Goal: Communication & Community: Ask a question

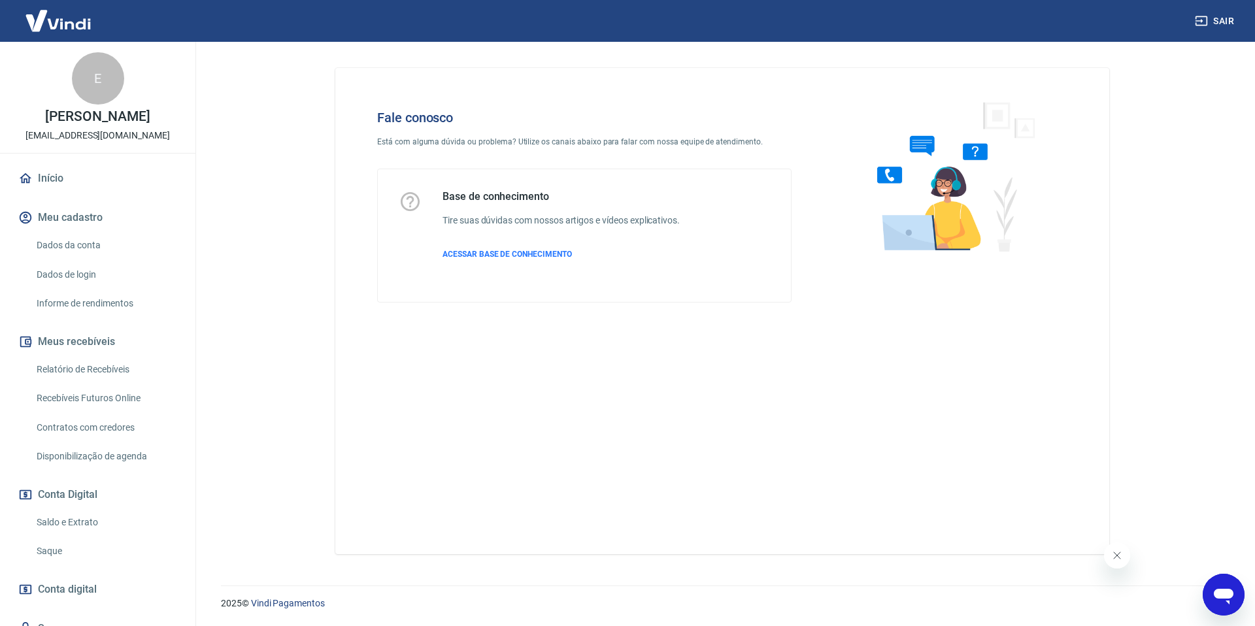
click at [1217, 599] on icon "Open messaging window" at bounding box center [1224, 595] width 24 height 24
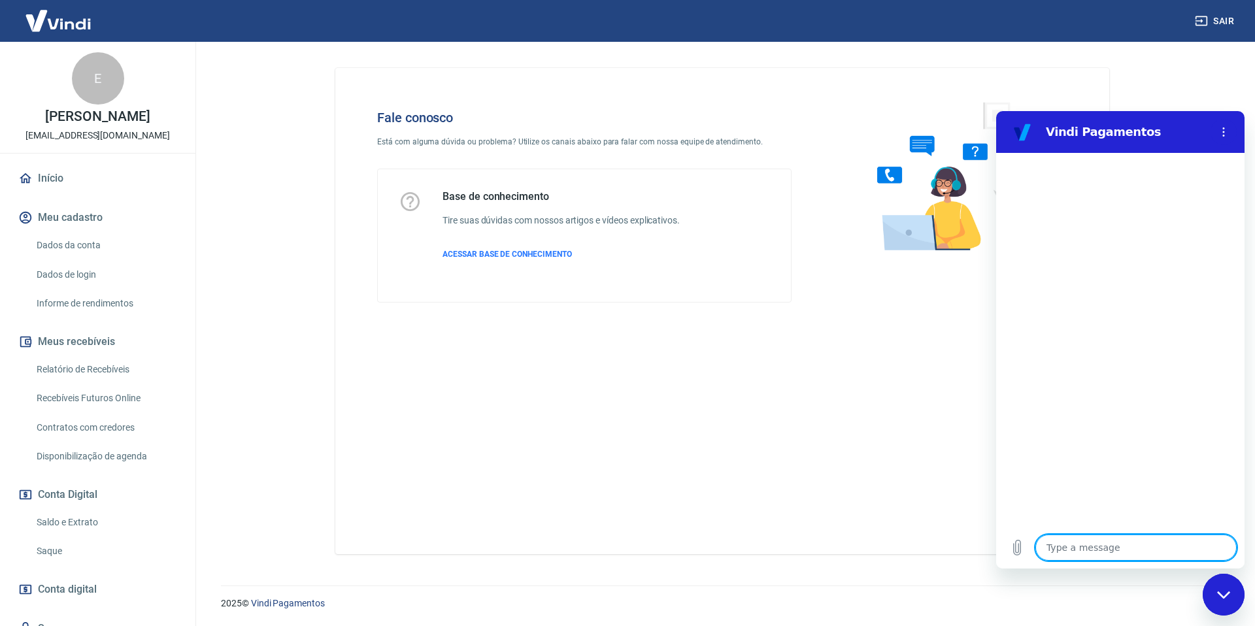
click at [1085, 553] on textarea at bounding box center [1136, 548] width 201 height 26
type textarea "a"
type textarea "x"
type textarea "ab"
type textarea "x"
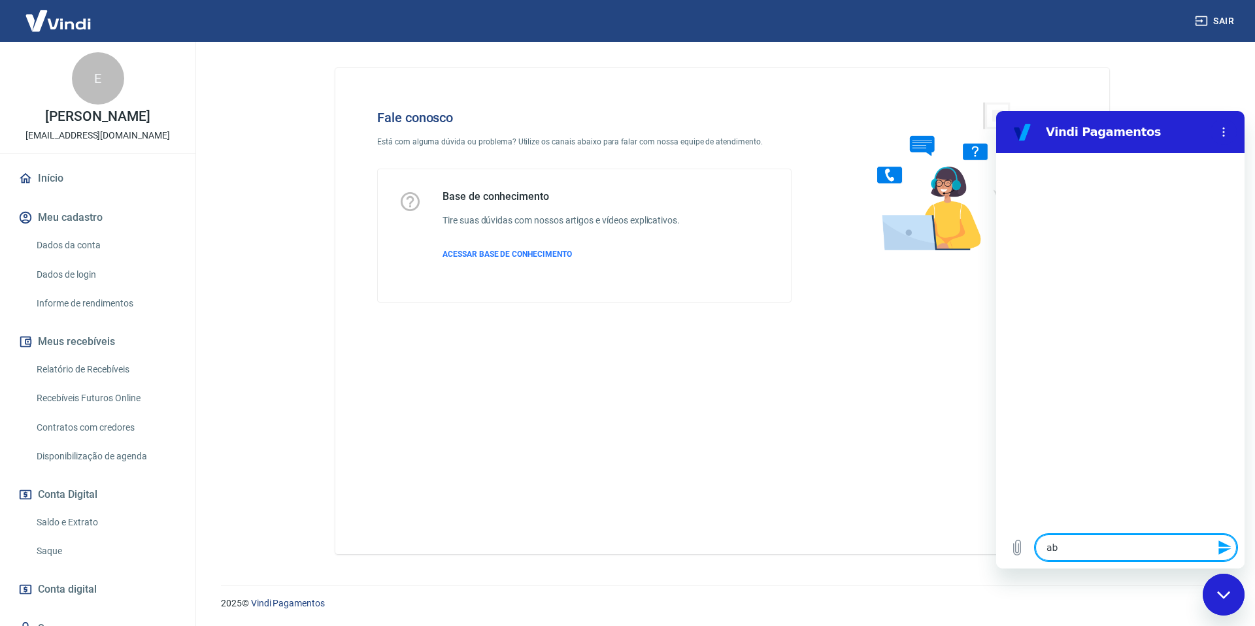
type textarea "abr"
type textarea "x"
type textarea "abri"
type textarea "x"
type textarea "abrir"
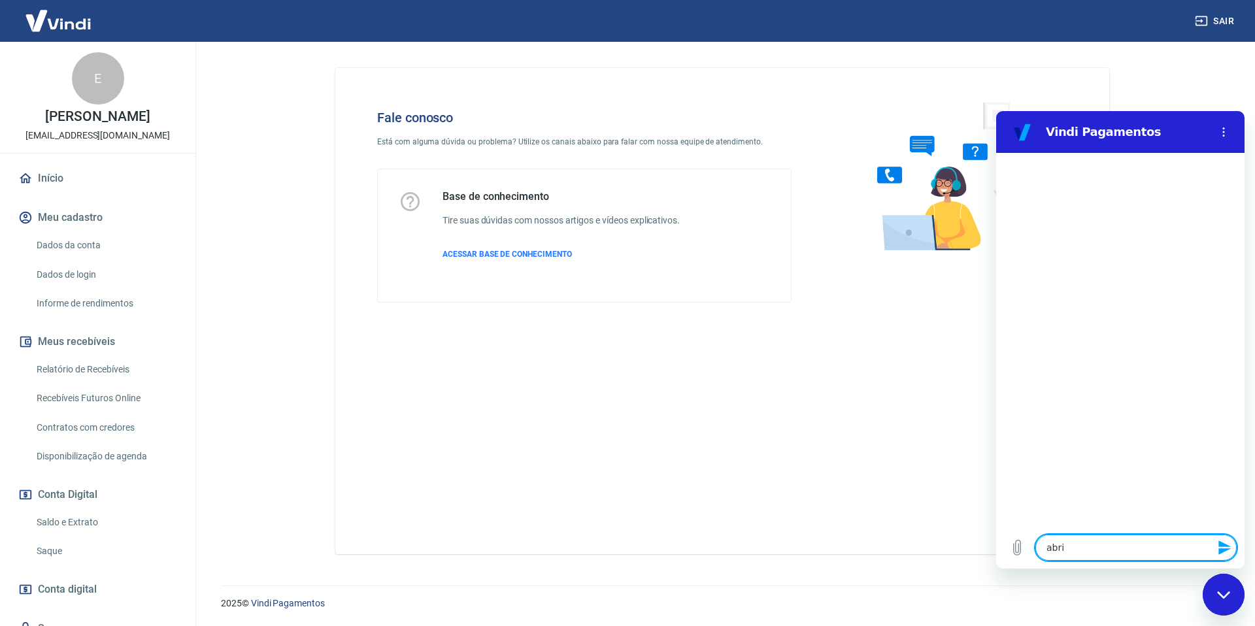
type textarea "x"
type textarea "abrir"
type textarea "x"
type textarea "abrir c"
type textarea "x"
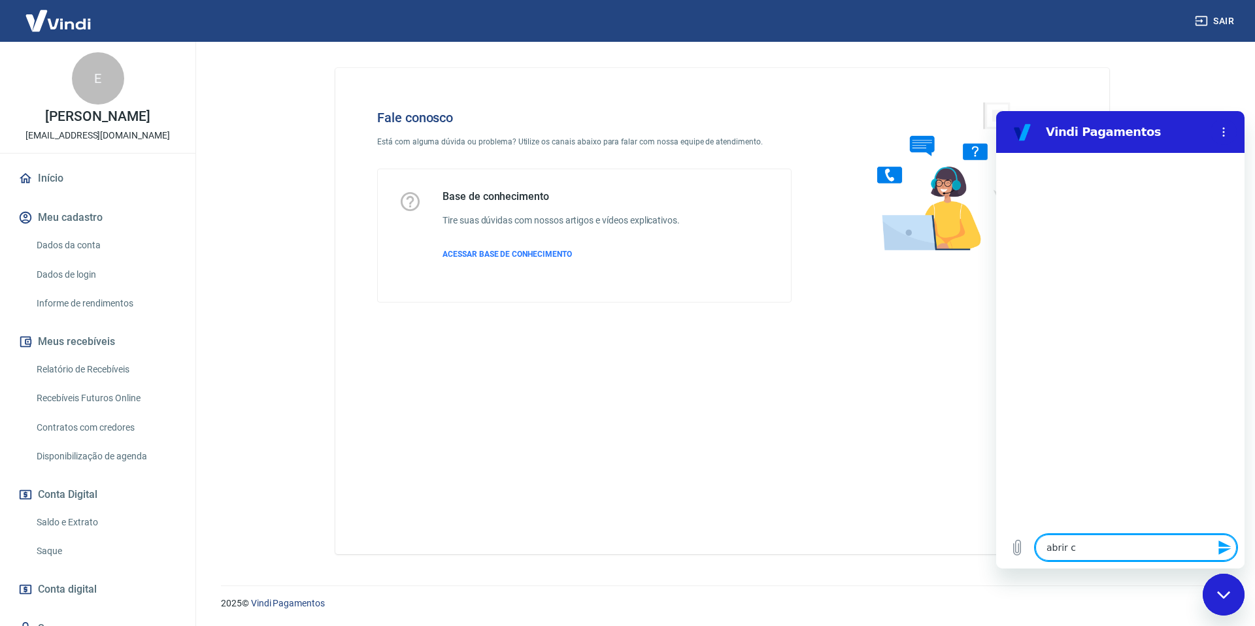
type textarea "abrir ch"
type textarea "x"
type textarea "abrir cha"
type textarea "x"
type textarea "abrir cham"
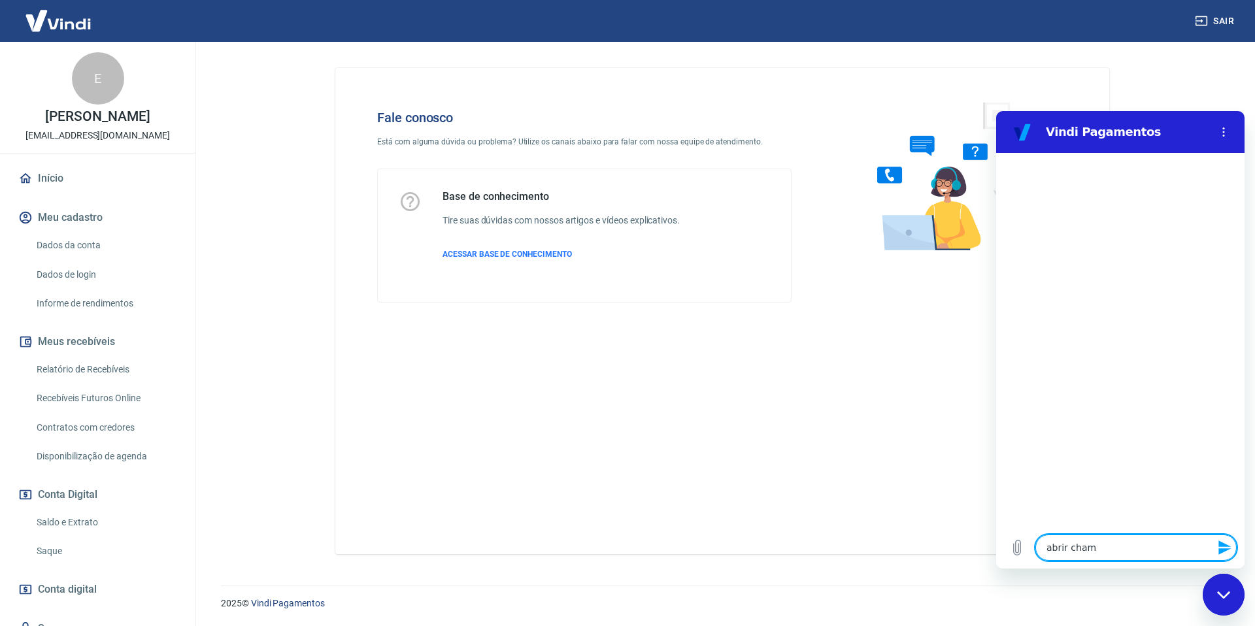
type textarea "x"
type textarea "abrir chama"
type textarea "x"
type textarea "abrir chamad"
type textarea "x"
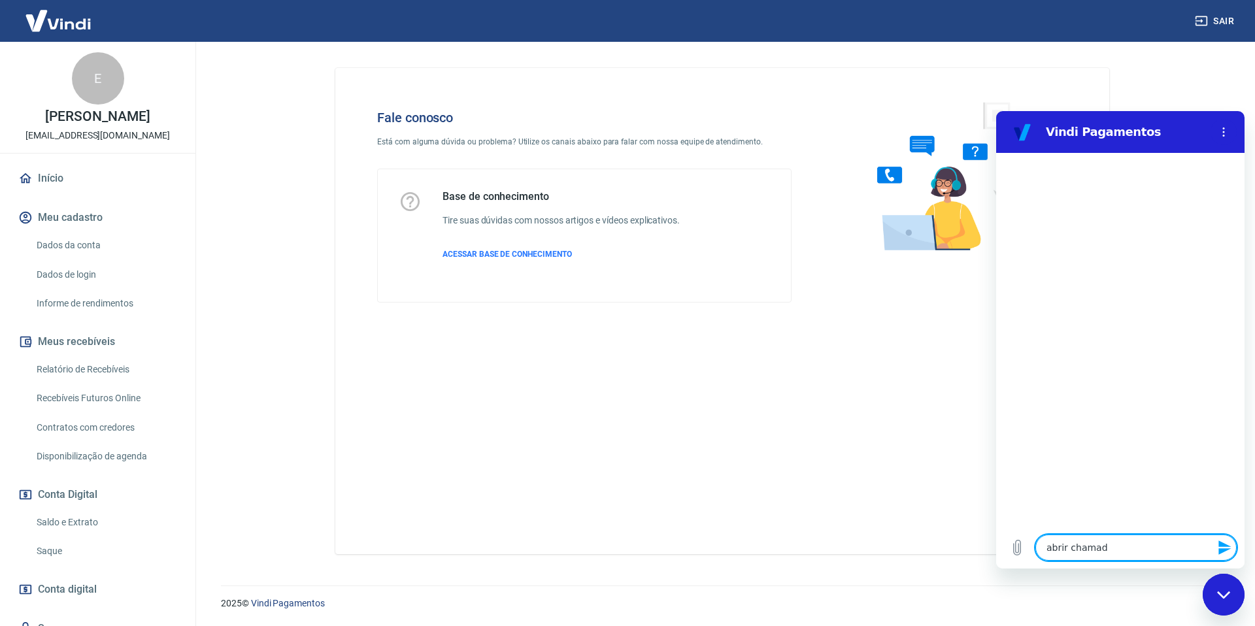
type textarea "abrir chamado"
type textarea "x"
click at [90, 248] on link "Dados da conta" at bounding box center [105, 245] width 148 height 27
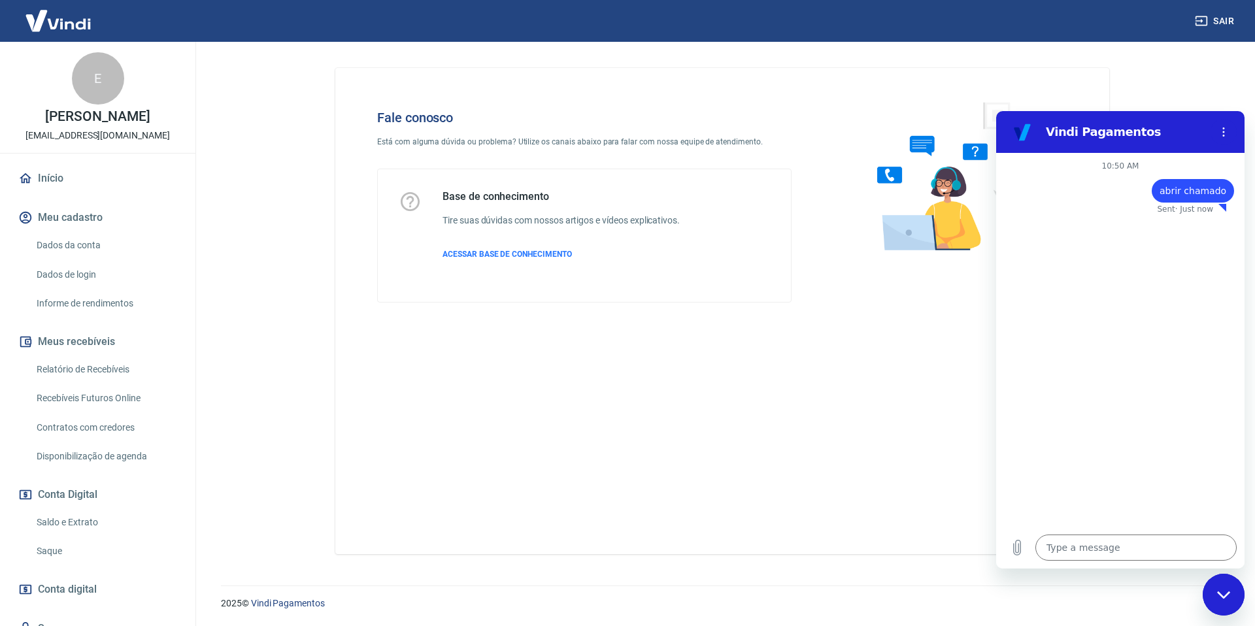
type textarea "x"
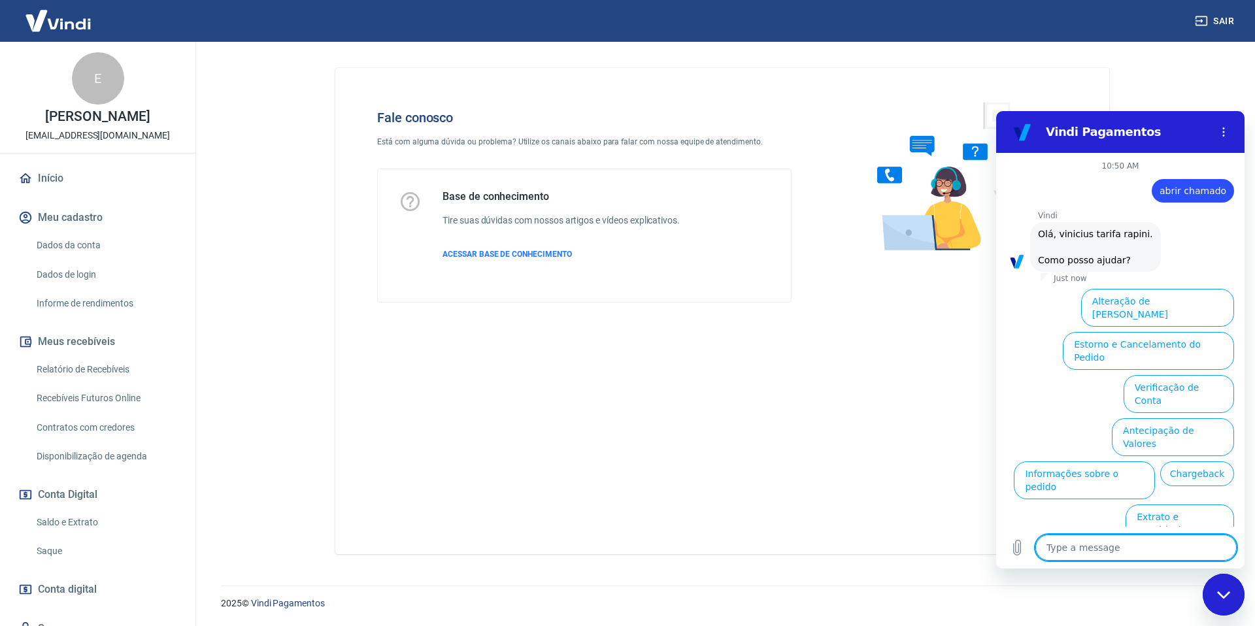
scroll to position [31, 0]
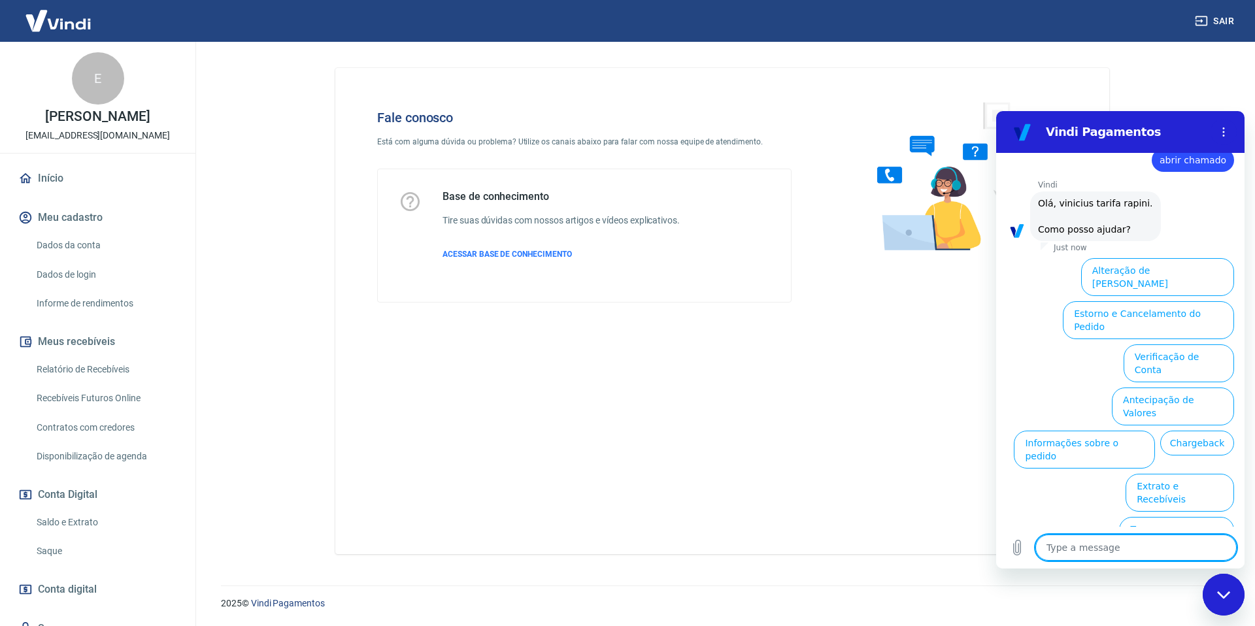
type textarea "f"
type textarea "x"
type textarea "fl"
type textarea "x"
type textarea "fla"
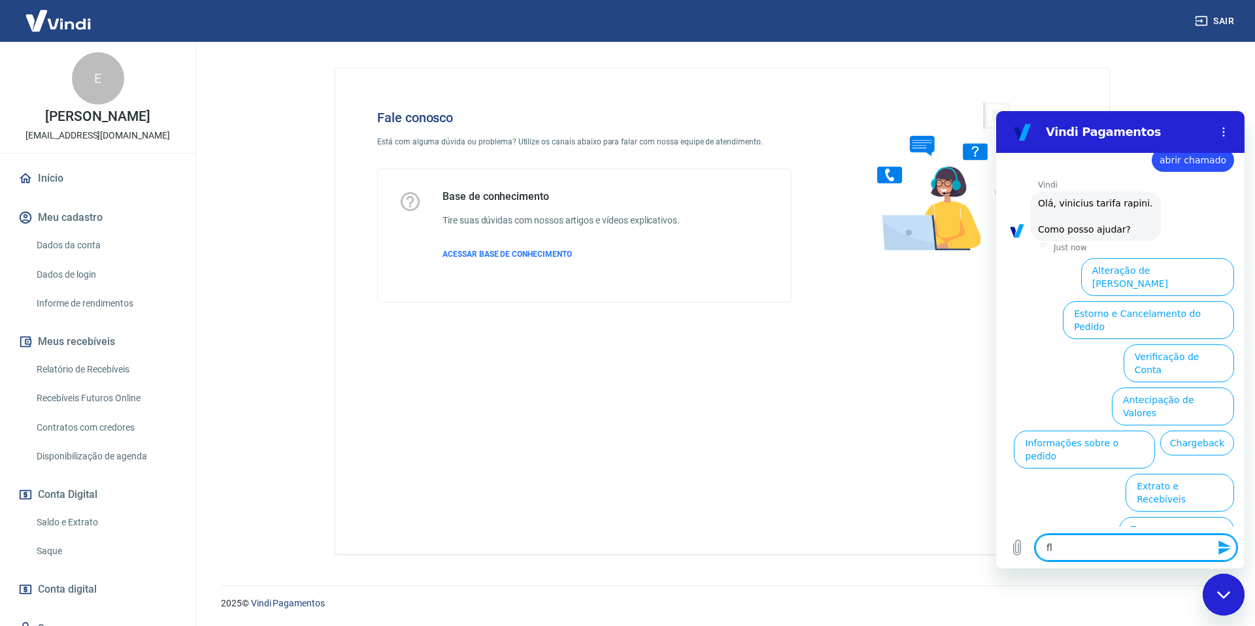
type textarea "x"
type textarea "fl"
type textarea "x"
type textarea "f"
type textarea "x"
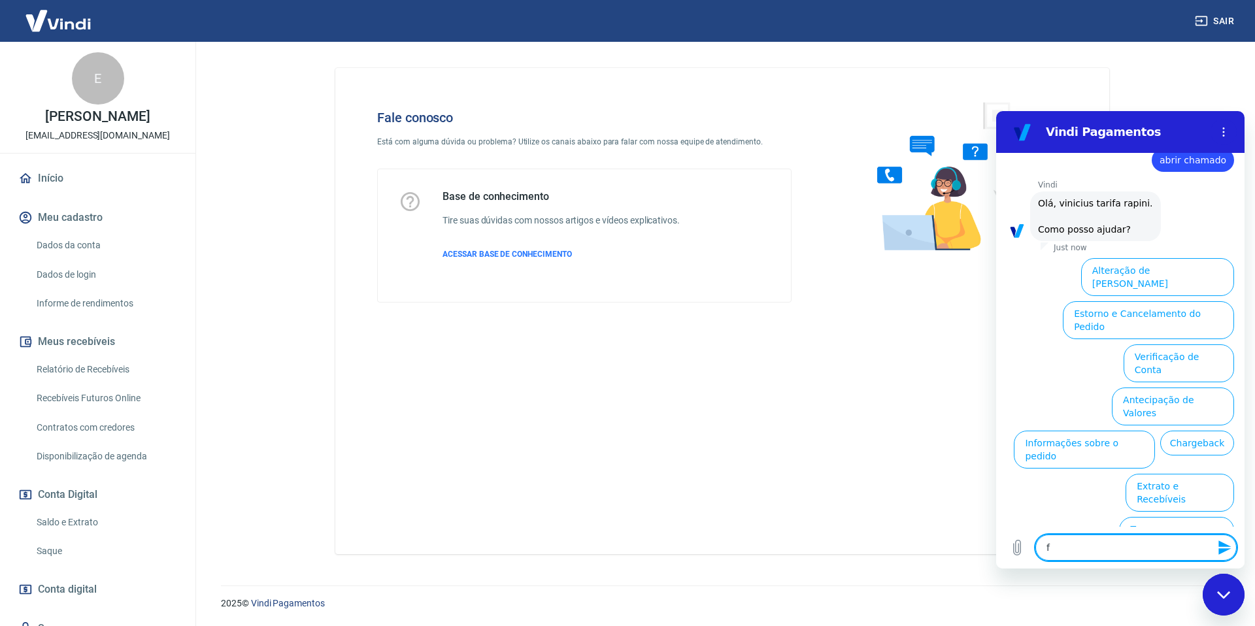
type textarea "fa"
type textarea "x"
type textarea "fa;"
type textarea "x"
type textarea "fa;l"
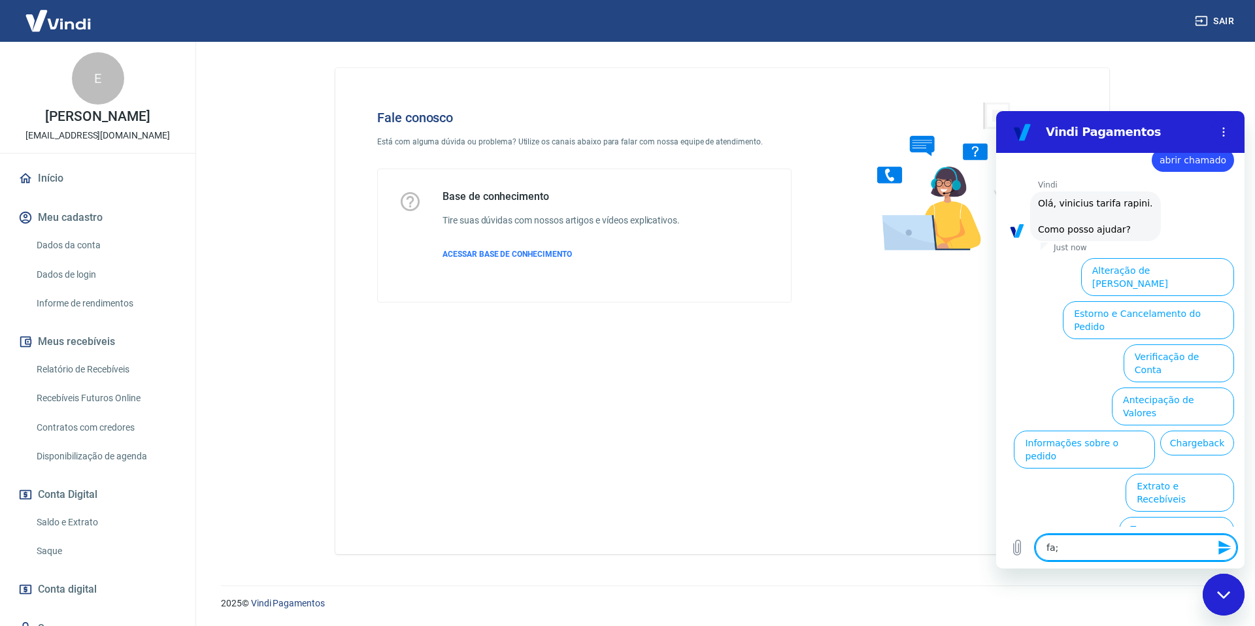
type textarea "x"
type textarea "fa;la"
type textarea "x"
type textarea "fa;l"
type textarea "x"
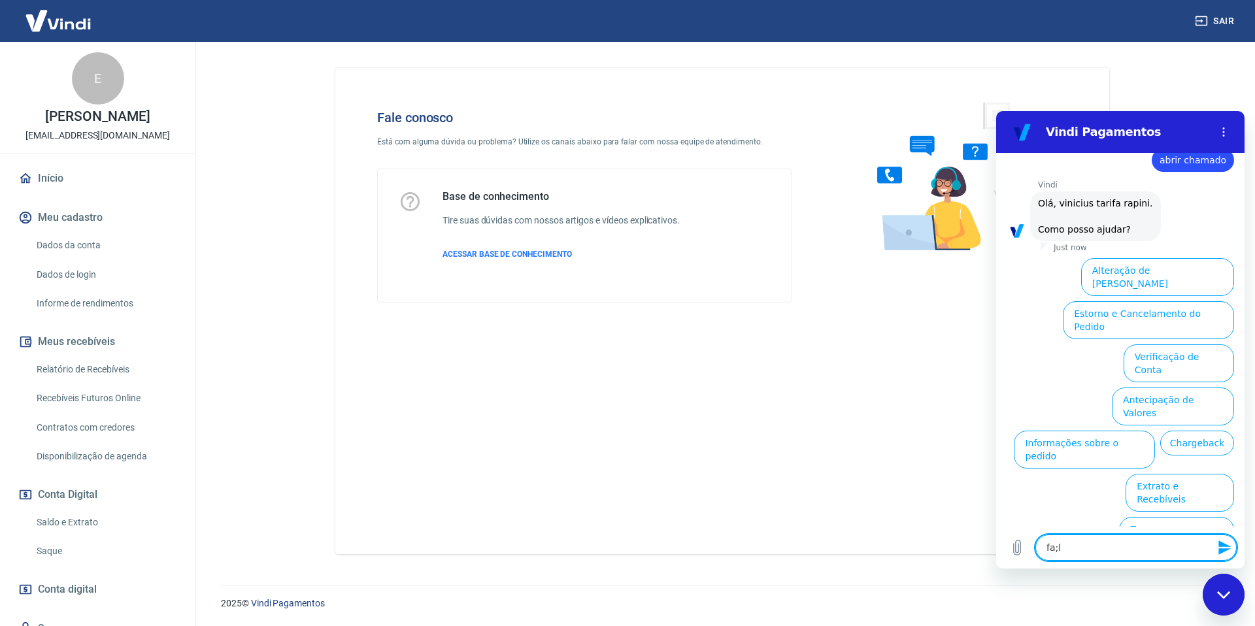
type textarea "fa;"
type textarea "x"
type textarea "fa"
type textarea "x"
type textarea "fal"
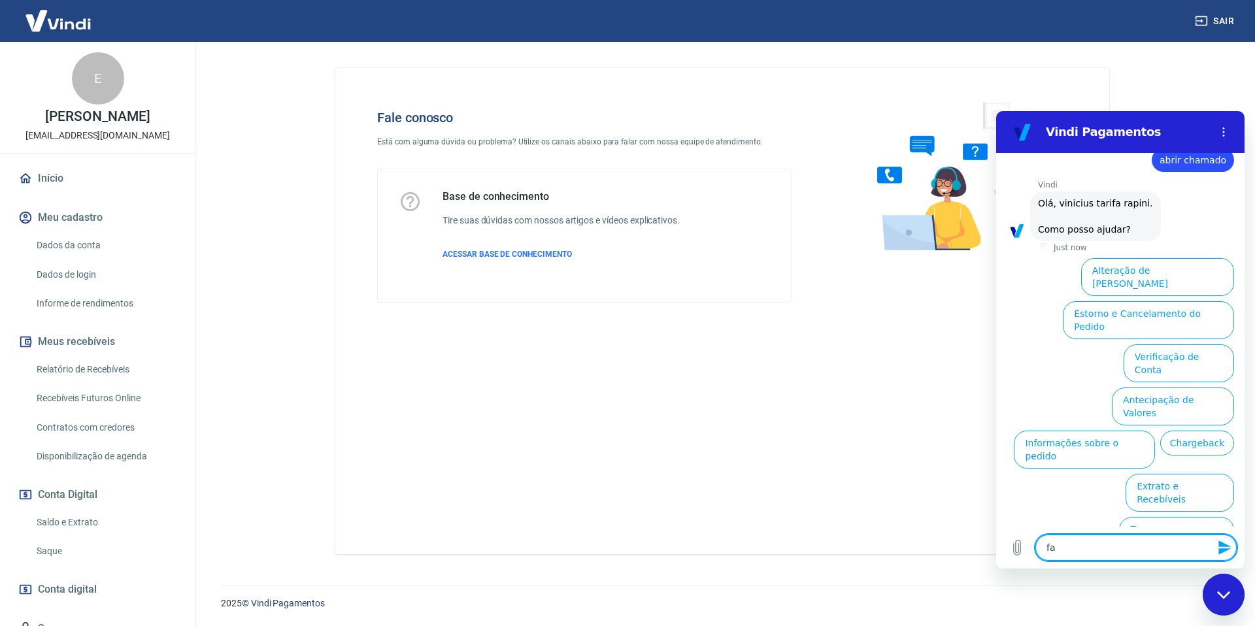
type textarea "x"
type textarea "fala"
type textarea "x"
type textarea "fala"
type textarea "x"
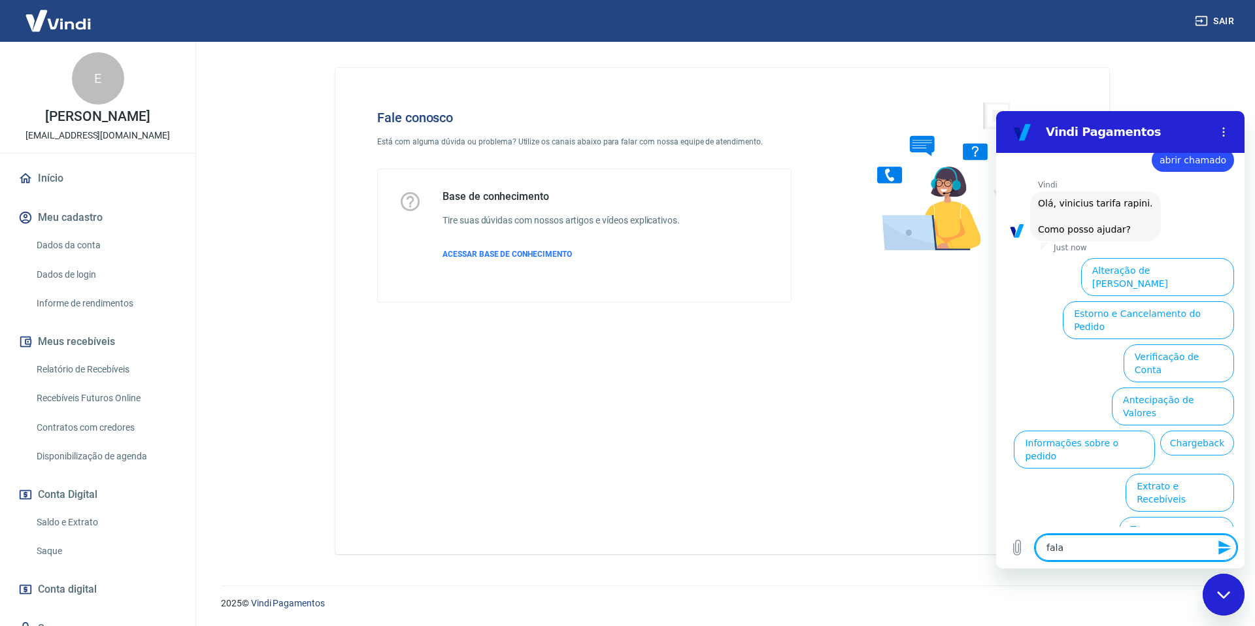
type textarea "fala a"
type textarea "x"
type textarea "fala at"
type textarea "x"
type textarea "fala ate"
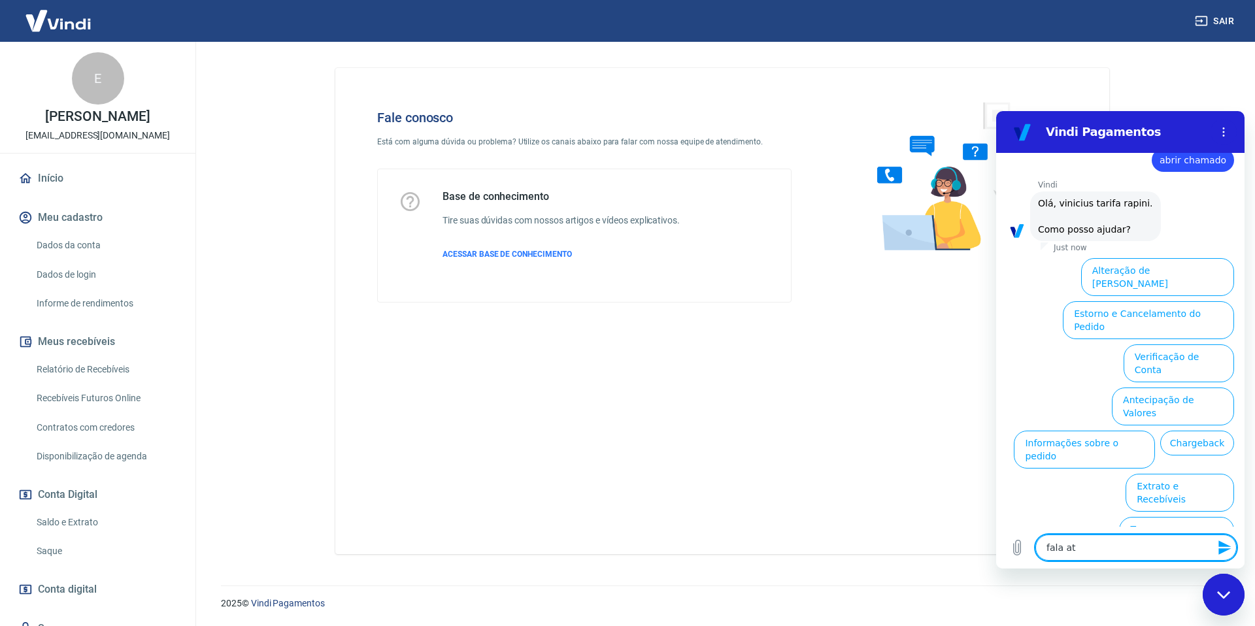
type textarea "x"
type textarea "fala aten"
type textarea "x"
type textarea "fala atend"
type textarea "x"
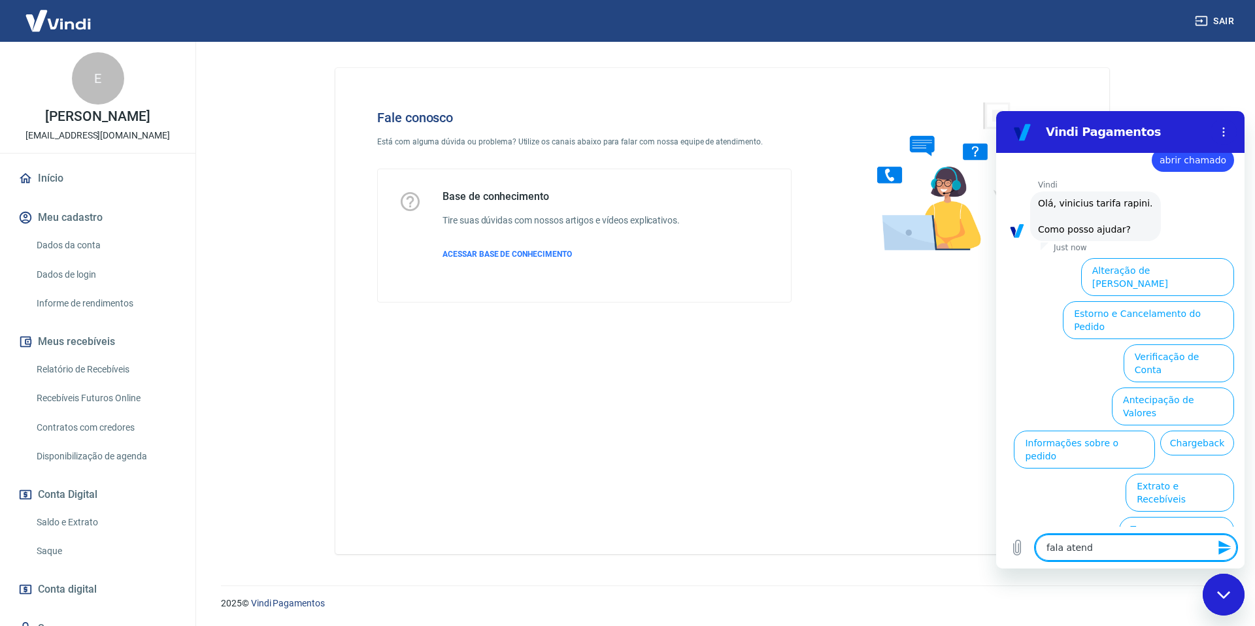
type textarea "fala atende"
type textarea "x"
type textarea "fala atenden"
type textarea "x"
type textarea "fala atendent"
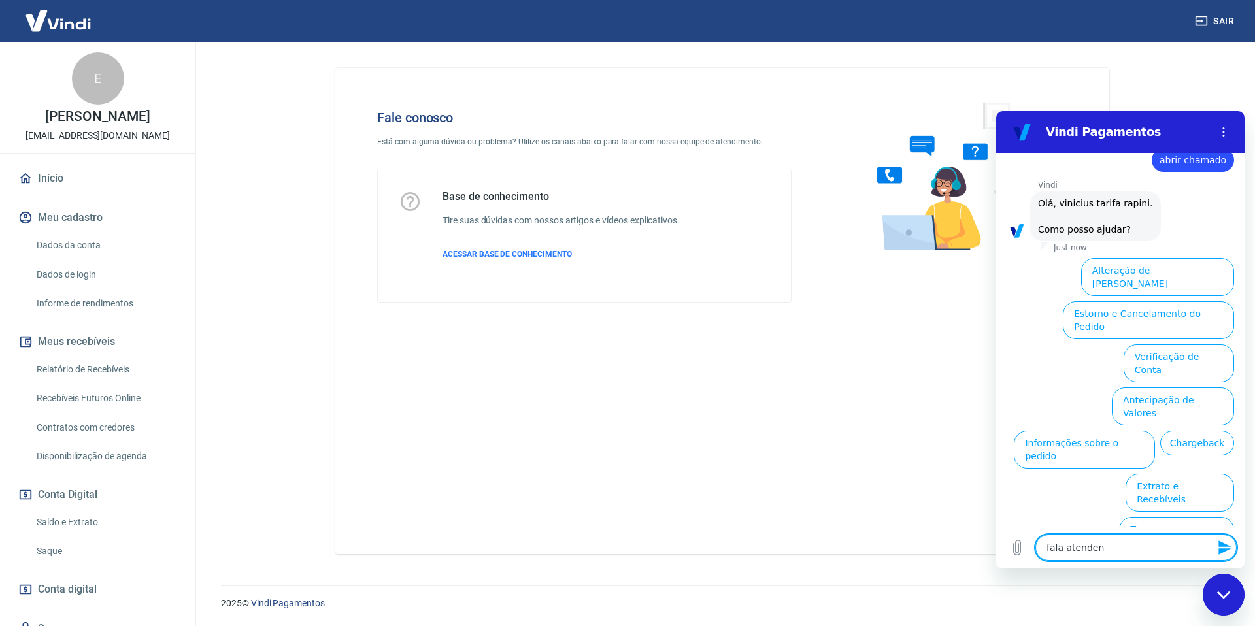
type textarea "x"
type textarea "fala atendente"
type textarea "x"
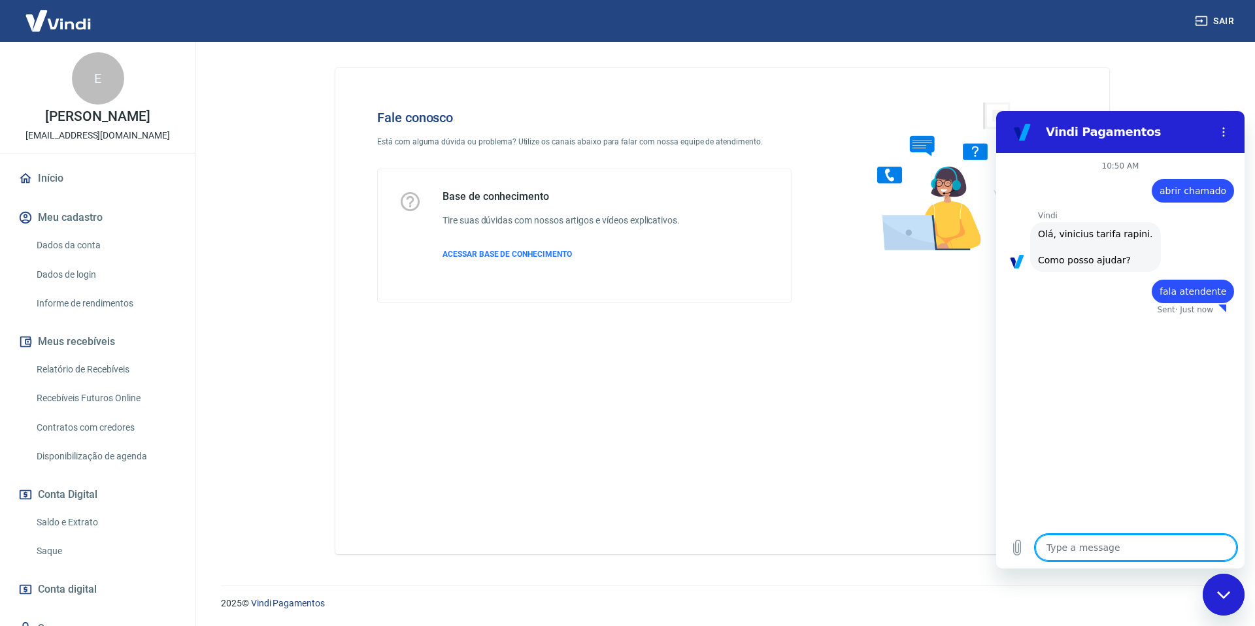
type textarea "x"
click at [1076, 547] on textarea at bounding box center [1136, 548] width 201 height 26
type textarea "h"
type textarea "x"
type textarea "hu"
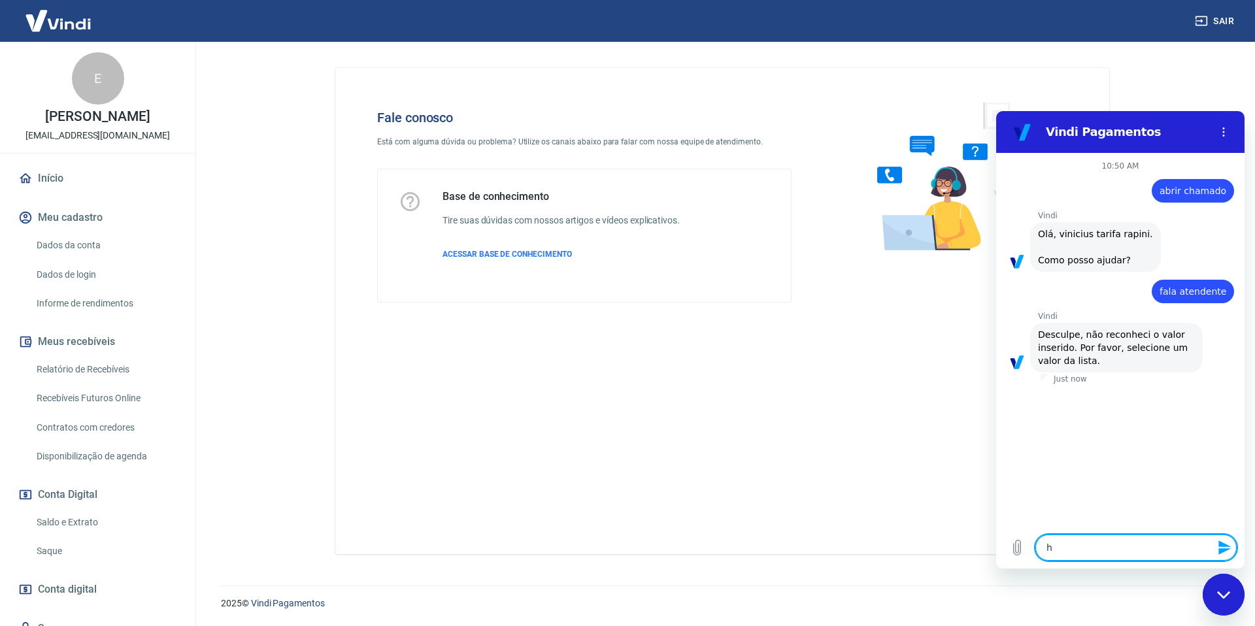
type textarea "x"
type textarea "hum"
type textarea "x"
type textarea "huma"
type textarea "x"
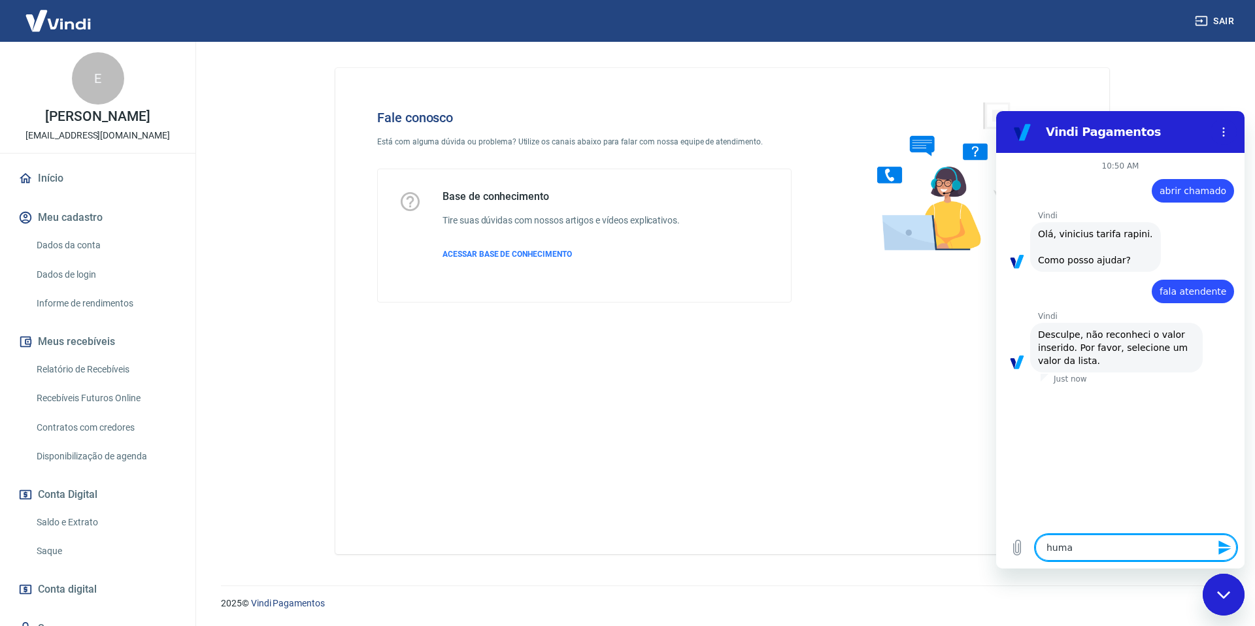
type textarea "human"
type textarea "x"
type textarea "humano"
type textarea "x"
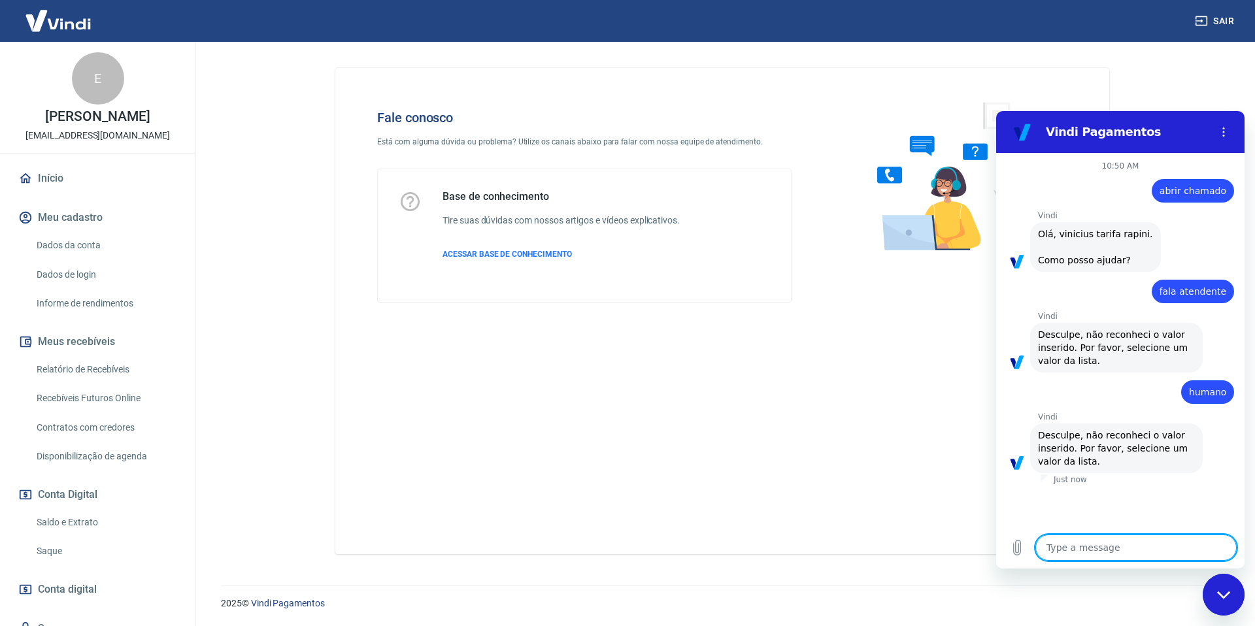
click at [1077, 555] on textarea at bounding box center [1136, 548] width 201 height 26
type textarea "o"
type textarea "x"
type textarea "oi"
type textarea "x"
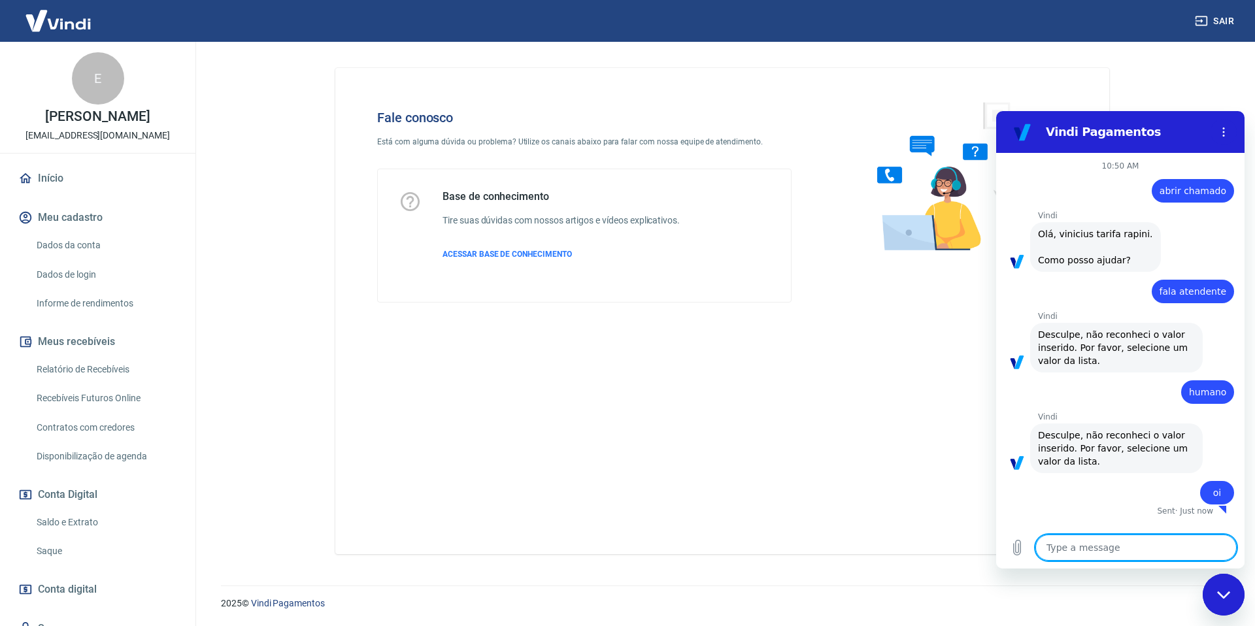
type textarea "x"
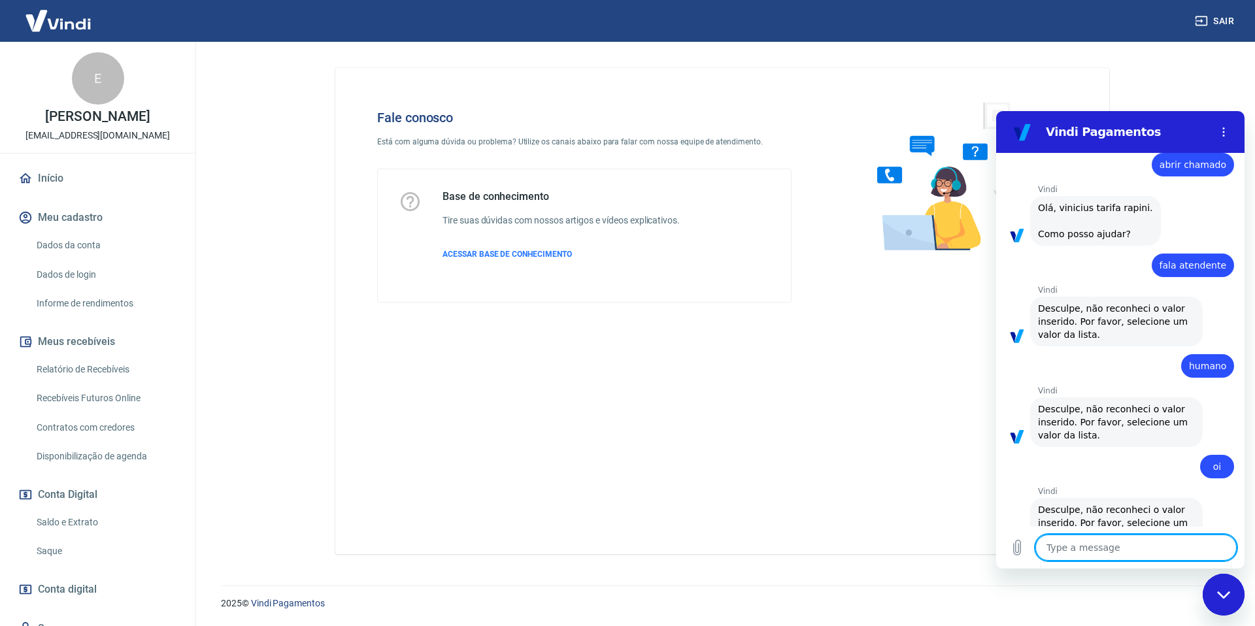
scroll to position [62, 0]
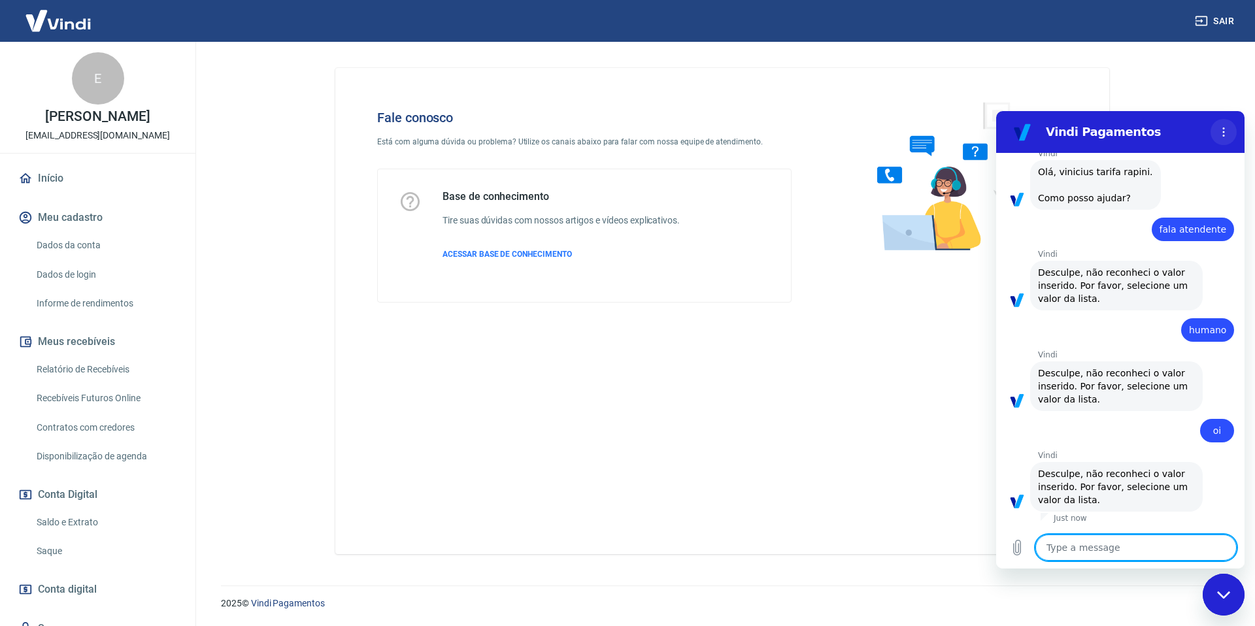
click at [1225, 130] on icon "Options menu" at bounding box center [1224, 132] width 10 height 10
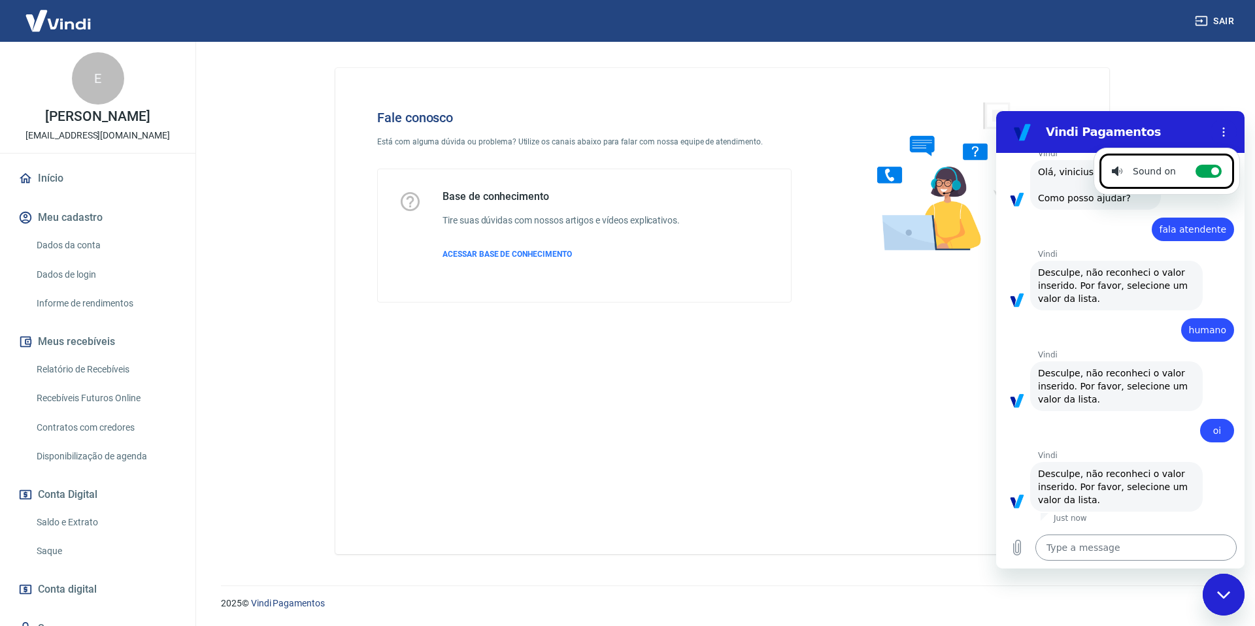
click at [1117, 544] on textarea at bounding box center [1136, 548] width 201 height 26
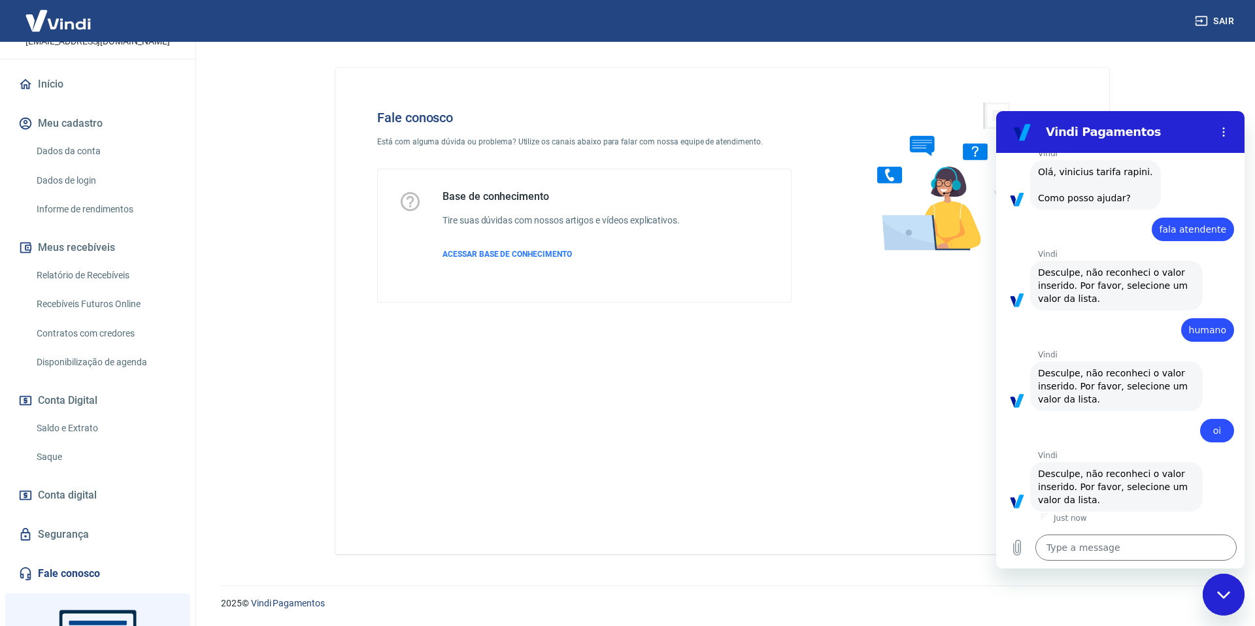
scroll to position [214, 0]
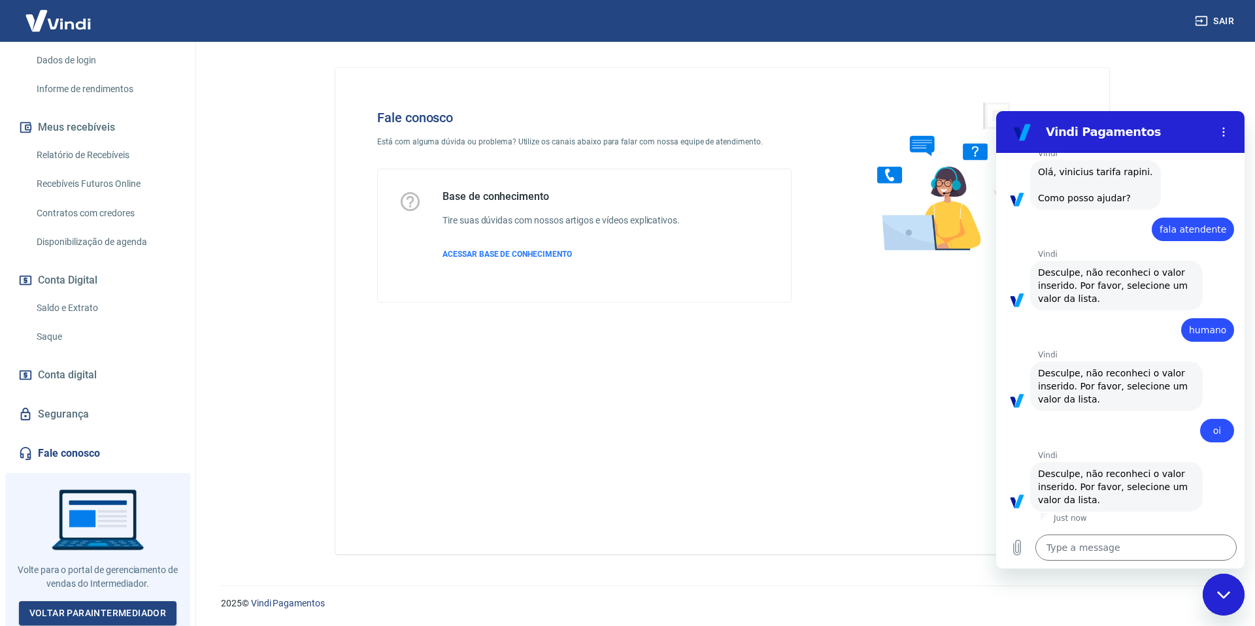
click at [77, 459] on link "Fale conosco" at bounding box center [98, 453] width 164 height 29
click at [1079, 546] on textarea at bounding box center [1136, 548] width 201 height 26
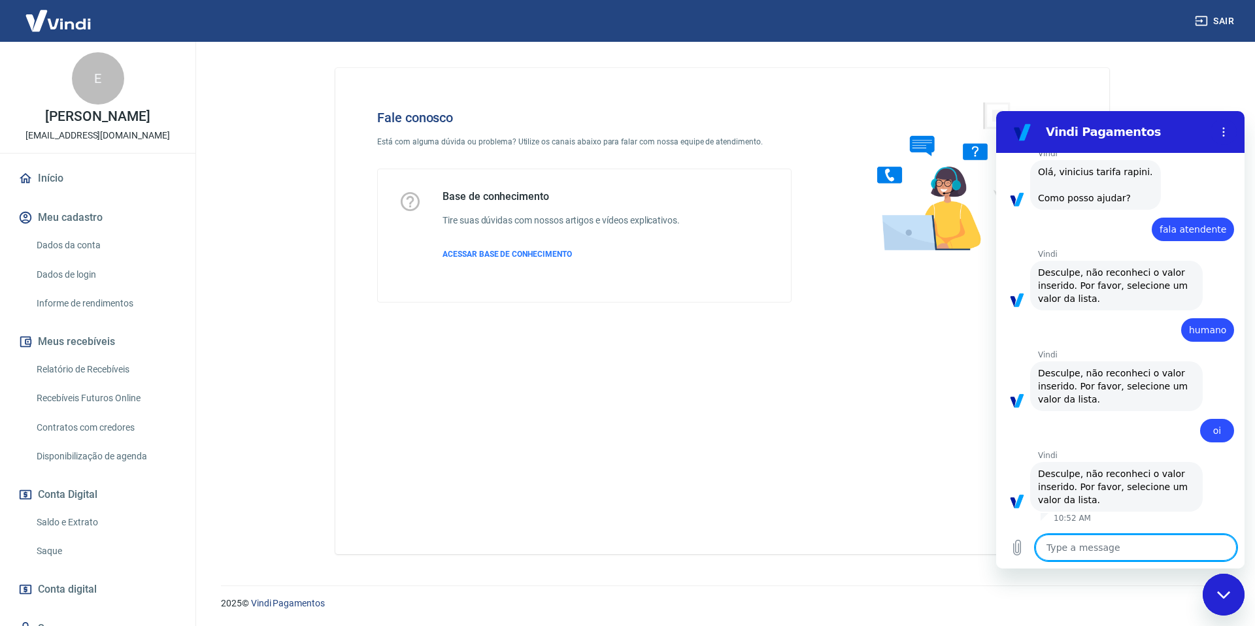
scroll to position [62, 0]
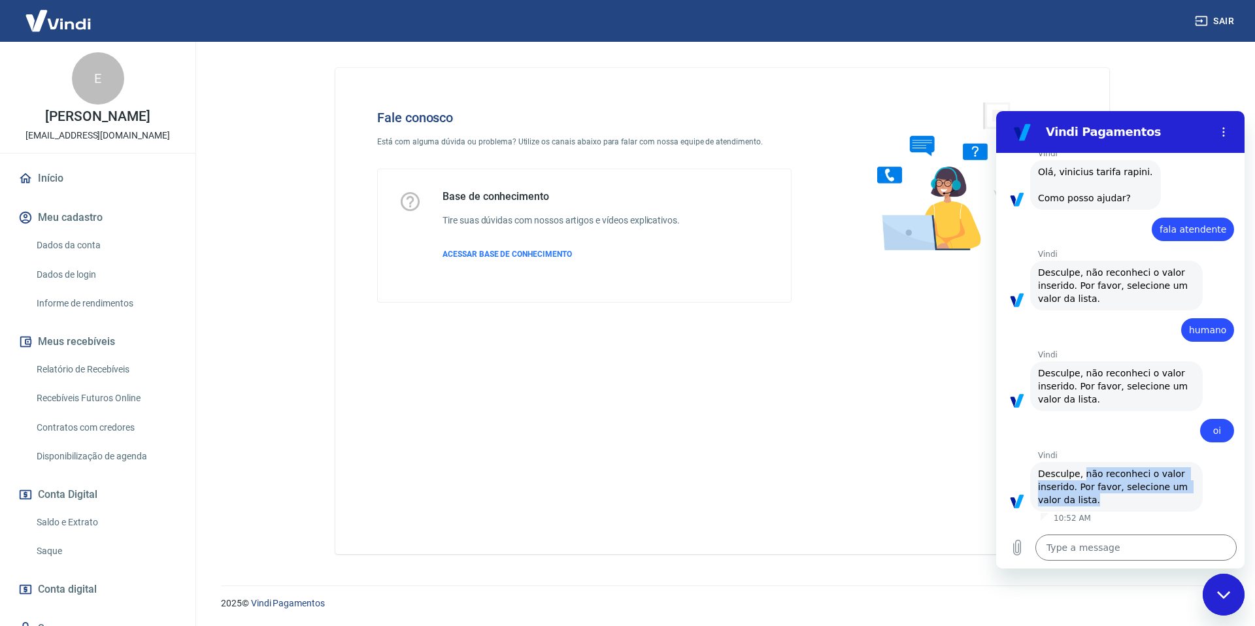
drag, startPoint x: 1083, startPoint y: 473, endPoint x: 1108, endPoint y: 498, distance: 34.7
click at [1108, 499] on span "Desculpe, não reconheci o valor inserido. Por favor, selecione um valor da list…" at bounding box center [1116, 487] width 157 height 39
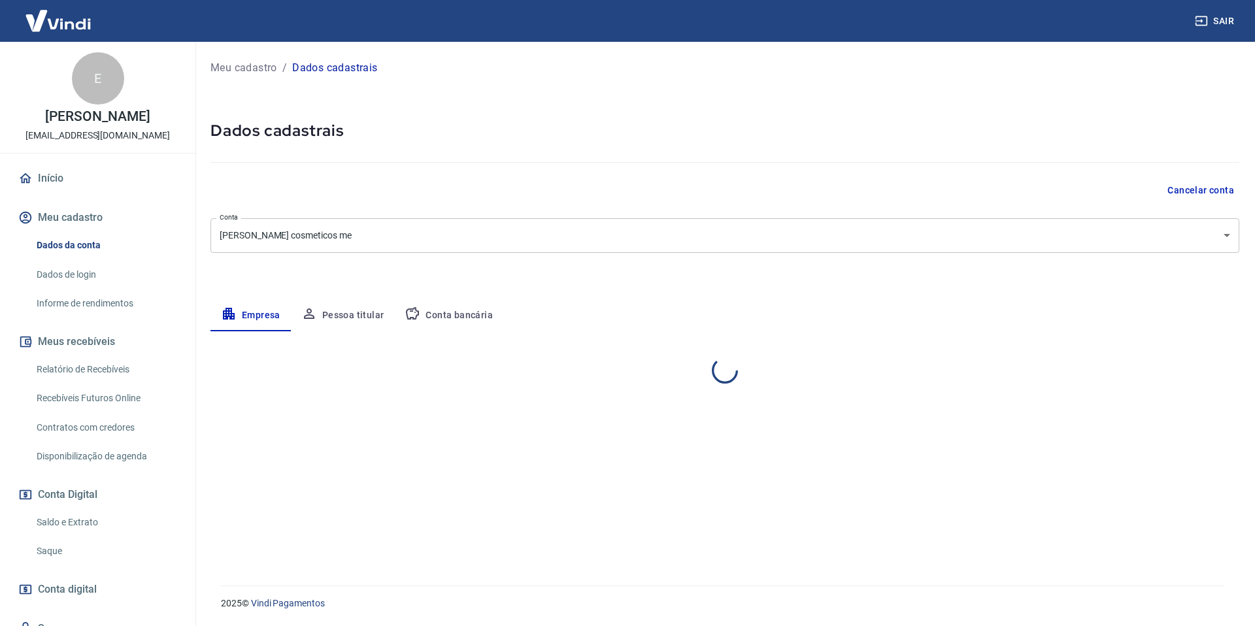
select select "SP"
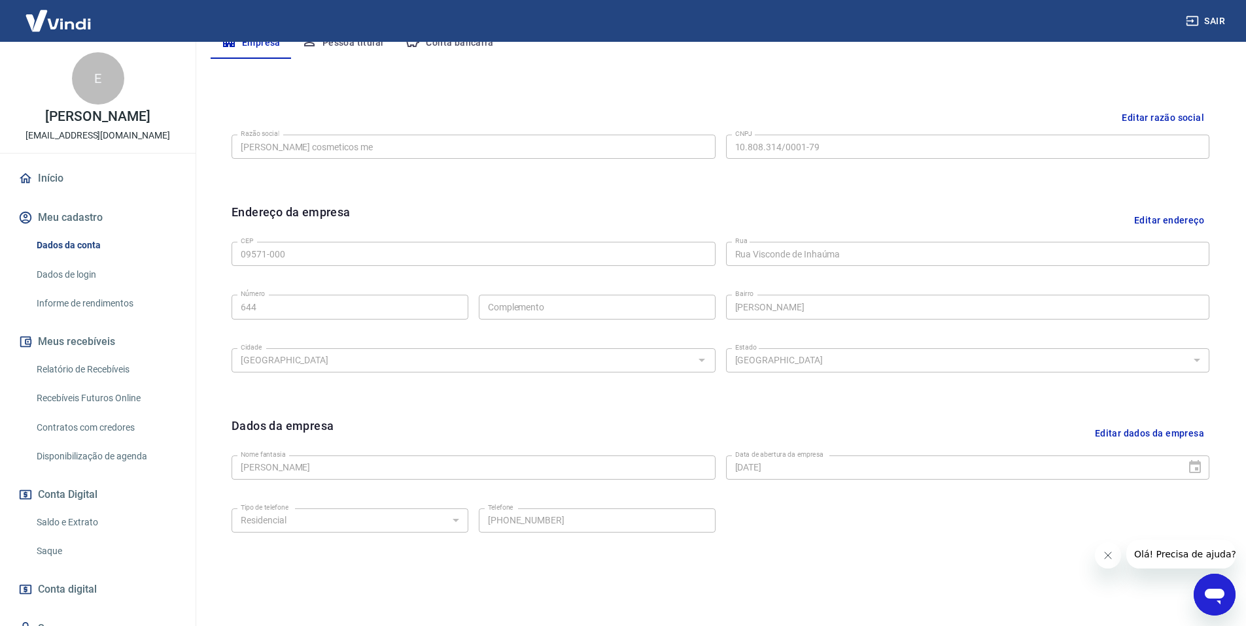
scroll to position [316, 0]
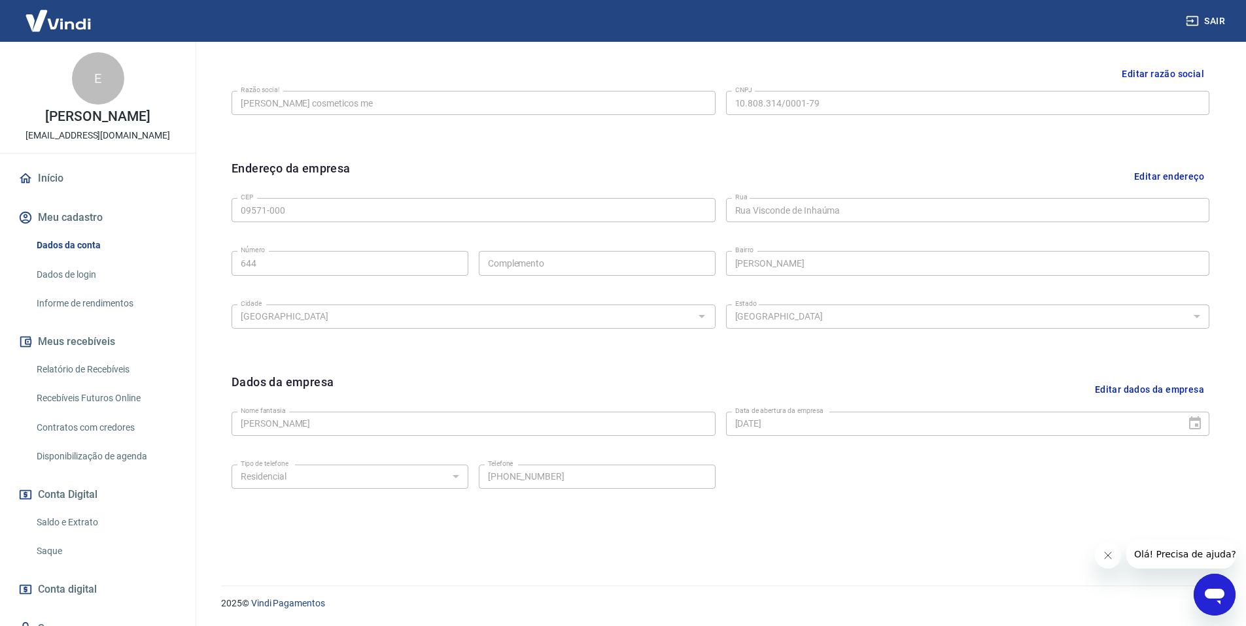
click at [62, 276] on link "Dados de login" at bounding box center [105, 275] width 148 height 27
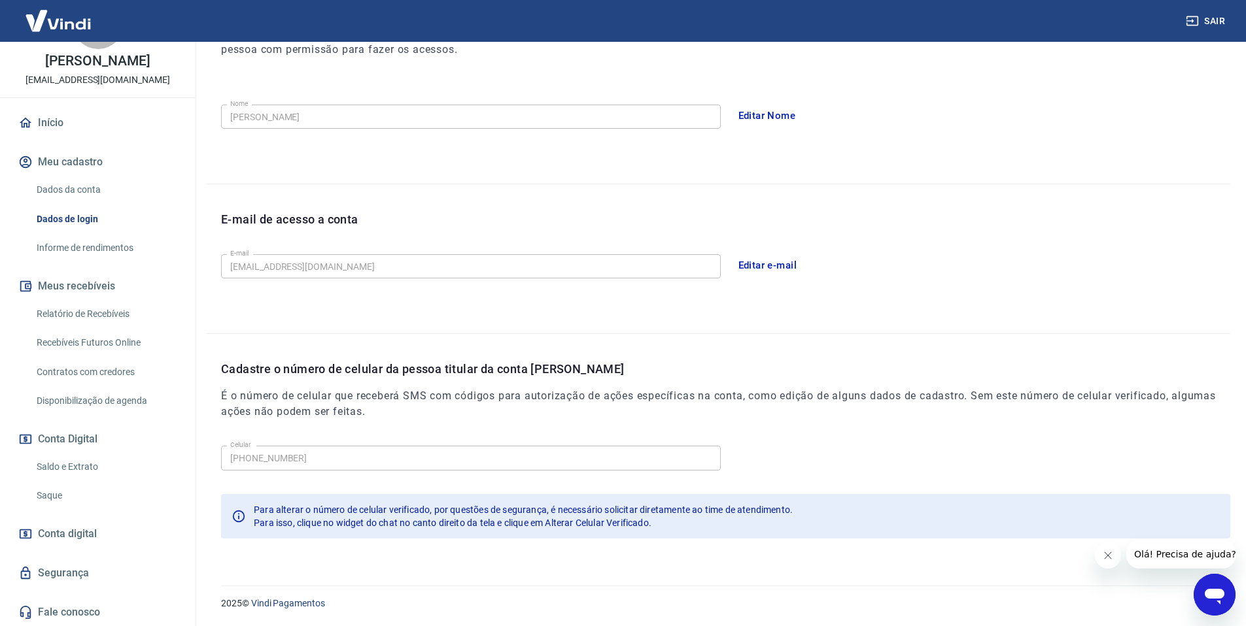
scroll to position [56, 0]
click at [75, 534] on span "Conta digital" at bounding box center [67, 533] width 59 height 18
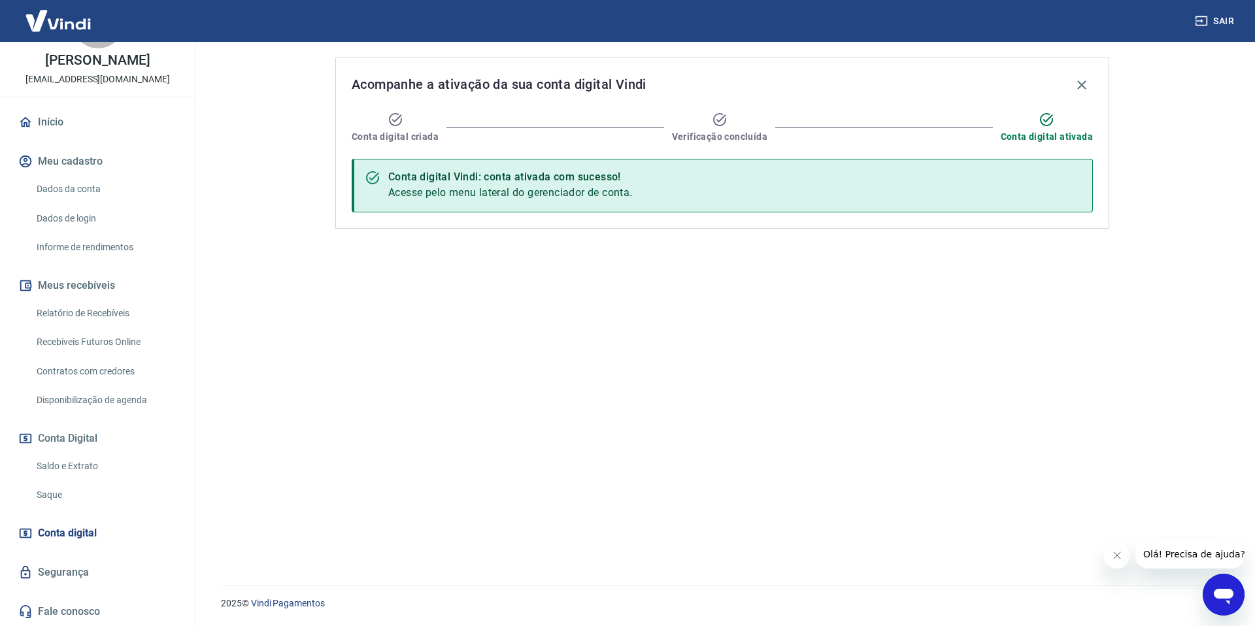
click at [75, 573] on link "Segurança" at bounding box center [98, 572] width 164 height 29
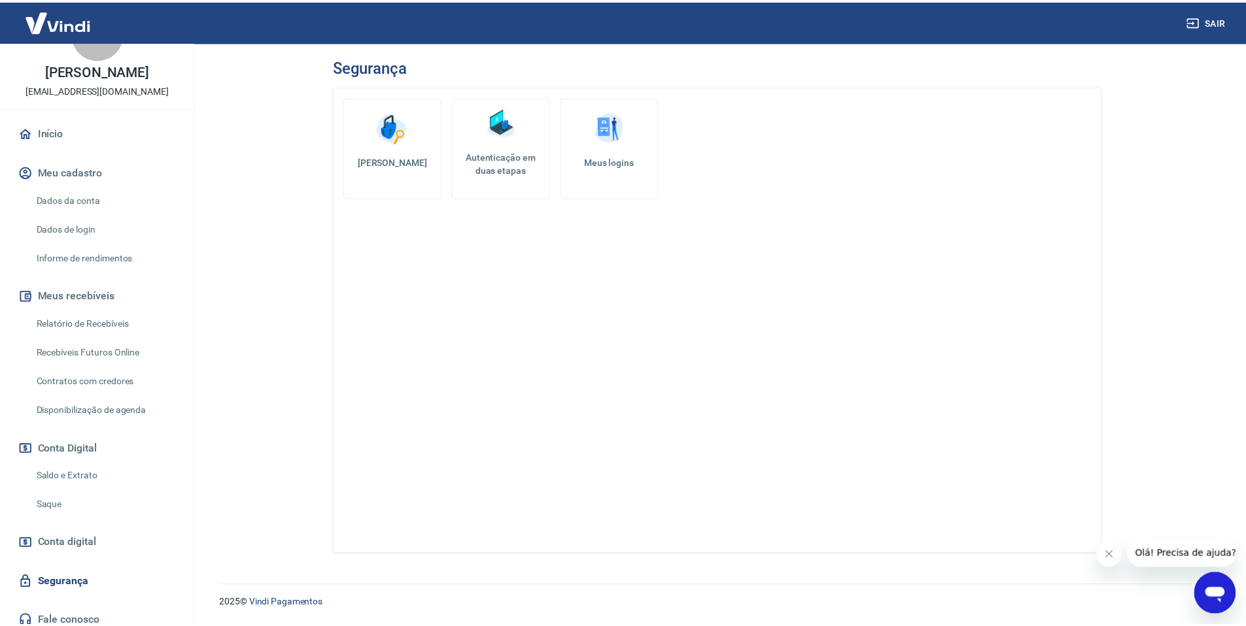
scroll to position [35, 0]
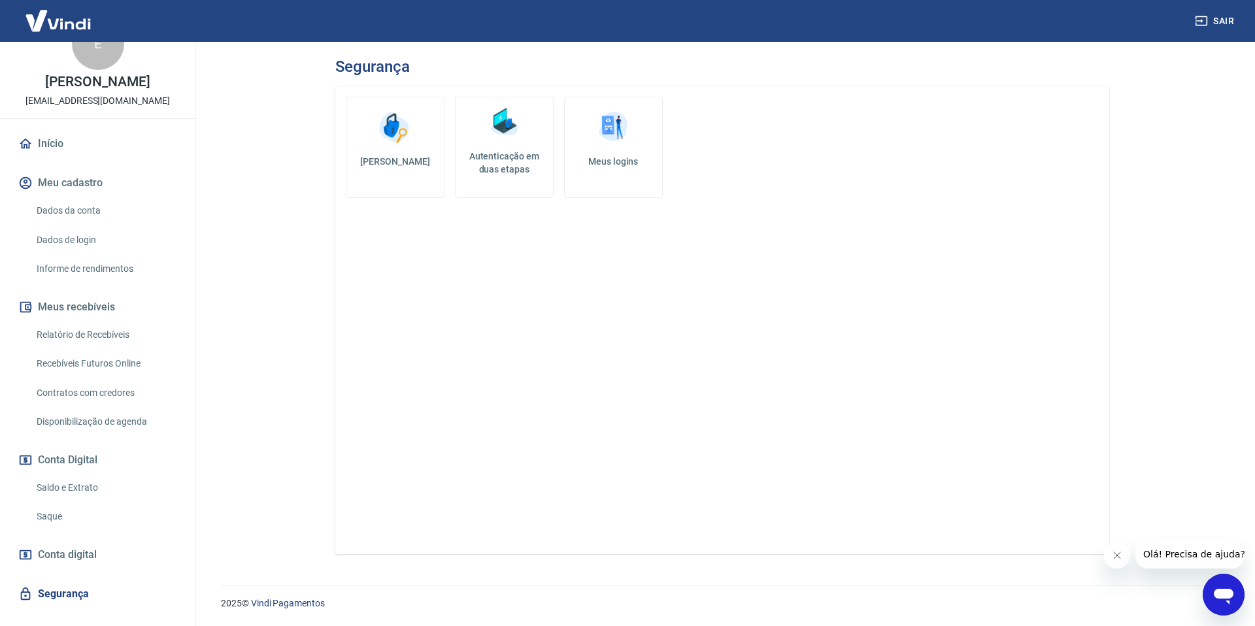
click at [86, 207] on link "Dados da conta" at bounding box center [105, 210] width 148 height 27
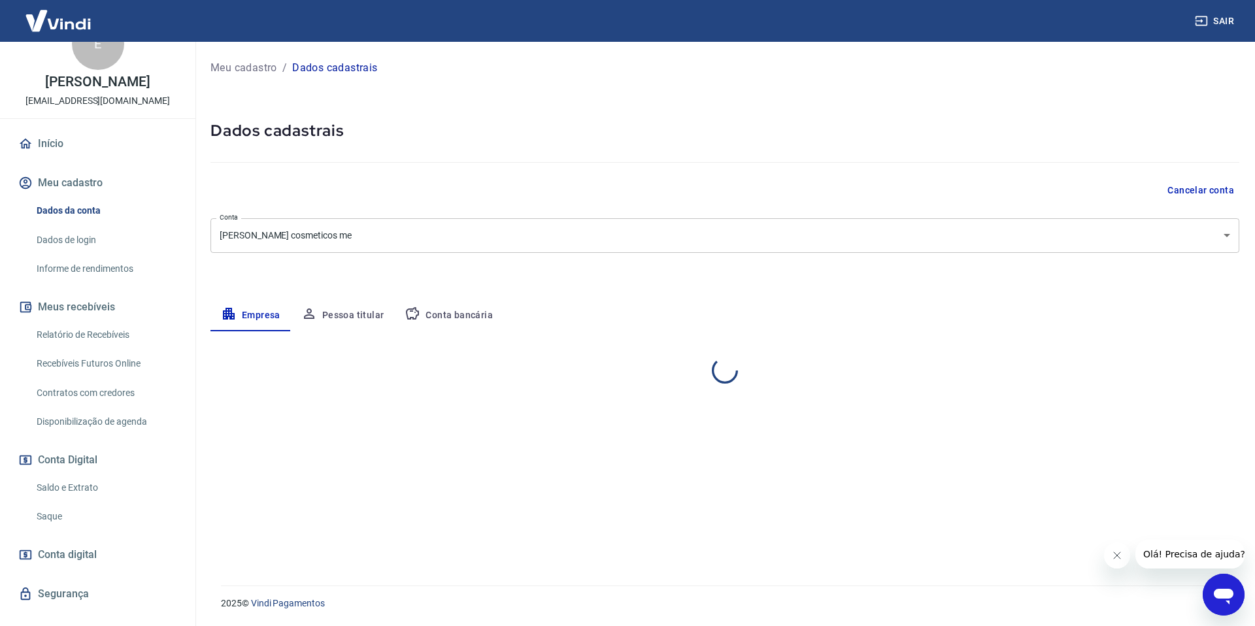
select select "SP"
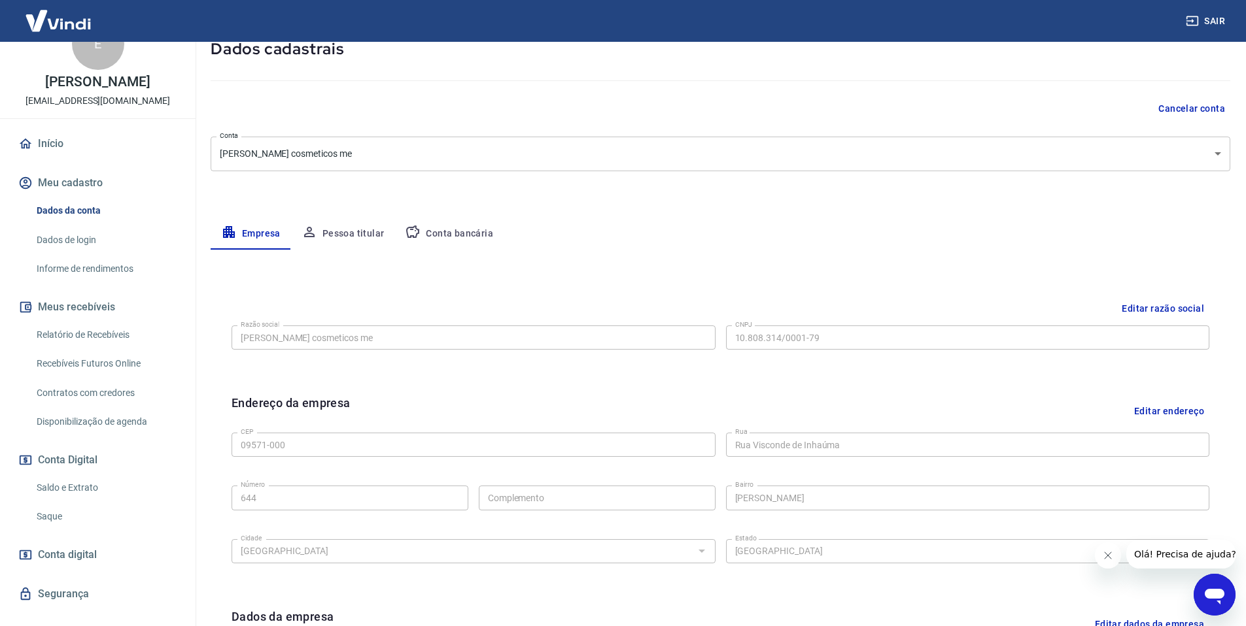
scroll to position [82, 0]
click at [355, 236] on button "Pessoa titular" at bounding box center [343, 233] width 104 height 31
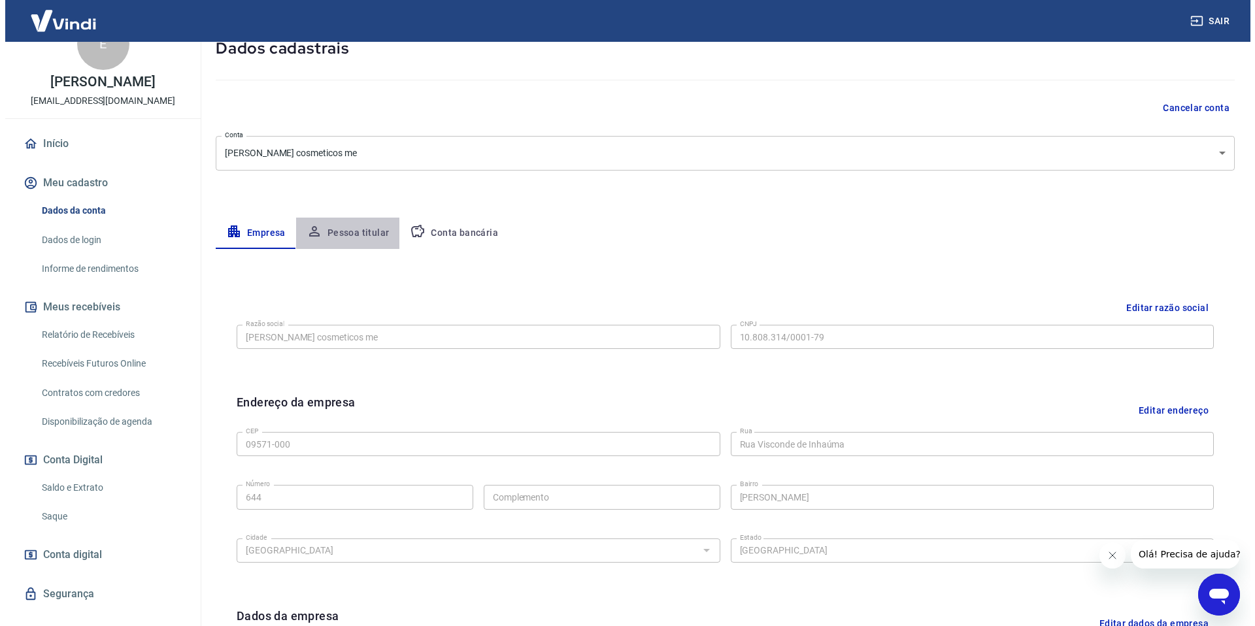
scroll to position [0, 0]
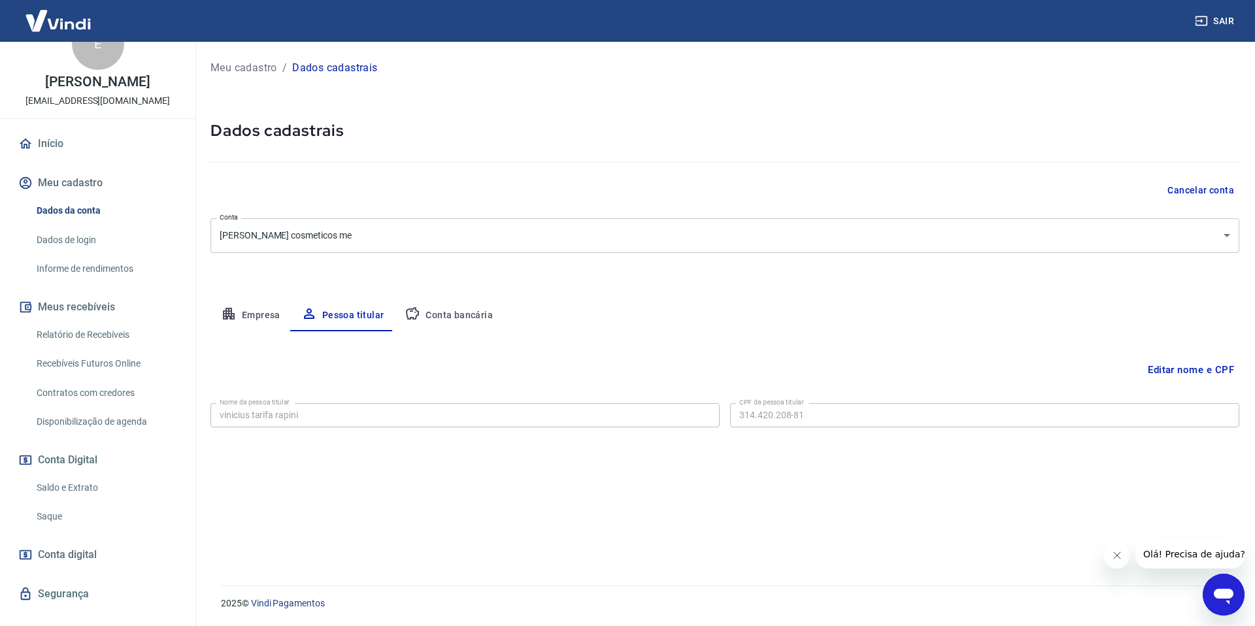
click at [448, 310] on button "Conta bancária" at bounding box center [448, 315] width 109 height 31
select select "1"
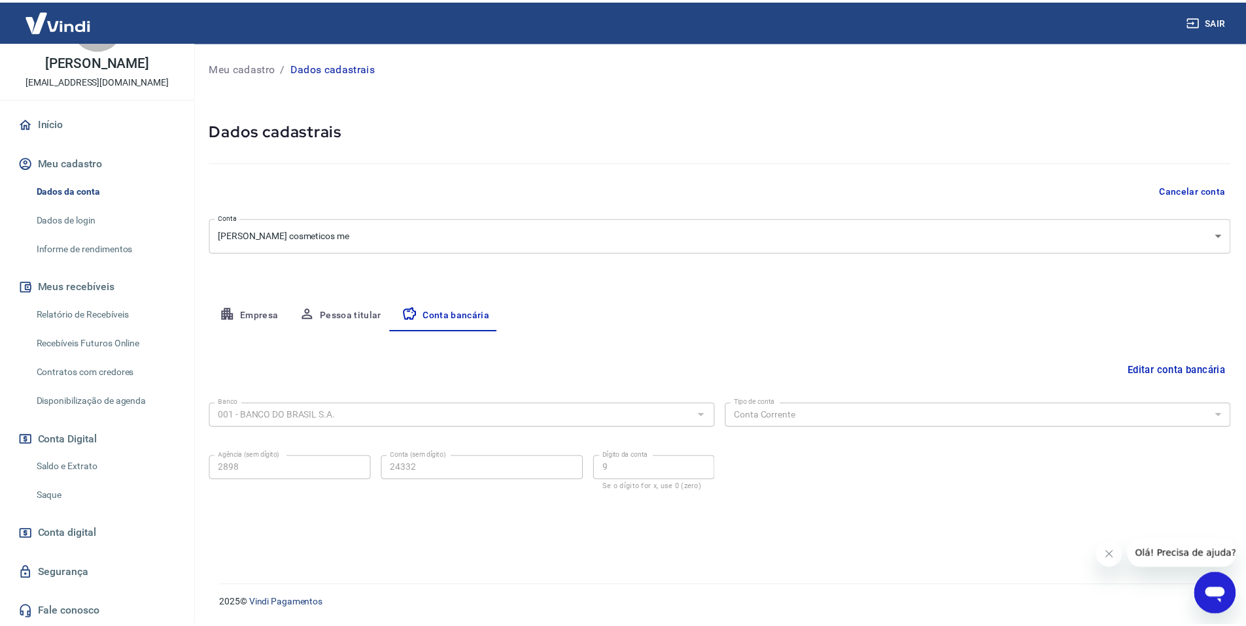
scroll to position [56, 0]
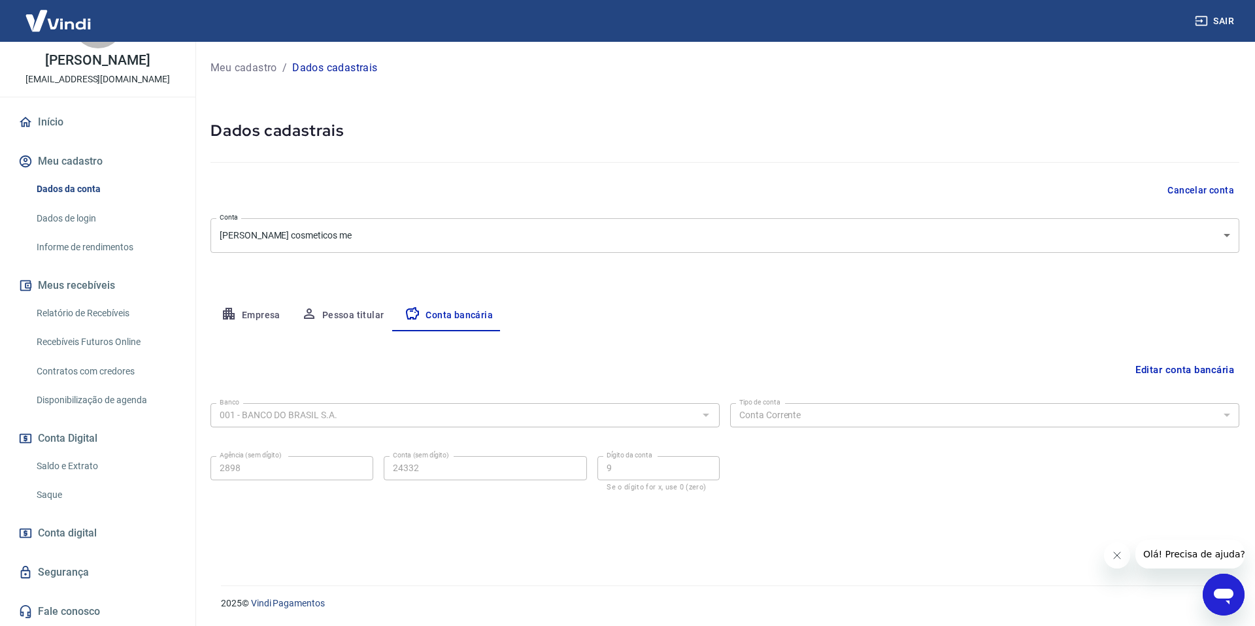
click at [73, 187] on link "Dados da conta" at bounding box center [105, 189] width 148 height 27
click at [241, 71] on p "Meu cadastro" at bounding box center [244, 68] width 67 height 16
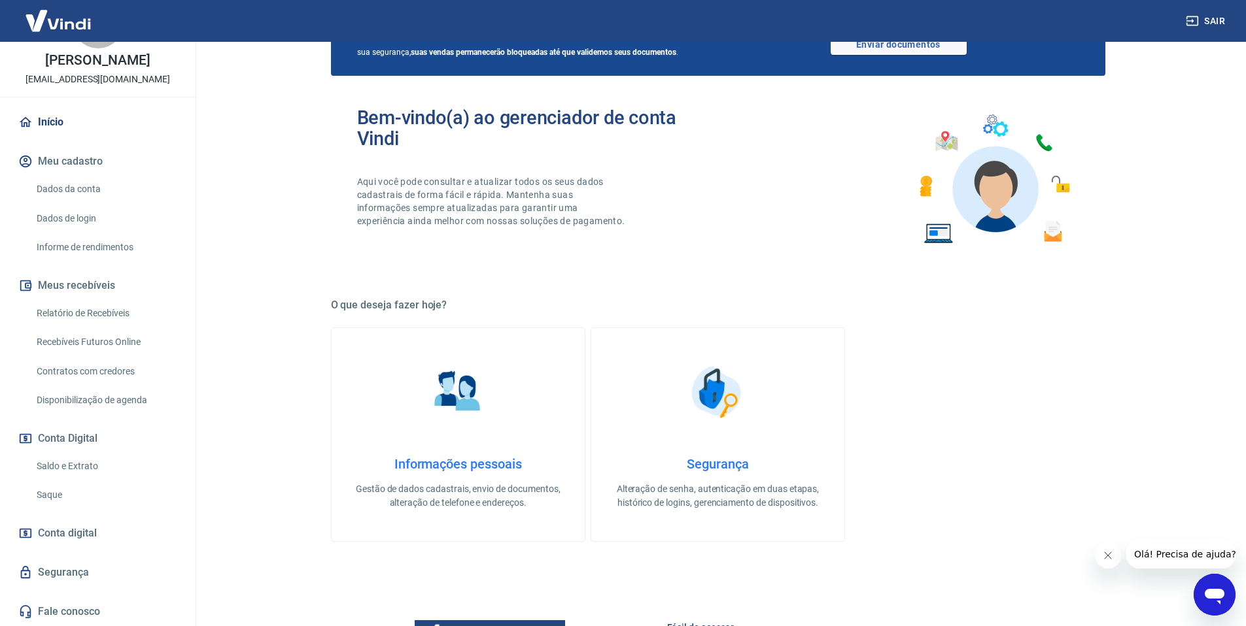
scroll to position [95, 0]
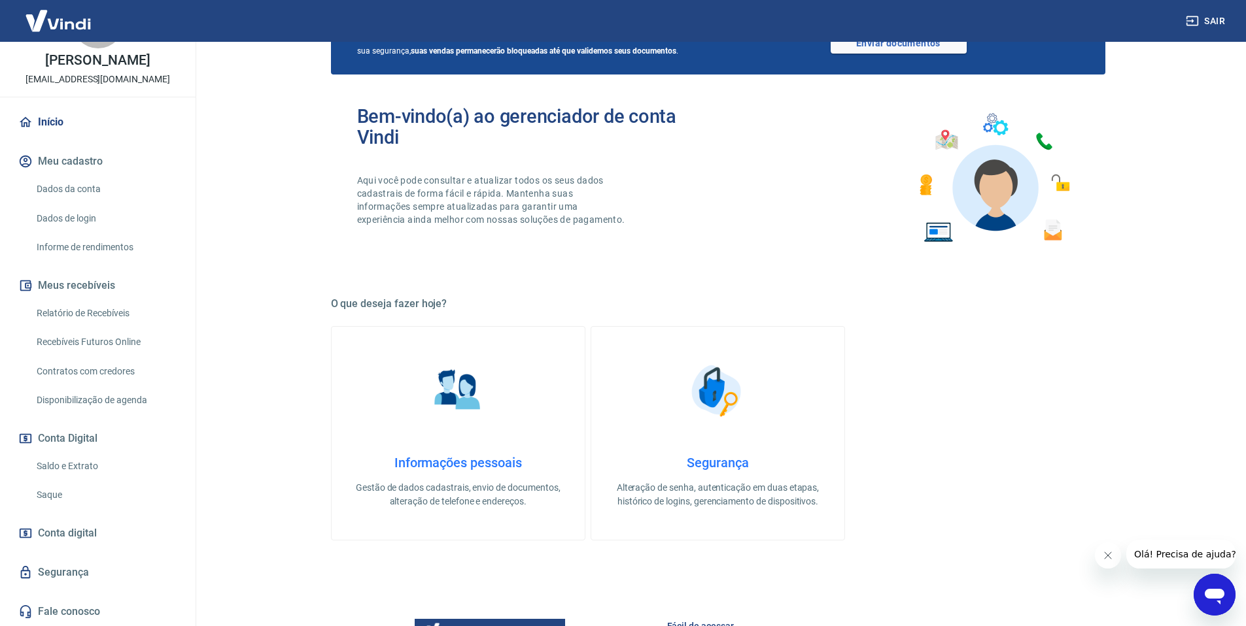
click at [474, 467] on h4 "Informações pessoais" at bounding box center [457, 463] width 211 height 16
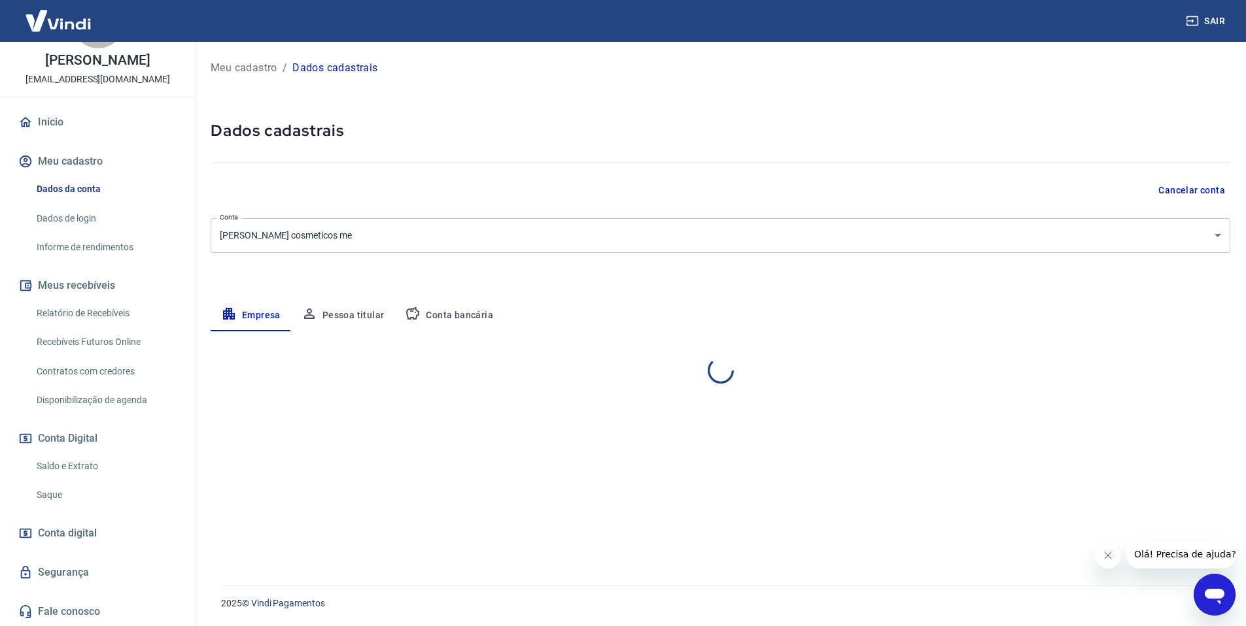
select select "SP"
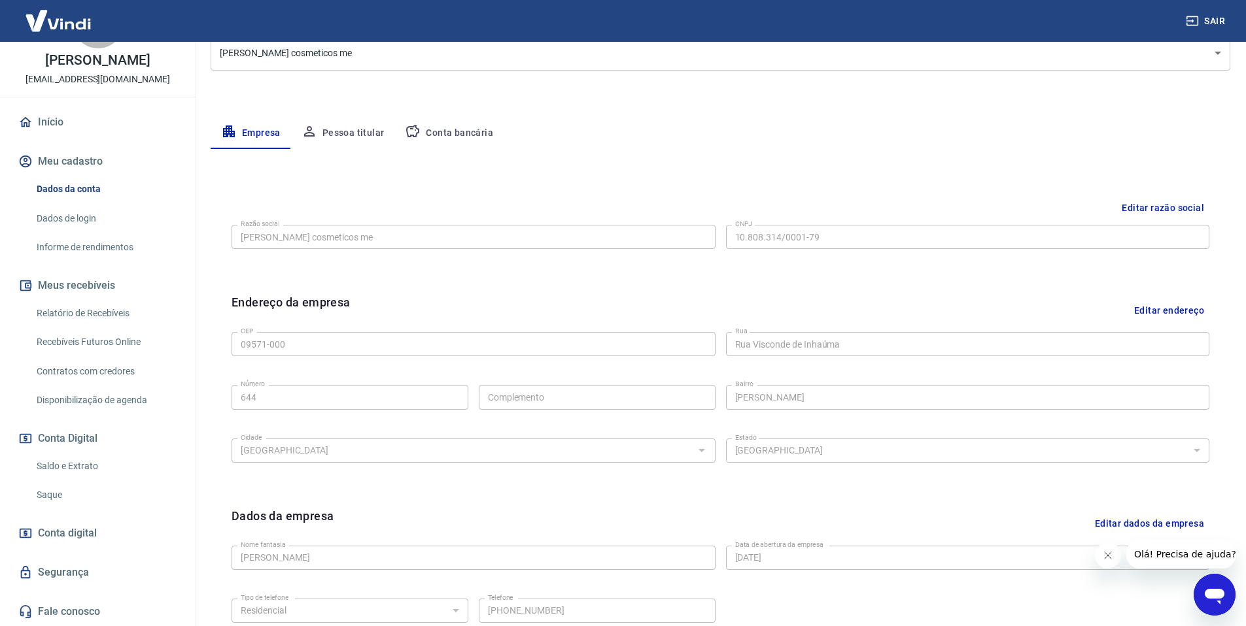
scroll to position [316, 0]
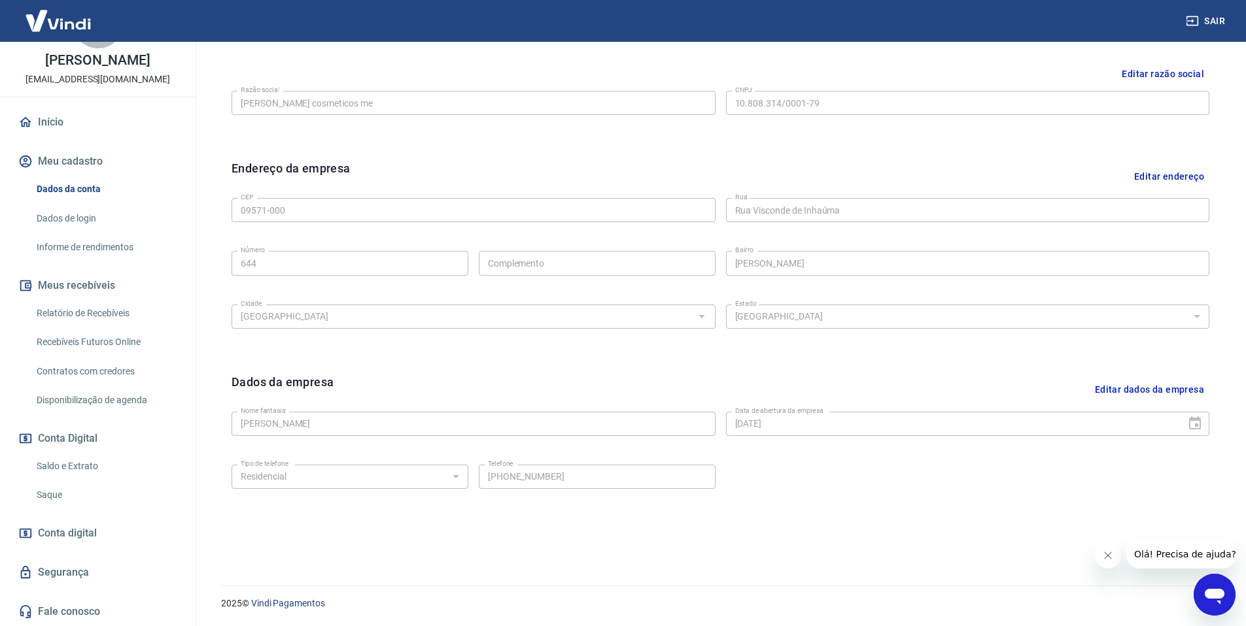
click at [1211, 591] on icon "Open messaging window" at bounding box center [1214, 597] width 20 height 16
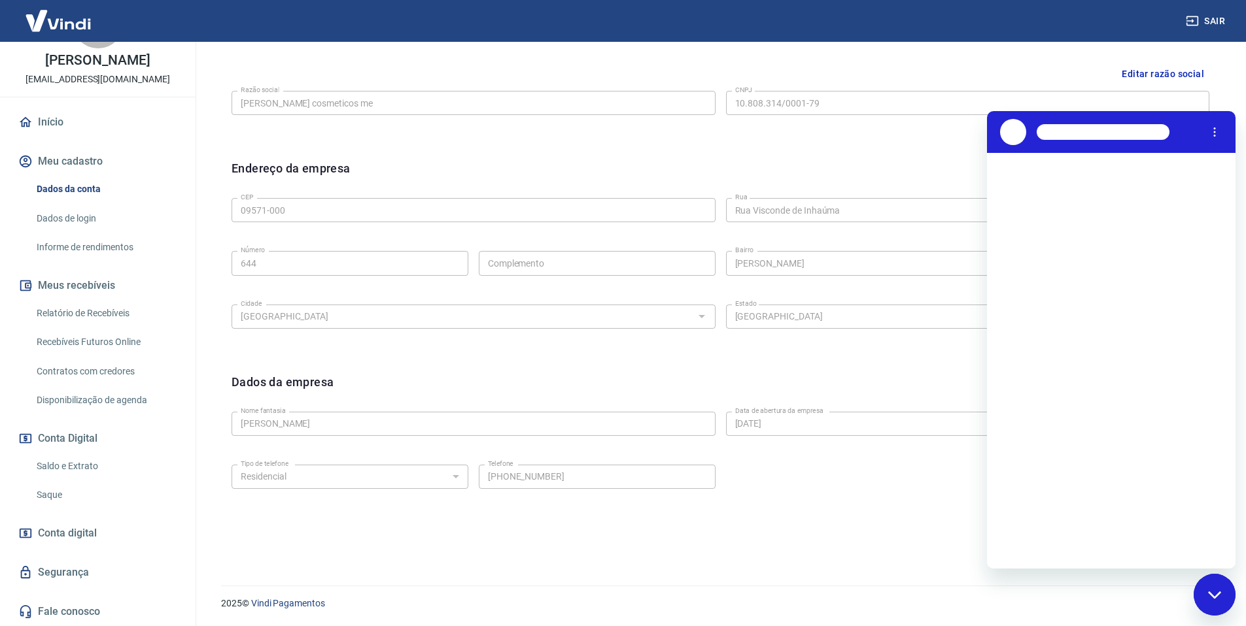
scroll to position [0, 0]
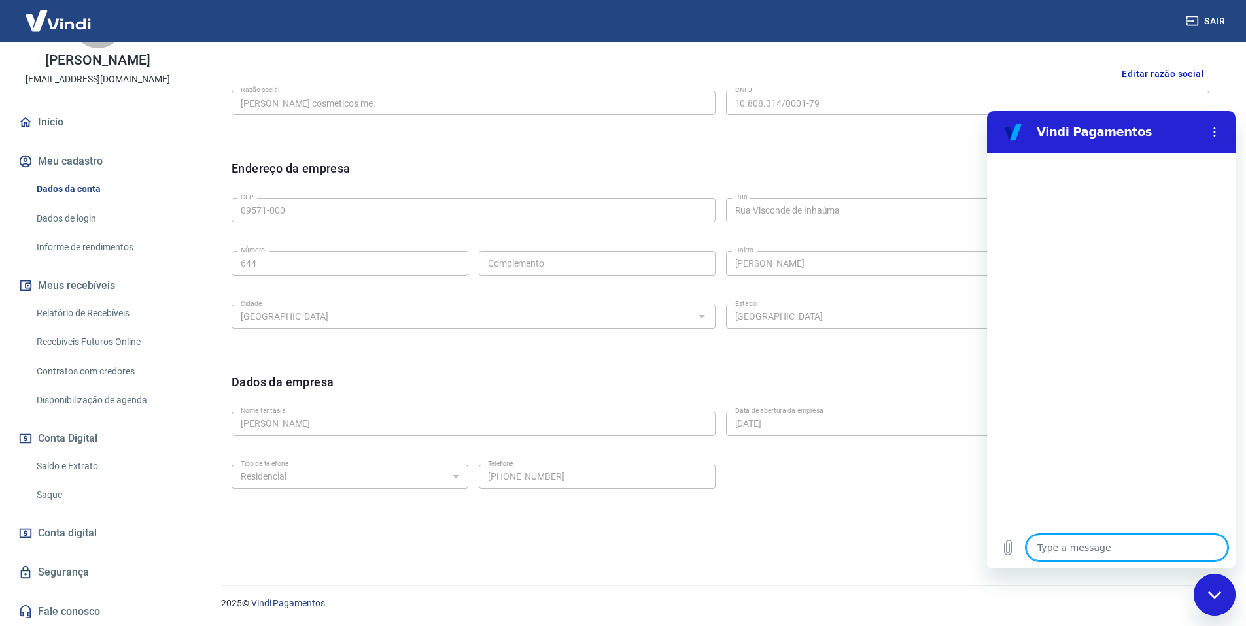
type textarea "o"
type textarea "x"
type textarea "ol"
type textarea "x"
type textarea "ola"
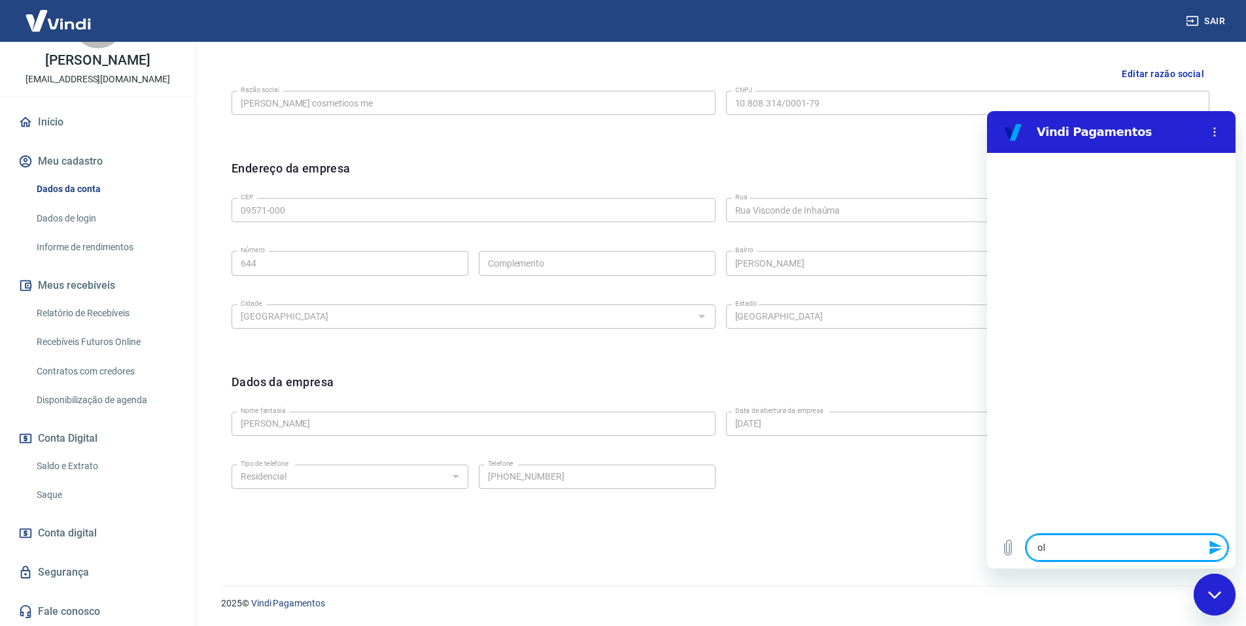
type textarea "x"
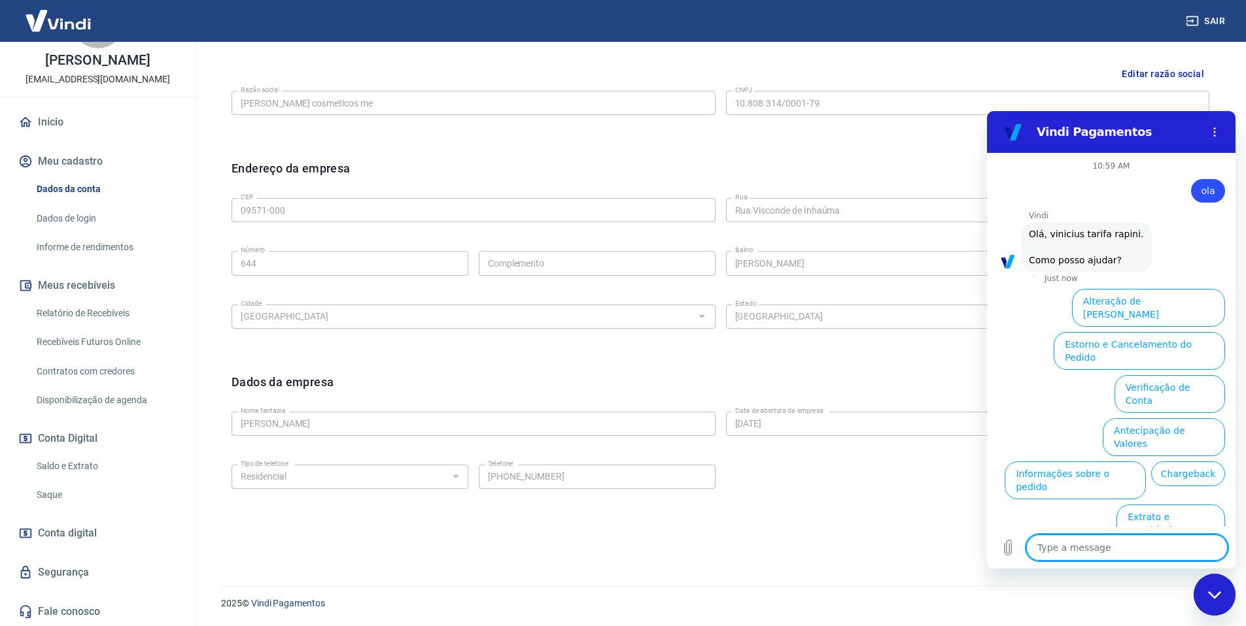
scroll to position [31, 0]
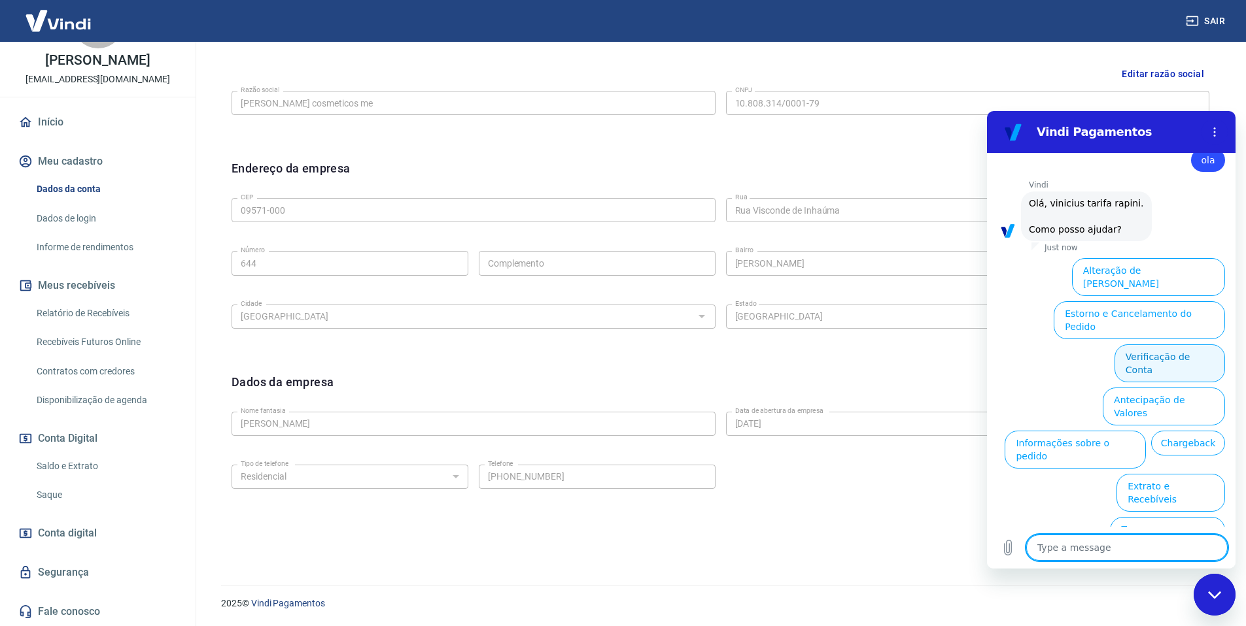
click at [1182, 345] on button "Verificação de Conta" at bounding box center [1169, 364] width 111 height 38
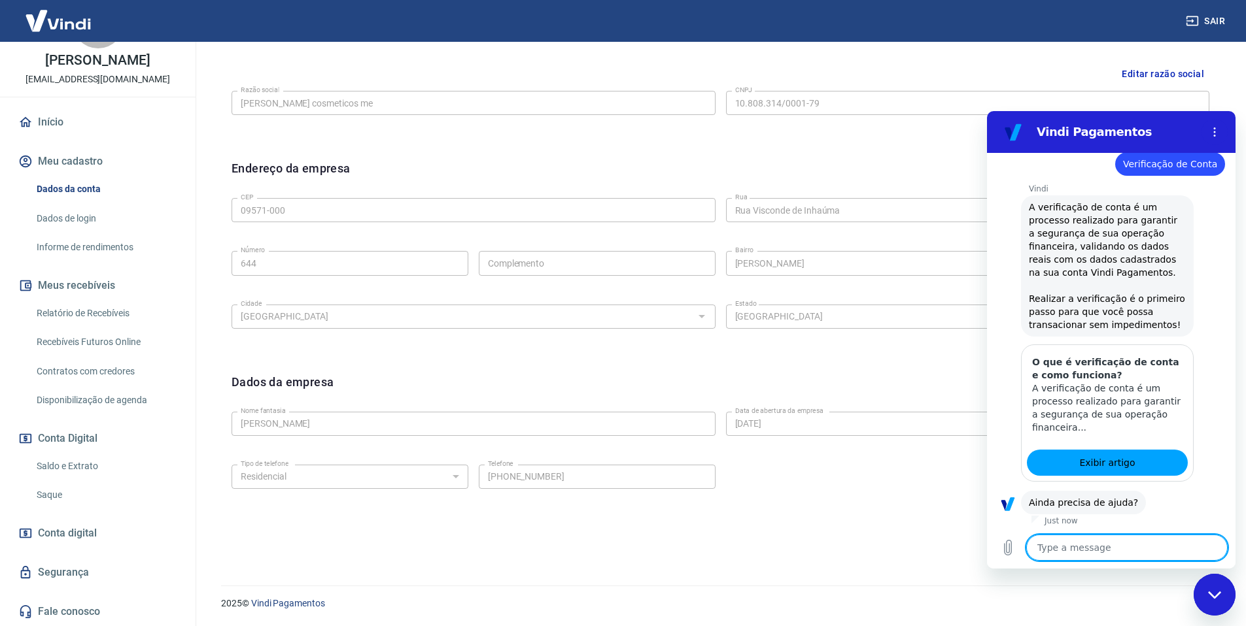
scroll to position [160, 0]
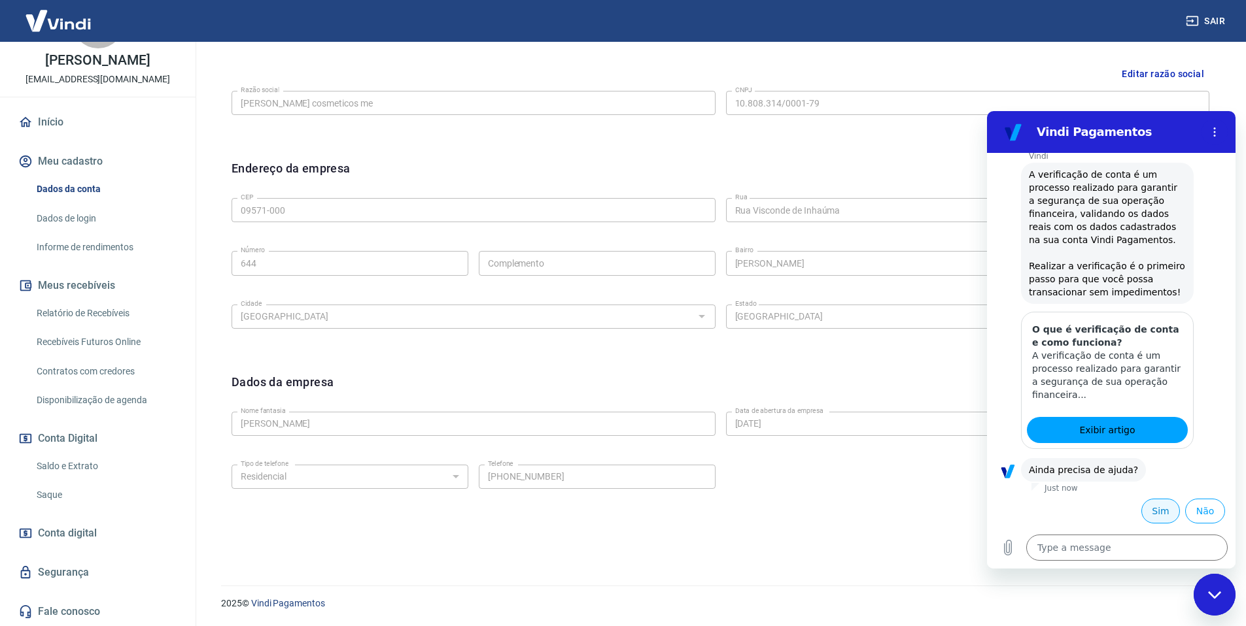
click at [1151, 517] on button "Sim" at bounding box center [1160, 511] width 39 height 25
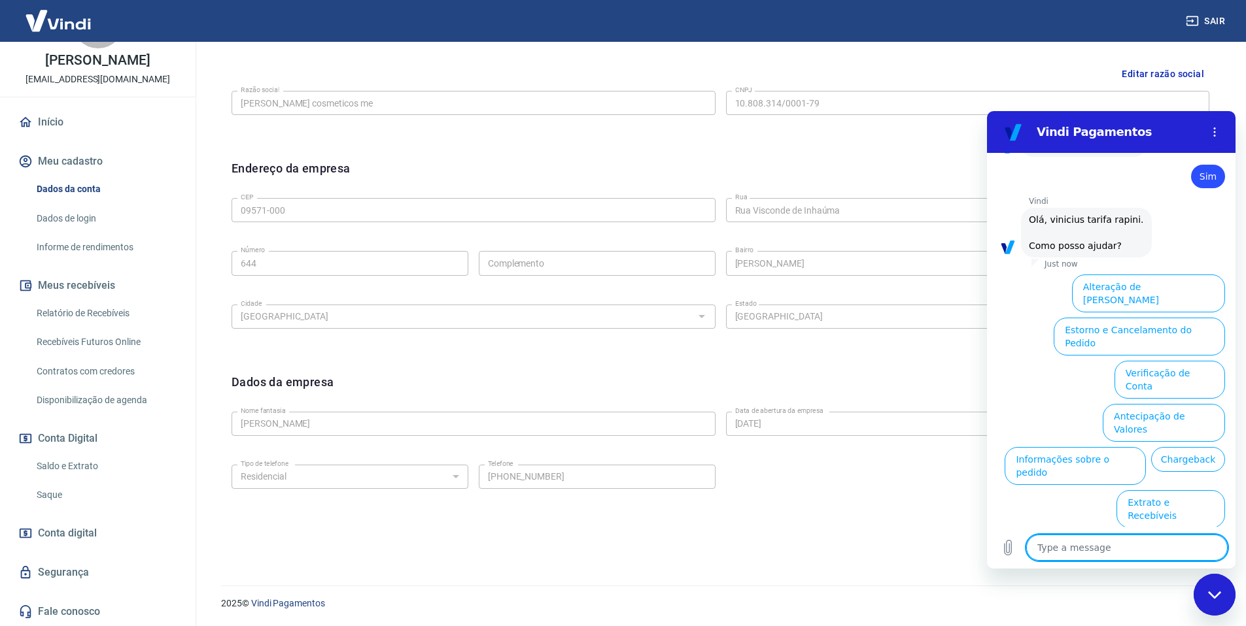
scroll to position [502, 0]
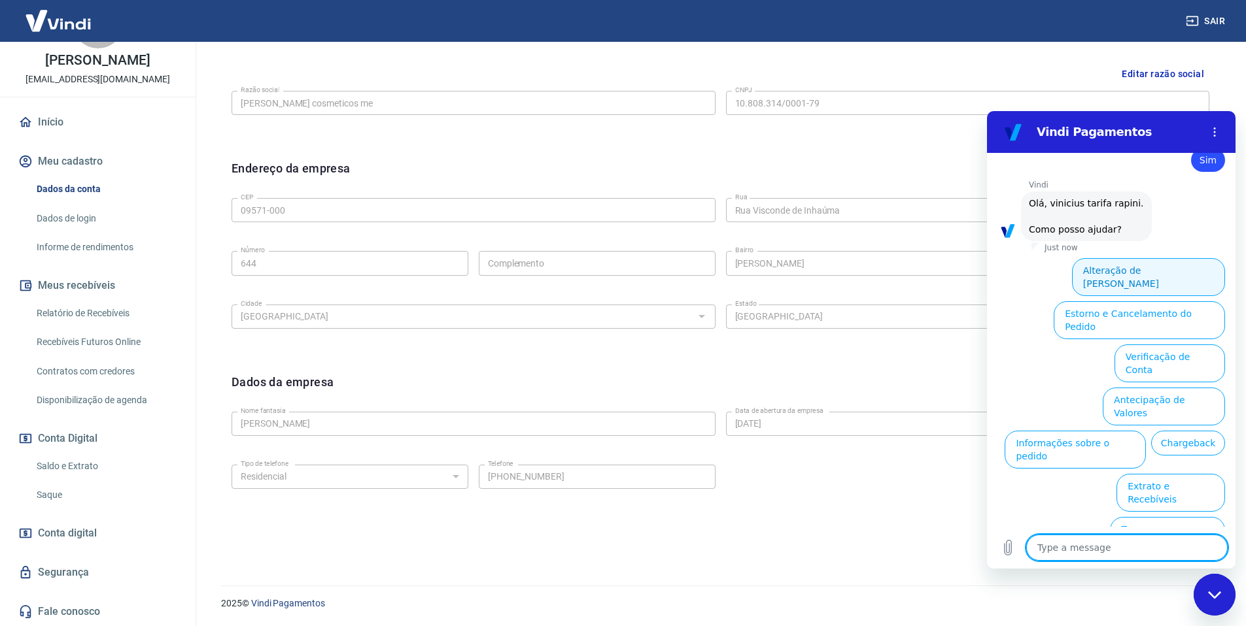
click at [1165, 268] on button "Alteração de [PERSON_NAME]" at bounding box center [1148, 277] width 153 height 38
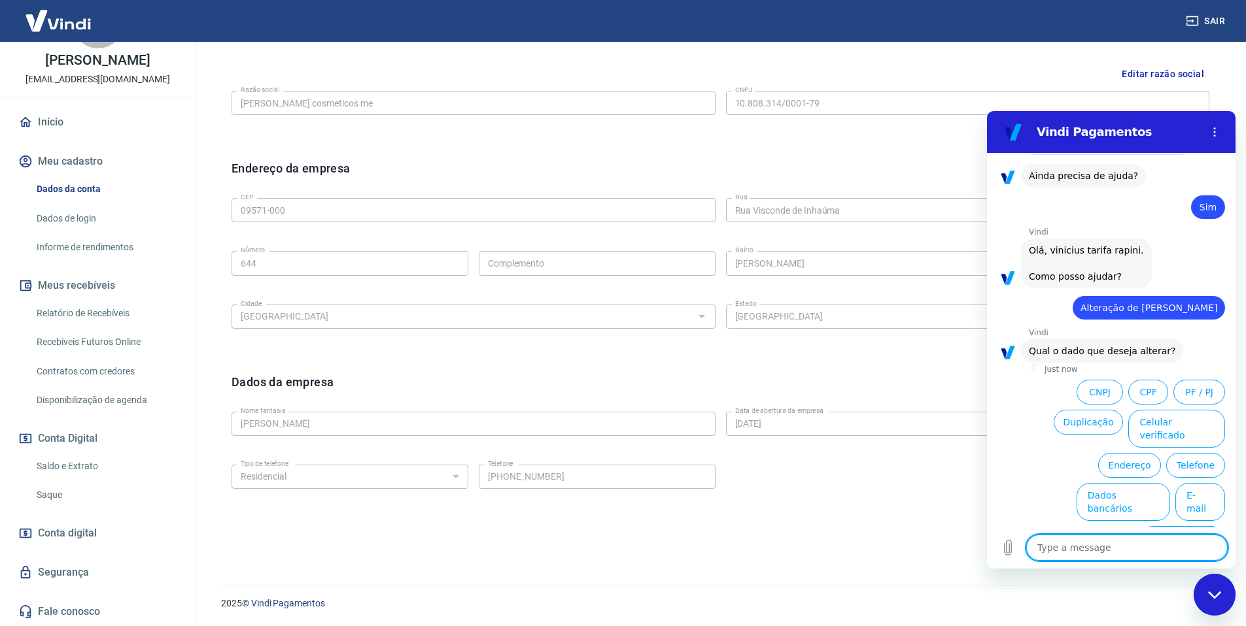
scroll to position [456, 0]
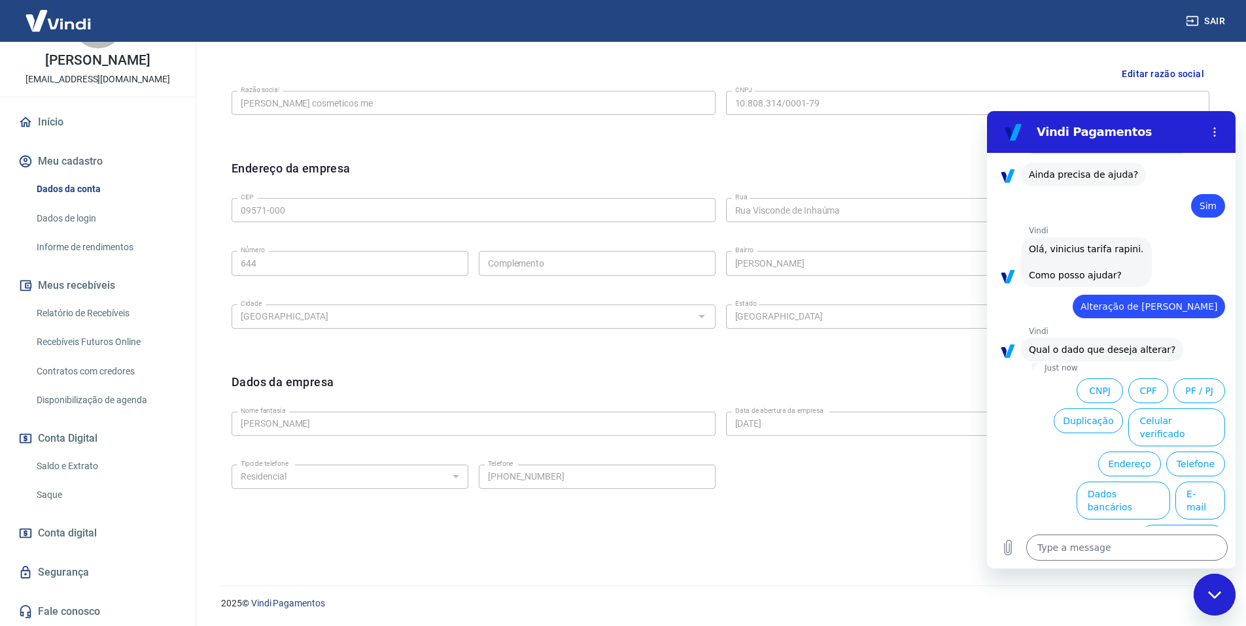
click at [1166, 525] on button "Nome Fantasia" at bounding box center [1182, 544] width 86 height 38
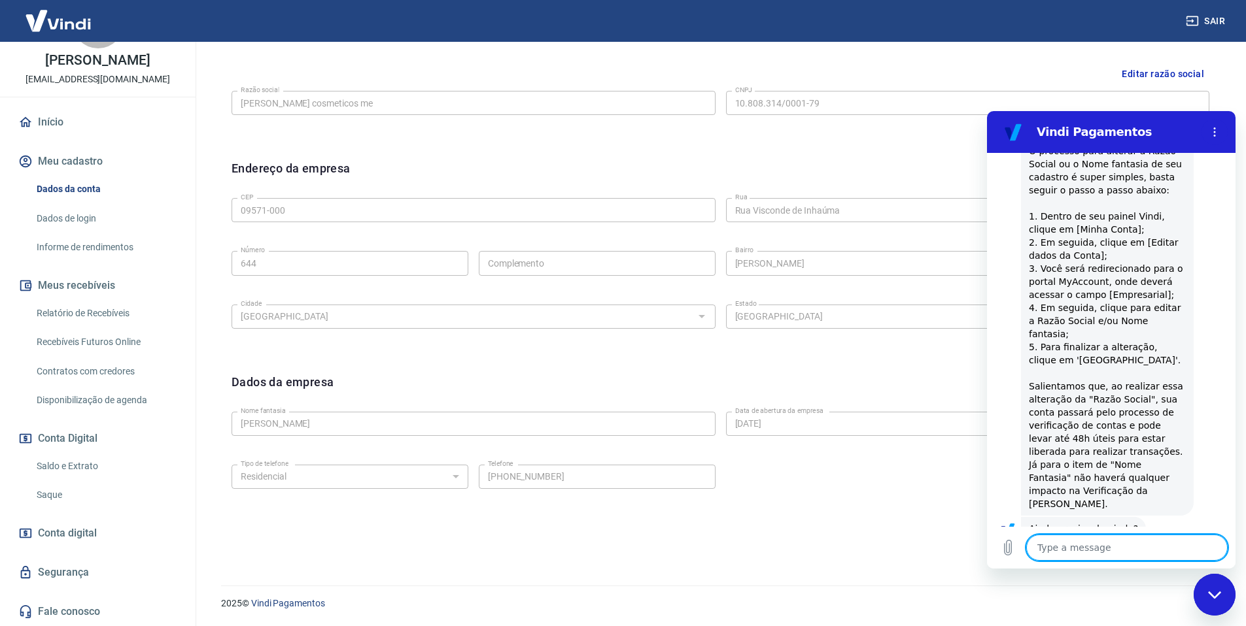
scroll to position [762, 0]
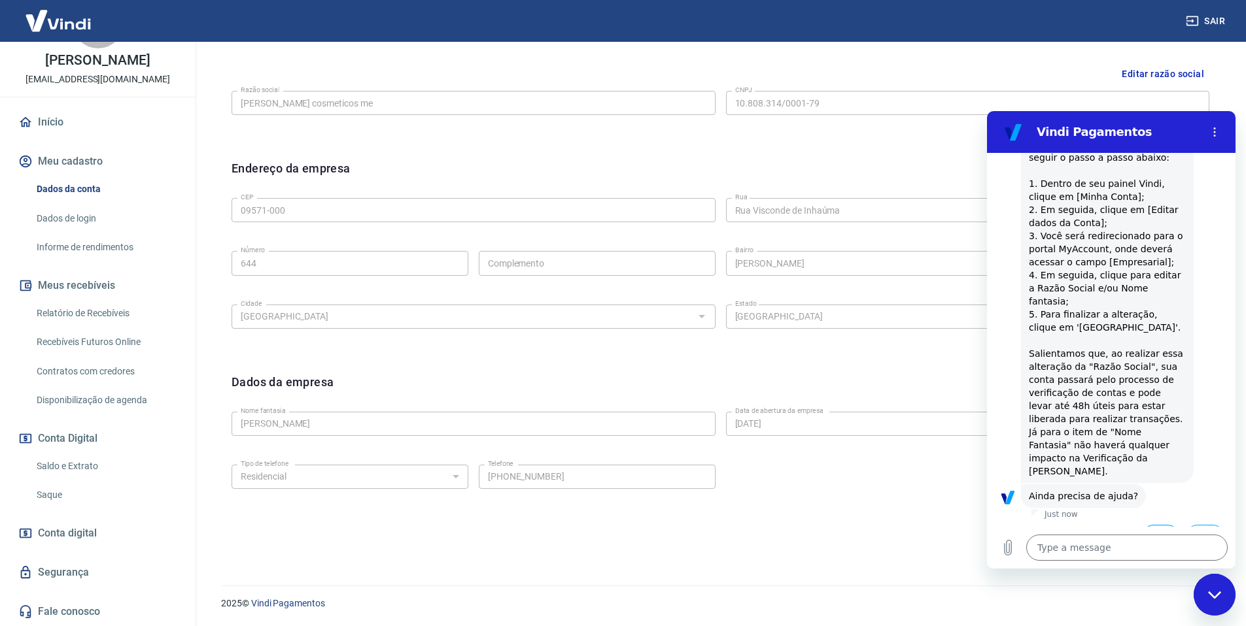
click at [1153, 525] on button "Sim" at bounding box center [1160, 537] width 39 height 25
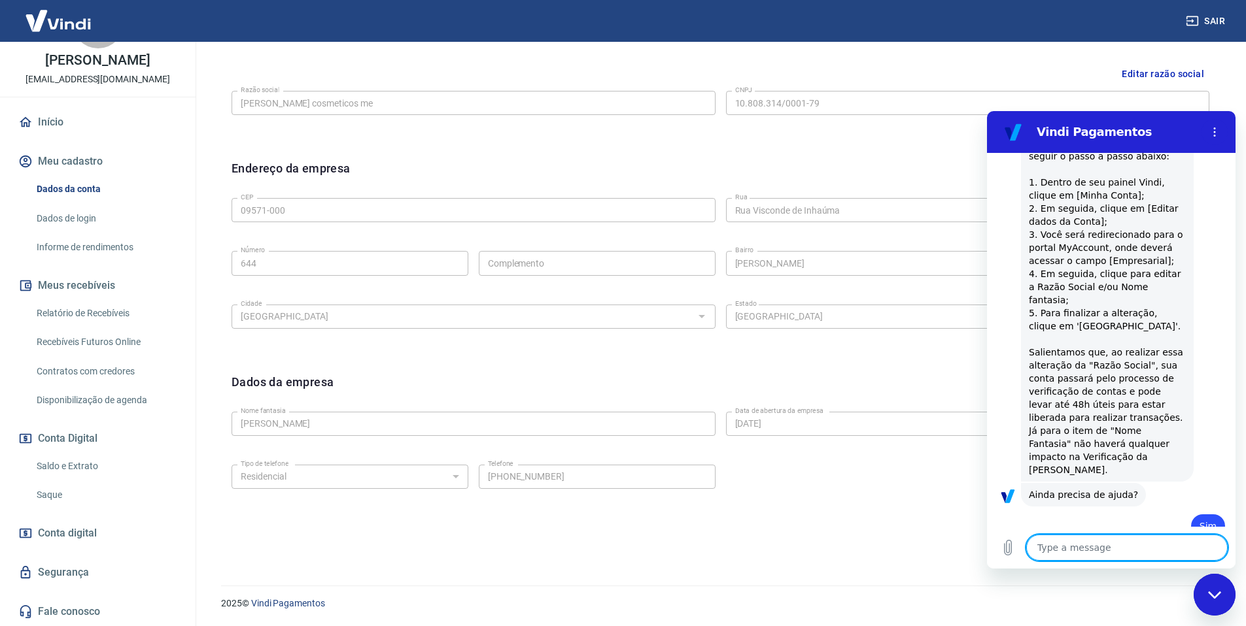
type textarea "x"
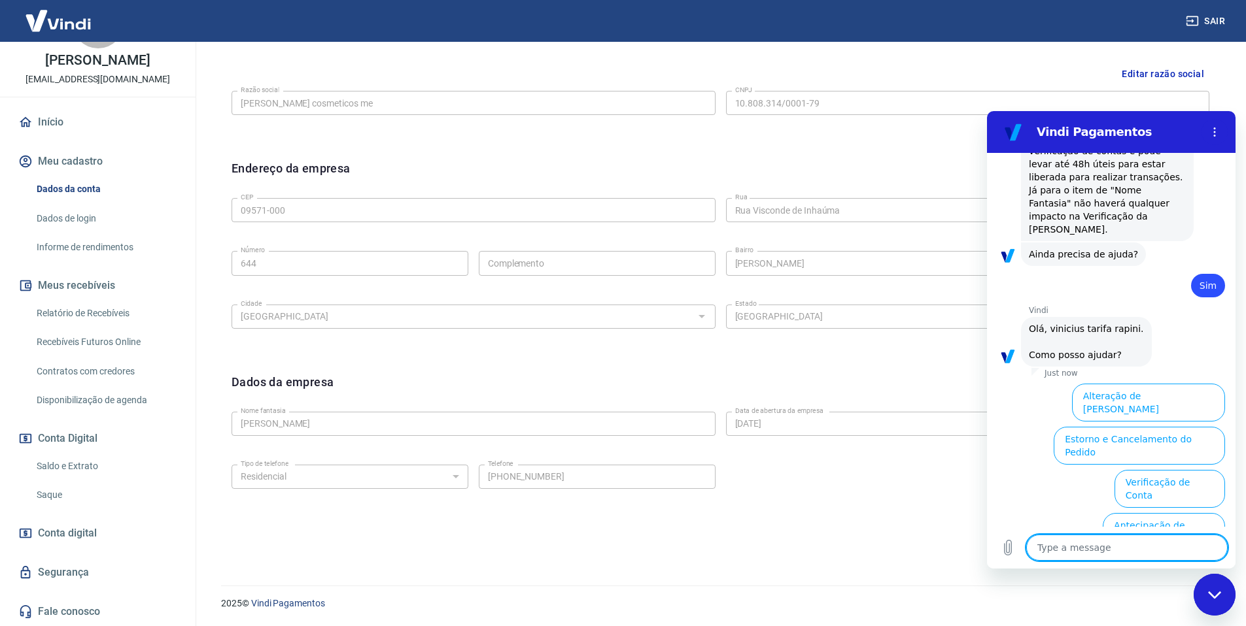
scroll to position [1103, 0]
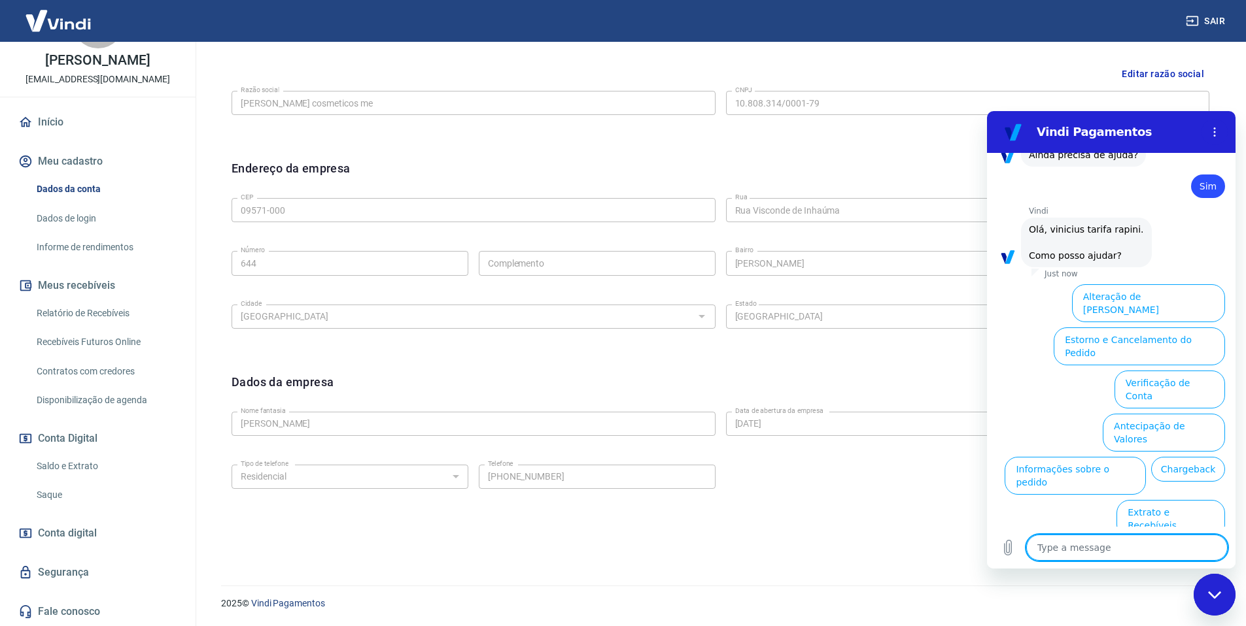
type textarea "a"
type textarea "x"
type textarea "a"
type textarea "x"
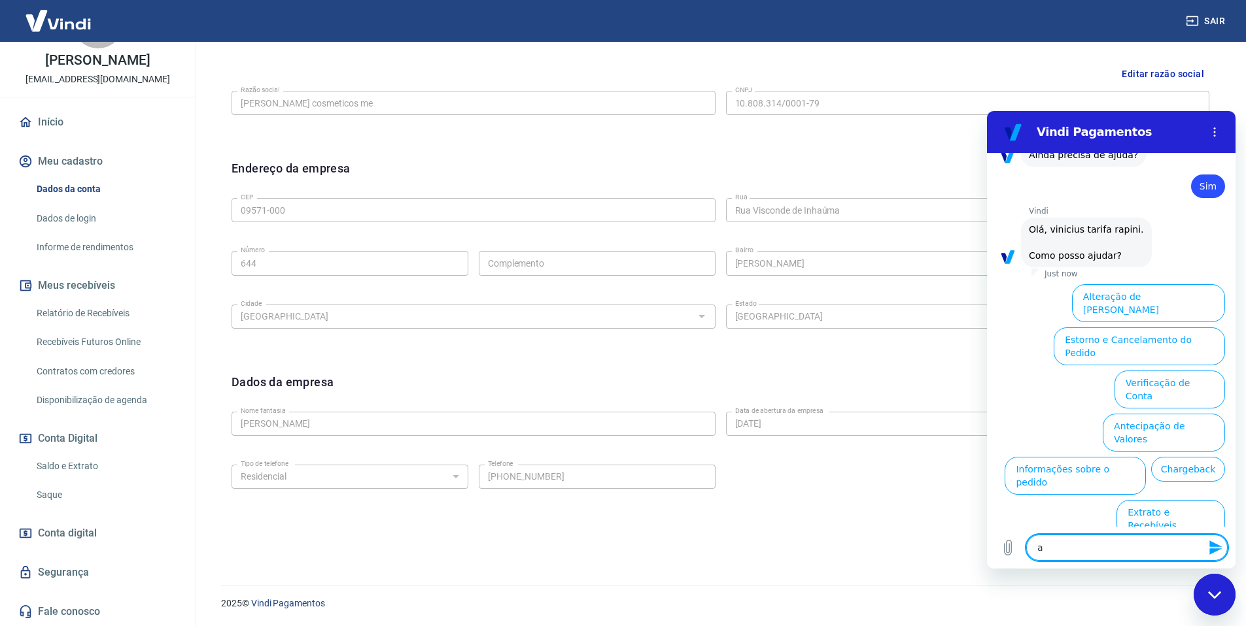
type textarea "at"
type textarea "x"
type textarea "ate"
type textarea "x"
type textarea "aten"
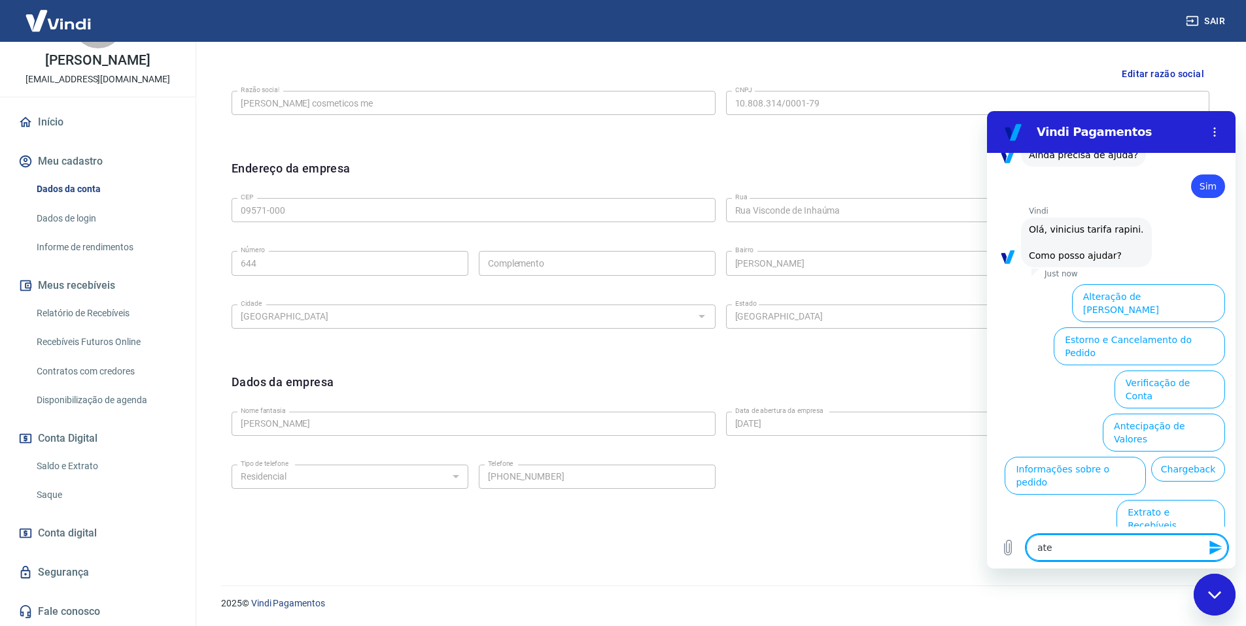
type textarea "x"
type textarea "atend"
type textarea "x"
type textarea "atende"
type textarea "x"
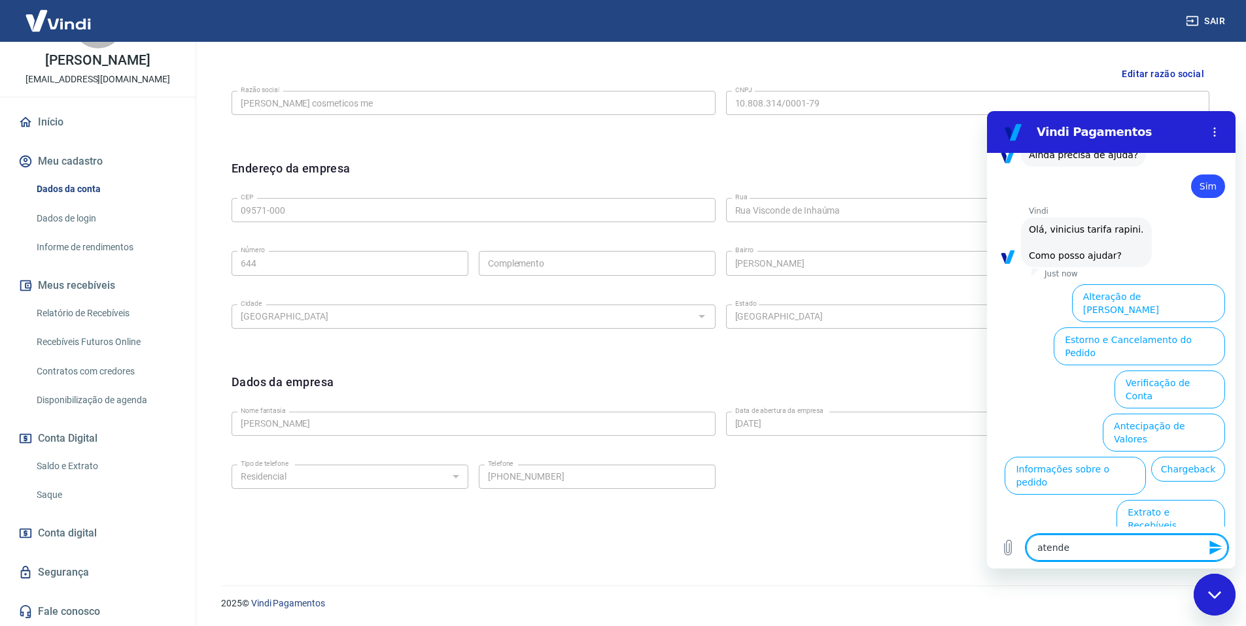
type textarea "atenden"
type textarea "x"
type textarea "atendend"
type textarea "x"
type textarea "atenden"
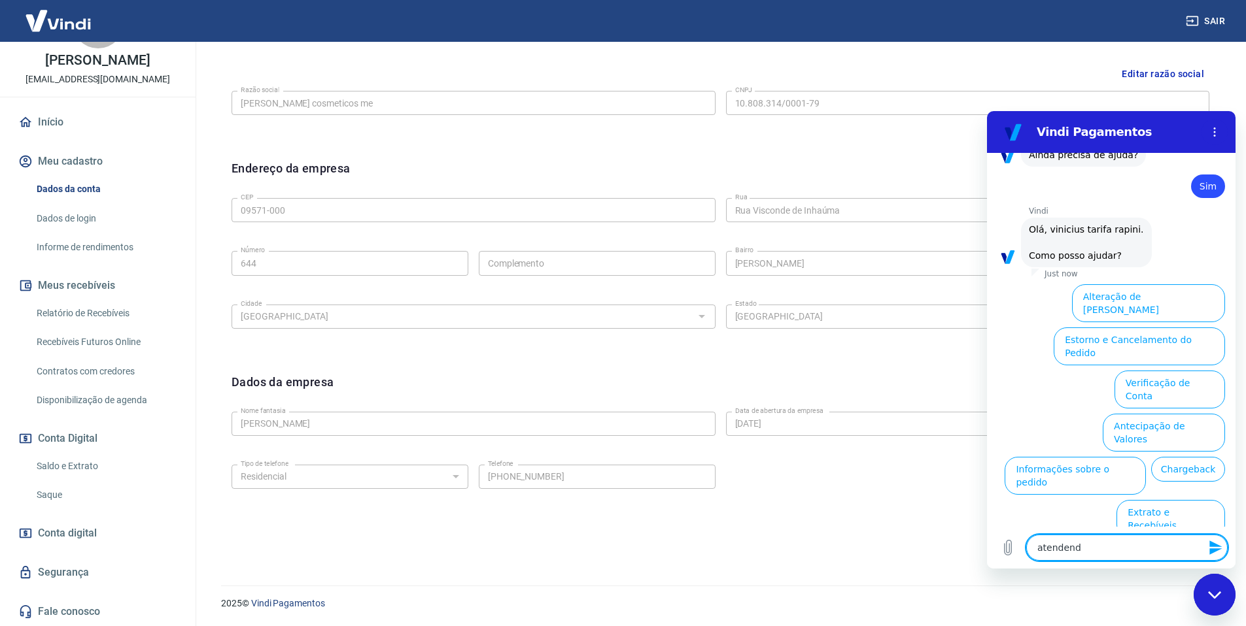
type textarea "x"
type textarea "atendent"
type textarea "x"
type textarea "atendente"
type textarea "x"
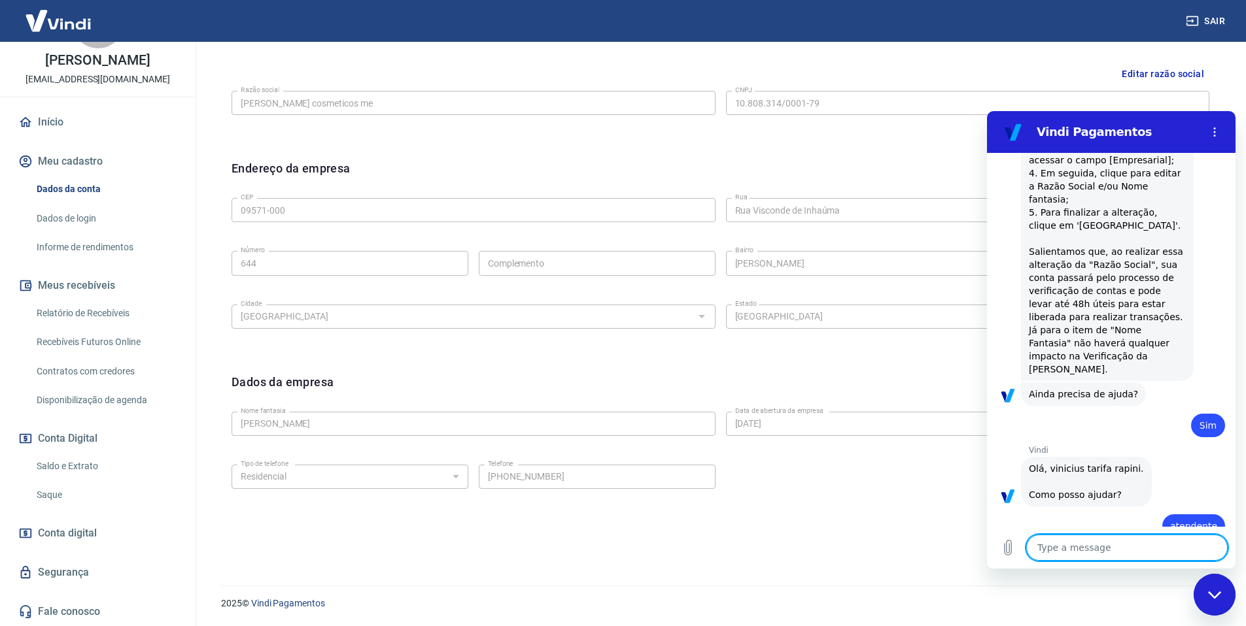
type textarea "x"
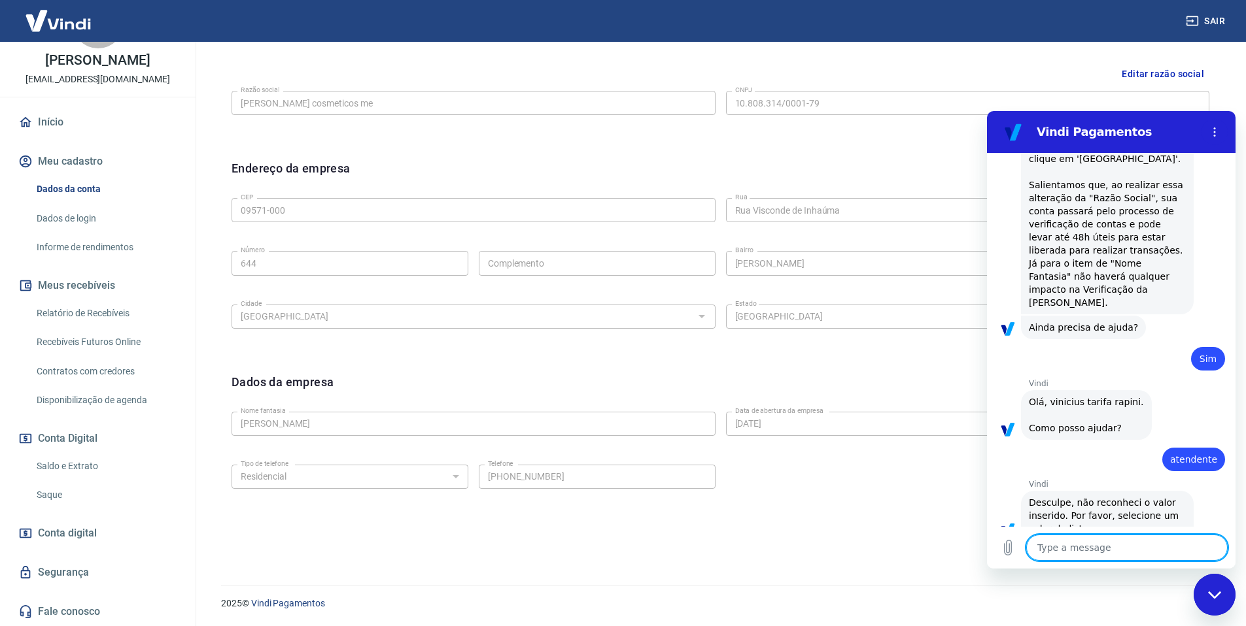
scroll to position [933, 0]
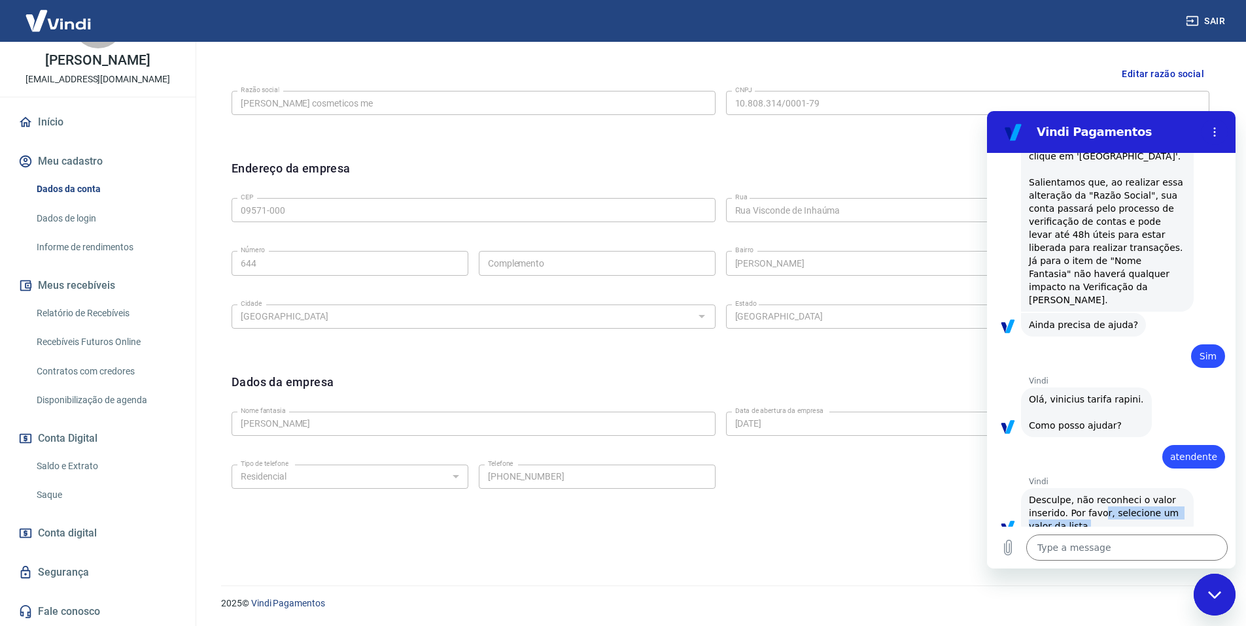
drag, startPoint x: 1101, startPoint y: 485, endPoint x: 1111, endPoint y: 503, distance: 20.8
click at [1111, 502] on span "Desculpe, não reconheci o valor inserido. Por favor, selecione um valor da list…" at bounding box center [1107, 513] width 157 height 39
click at [1106, 549] on textarea at bounding box center [1126, 548] width 201 height 26
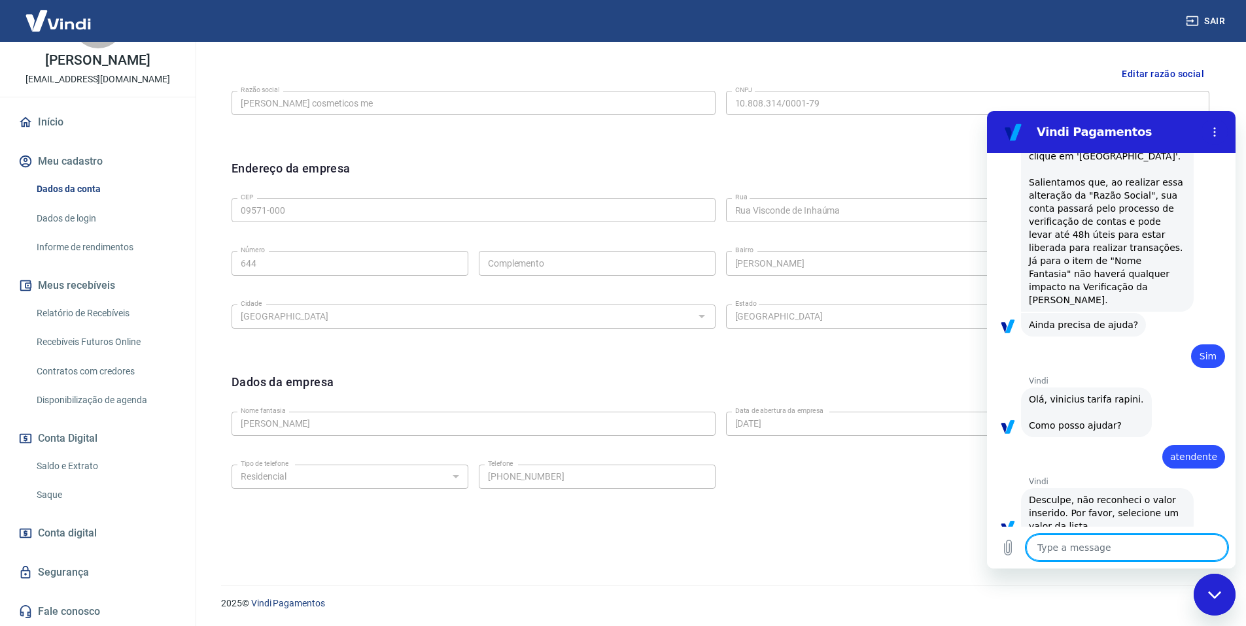
type textarea "1"
type textarea "x"
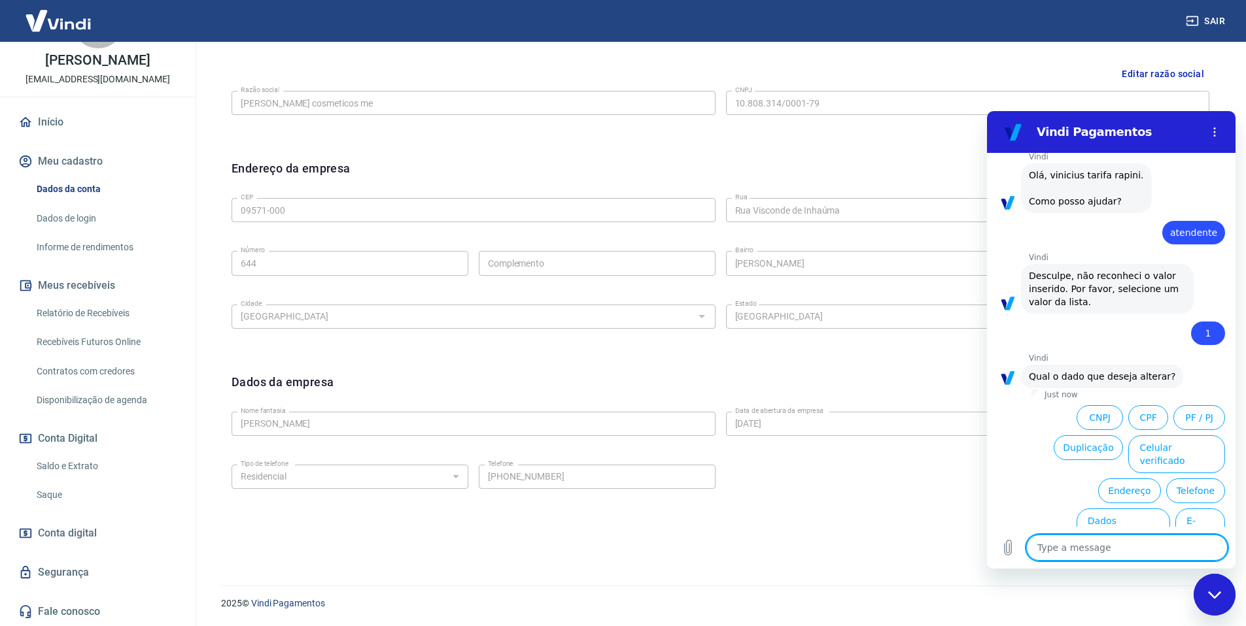
scroll to position [1158, 0]
click at [1097, 549] on textarea at bounding box center [1126, 548] width 201 height 26
click at [1121, 508] on button "Dados bancários" at bounding box center [1123, 527] width 94 height 38
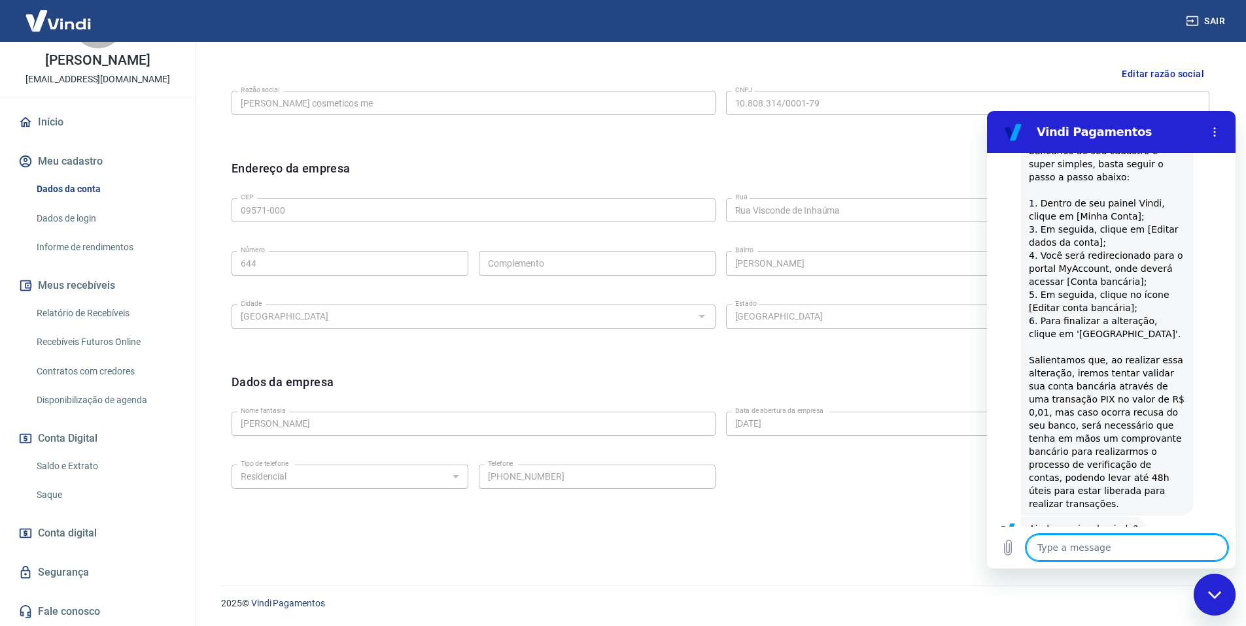
scroll to position [1503, 0]
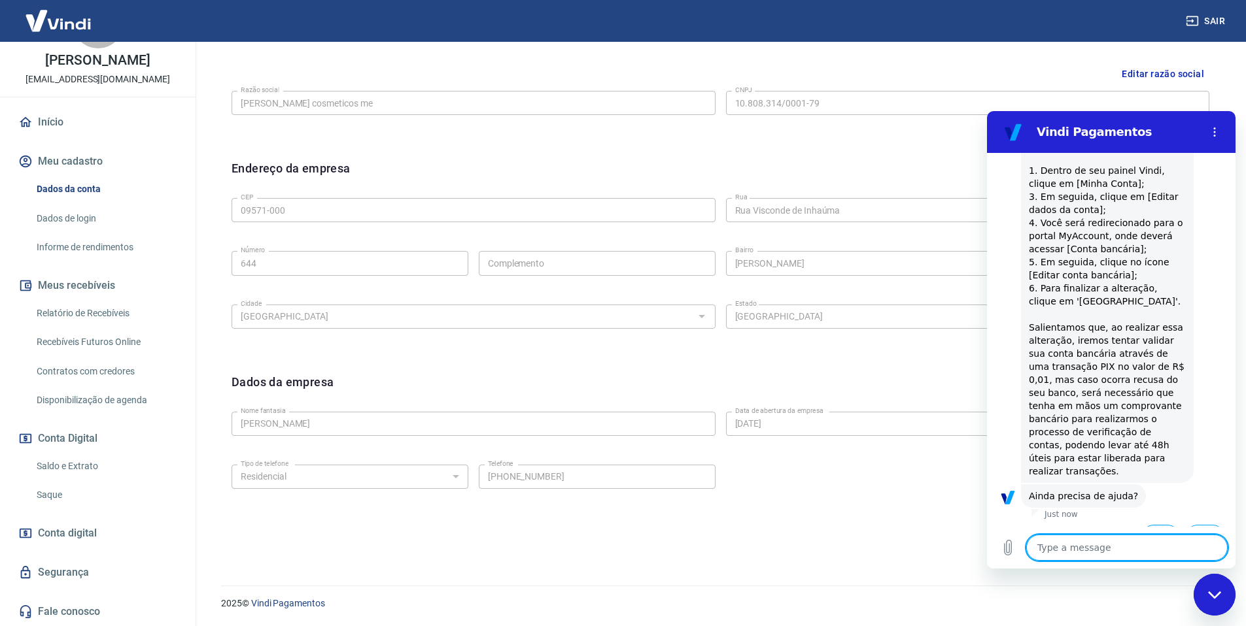
click at [1163, 525] on button "Sim" at bounding box center [1160, 537] width 39 height 25
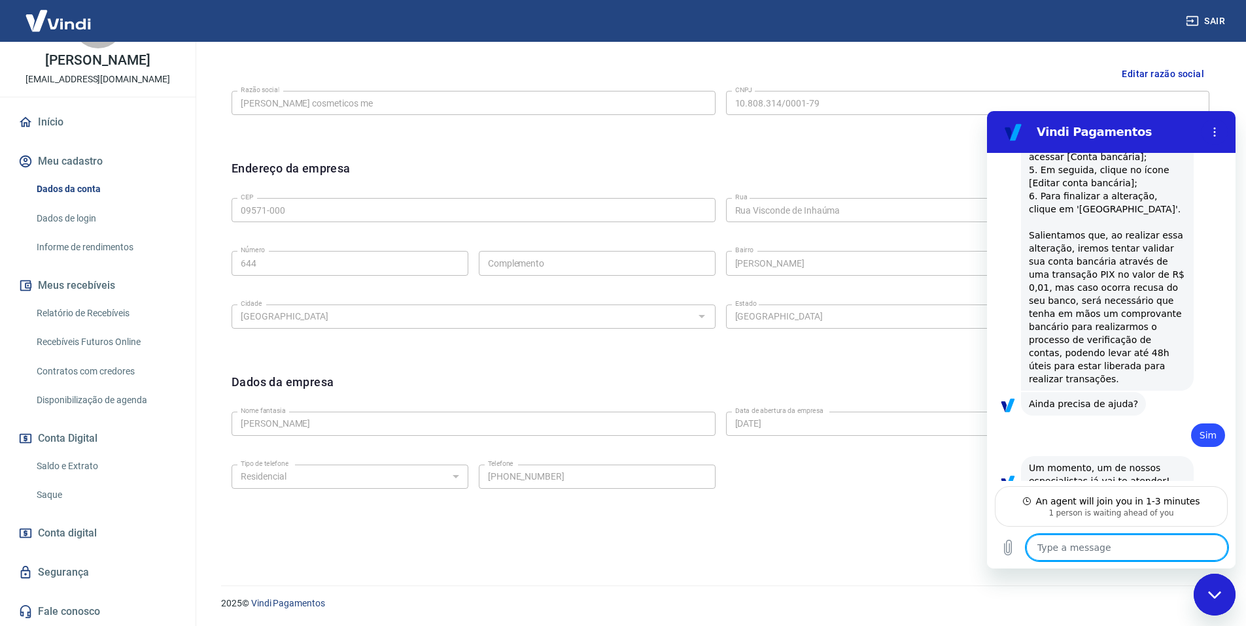
scroll to position [1596, 0]
type textarea "x"
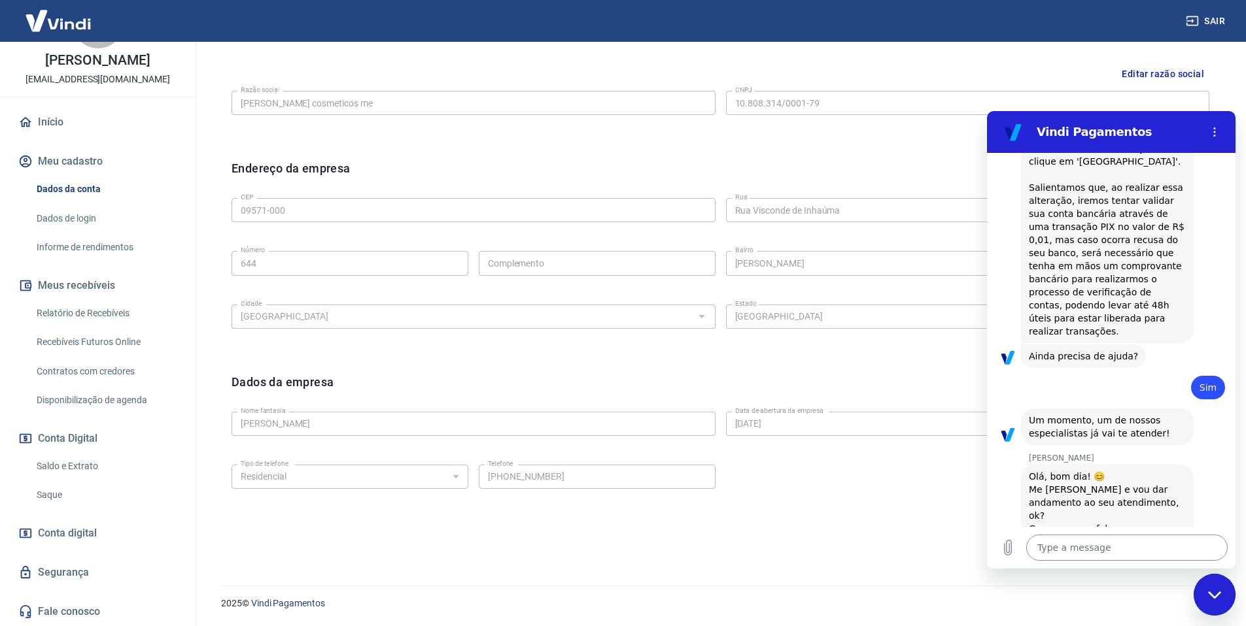
scroll to position [1646, 0]
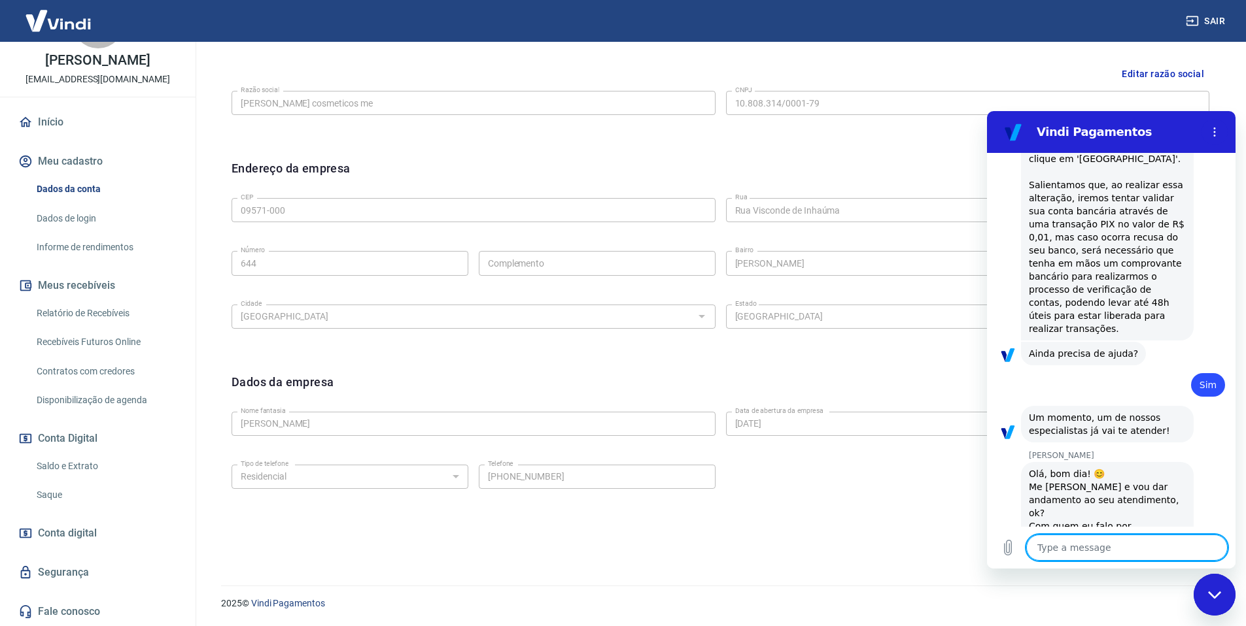
click at [1072, 551] on textarea at bounding box center [1126, 548] width 201 height 26
type textarea "A"
type textarea "x"
type textarea "An"
type textarea "x"
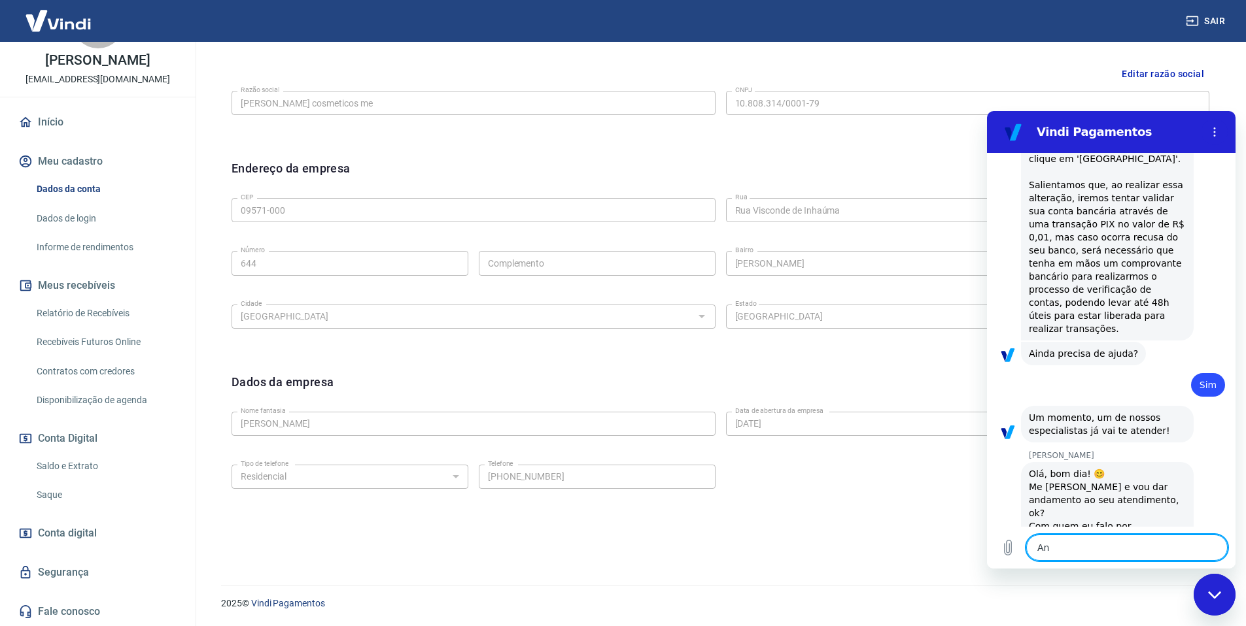
type textarea "And"
type textarea "x"
type textarea "Andr"
type textarea "x"
type textarea "[PERSON_NAME]"
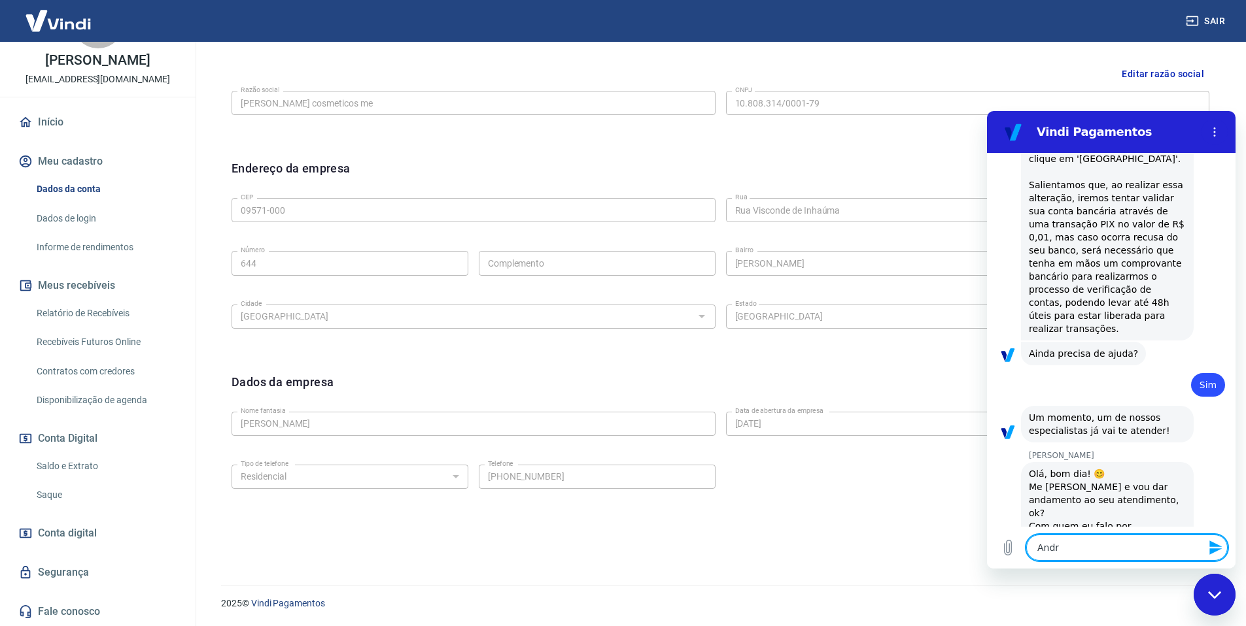
type textarea "x"
type textarea "[PERSON_NAME]"
type textarea "x"
type textarea "Andrezz"
type textarea "x"
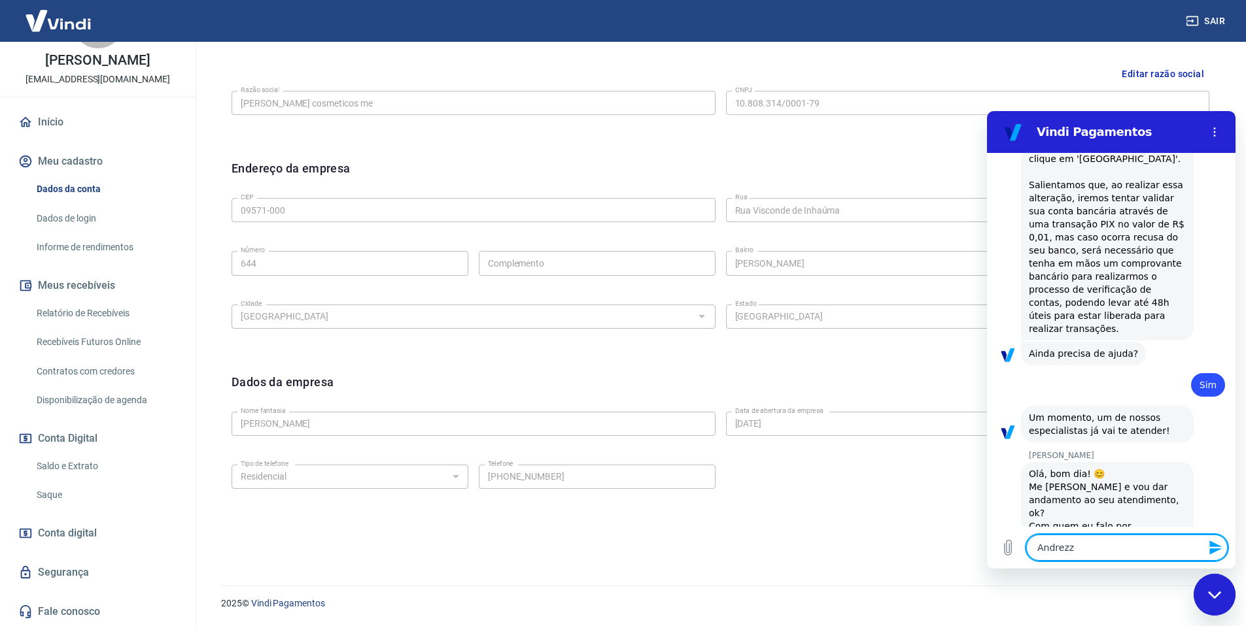
type textarea "[PERSON_NAME]"
type textarea "x"
type textarea "[PERSON_NAME]"
type textarea "x"
type textarea "Andrezza b"
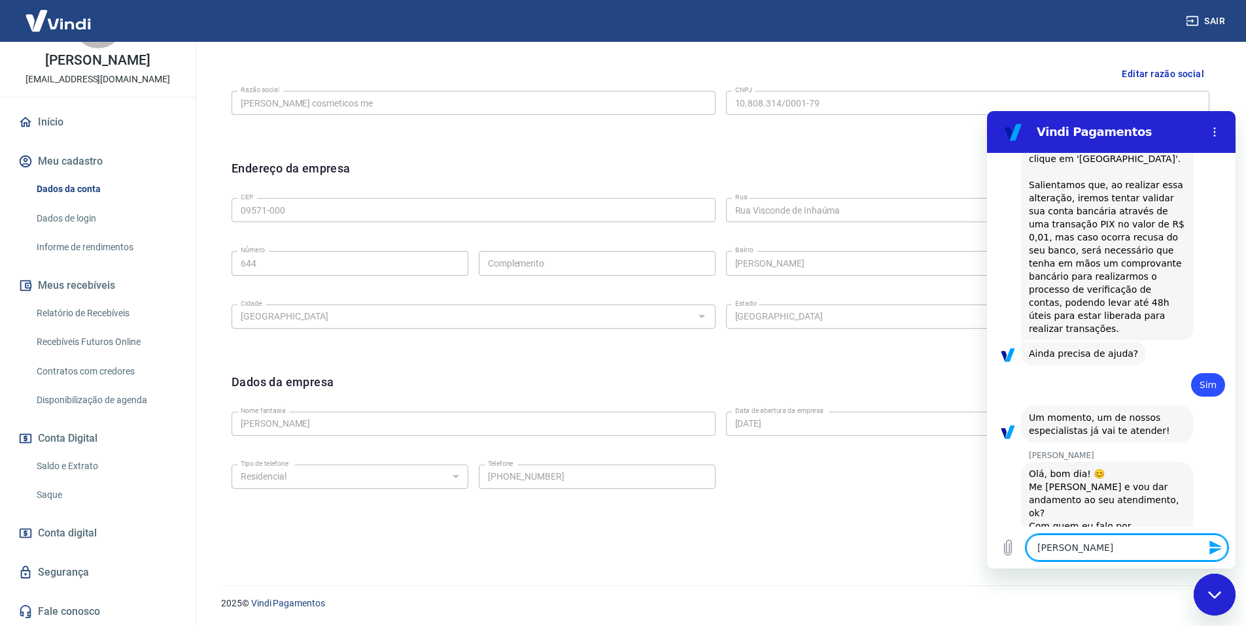
type textarea "x"
type textarea "[PERSON_NAME]"
type textarea "x"
type textarea "Andrezza bom"
type textarea "x"
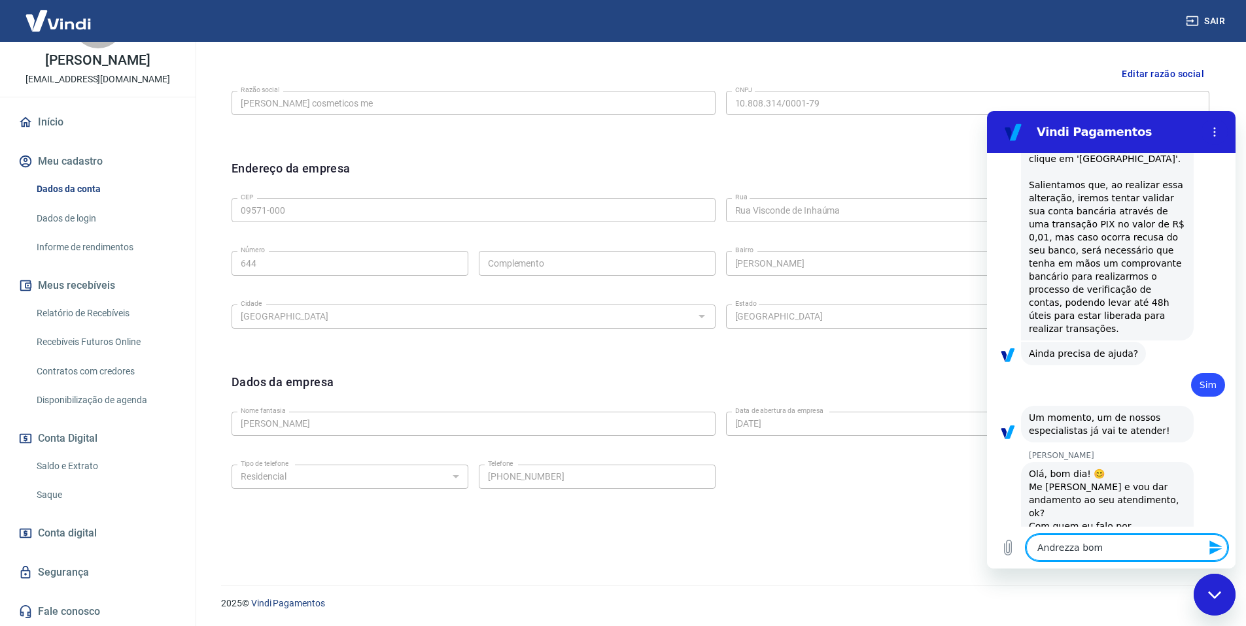
type textarea "Andrezza bom"
type textarea "x"
type textarea "Andrezza bom d"
type textarea "x"
type textarea "Andrezza bom di"
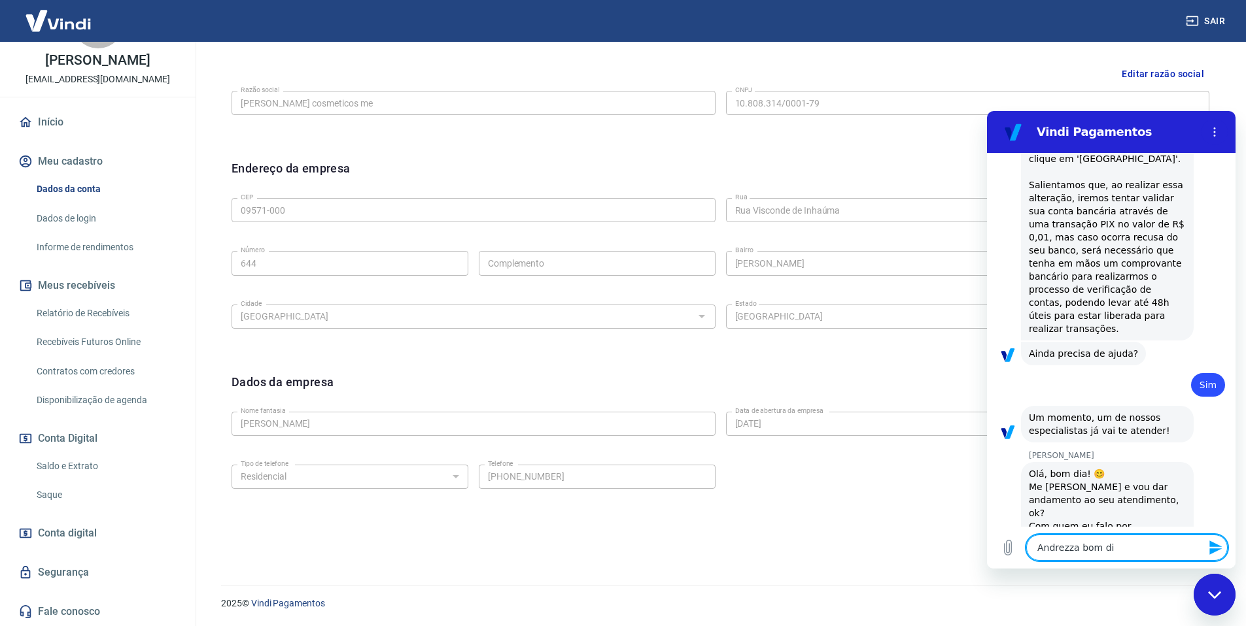
type textarea "x"
type textarea "Andrezza bom dia"
type textarea "x"
type textarea "[PERSON_NAME] bom dia!"
type textarea "x"
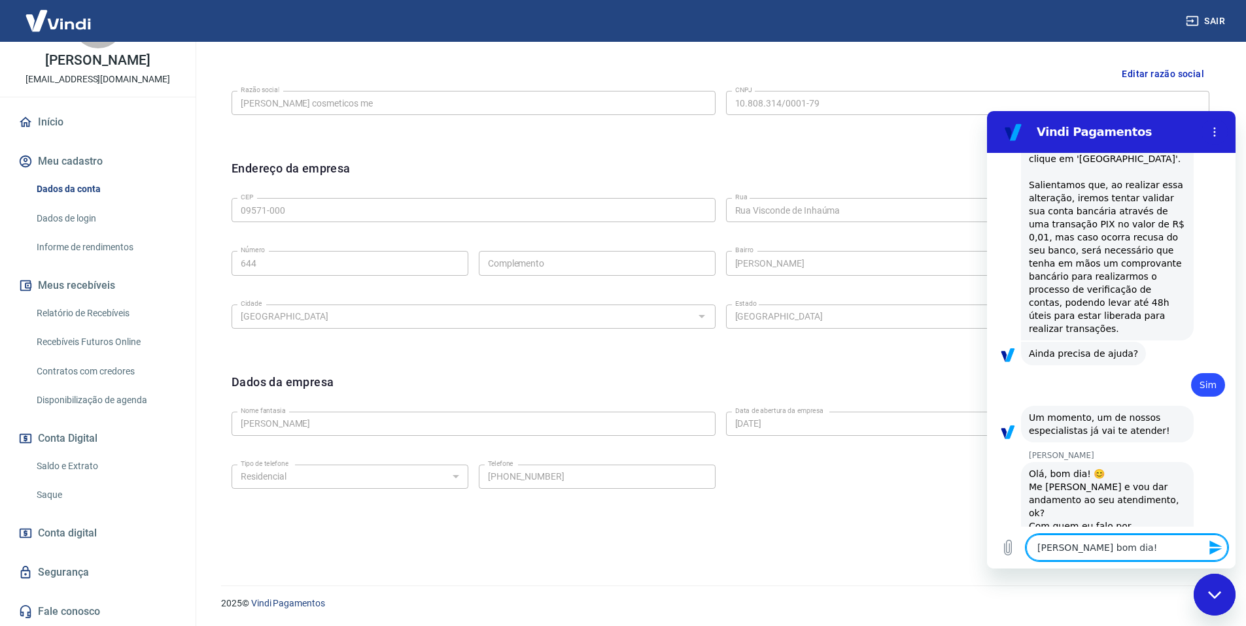
type textarea "[PERSON_NAME] bom dia!"
type textarea "x"
type textarea "[PERSON_NAME] bom dia! s"
type textarea "x"
type textarea "[PERSON_NAME] bom dia! so"
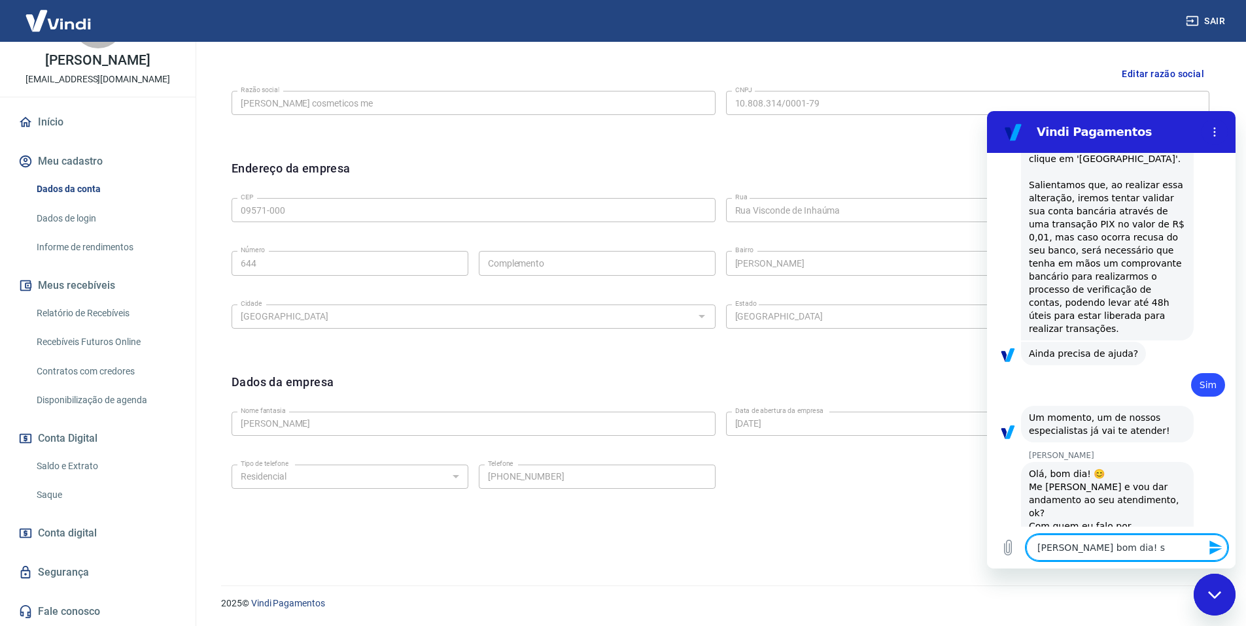
type textarea "x"
type textarea "[PERSON_NAME] bom dia! sou"
type textarea "x"
type textarea "[PERSON_NAME] bom dia! sou"
type textarea "x"
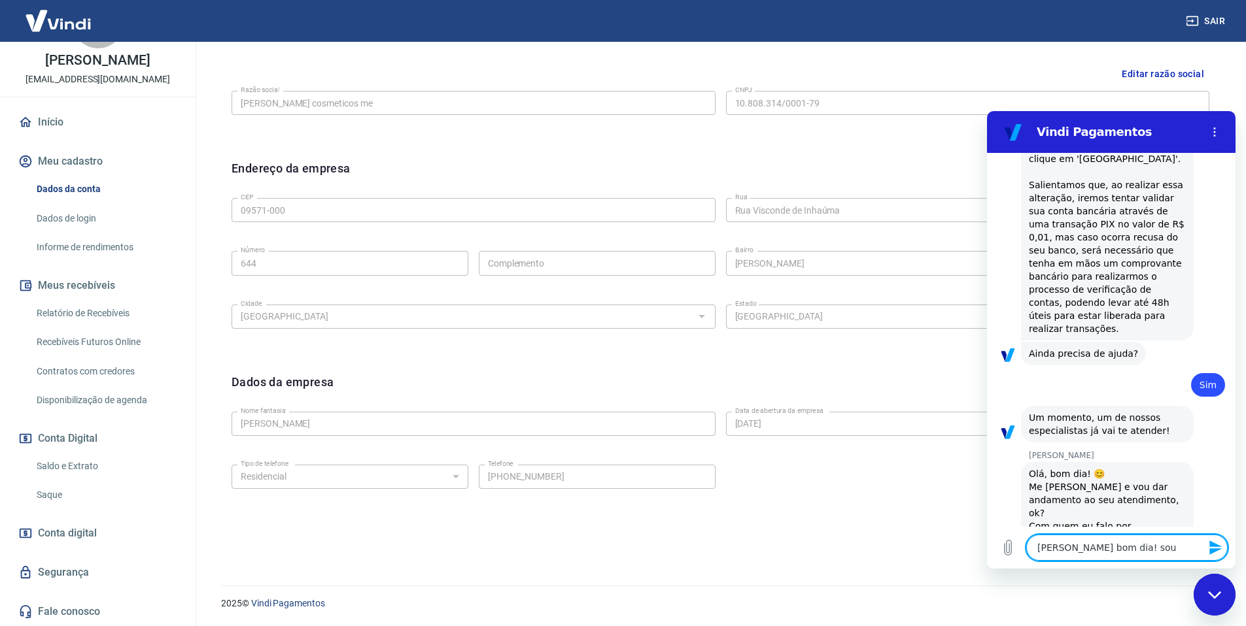
type textarea "[PERSON_NAME] bom dia! sou v"
type textarea "x"
type textarea "[PERSON_NAME] bom dia! sou vi"
type textarea "x"
type textarea "[PERSON_NAME] bom dia! sou vin"
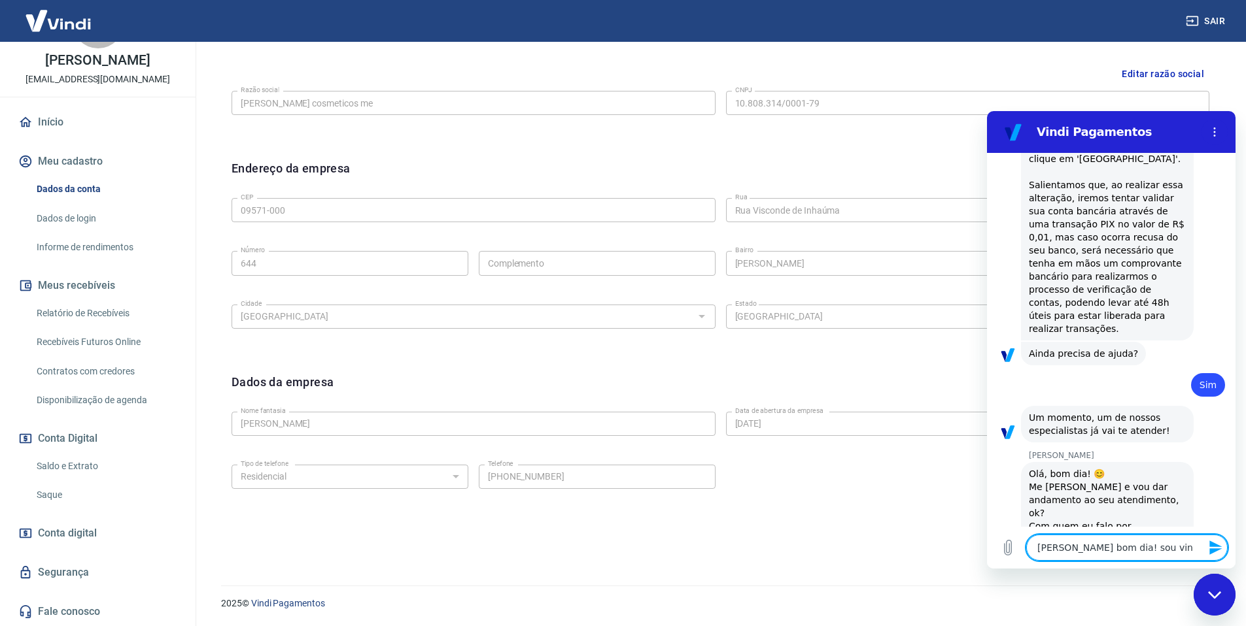
type textarea "x"
type textarea "[PERSON_NAME] bom dia! sou vini"
type textarea "x"
type textarea "[PERSON_NAME] bom dia! sou vinic"
type textarea "x"
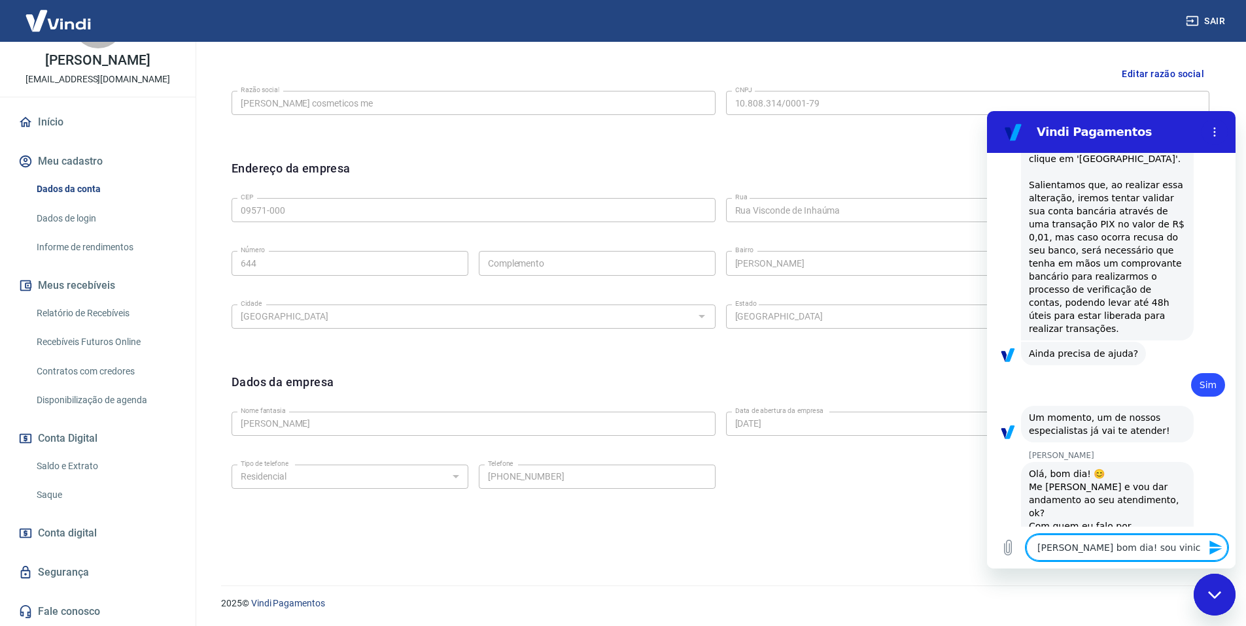
type textarea "[PERSON_NAME] bom dia! sou vinici"
type textarea "x"
type textarea "[PERSON_NAME] bom dia! sou vinic"
type textarea "x"
type textarea "[PERSON_NAME] bom dia! sou vini"
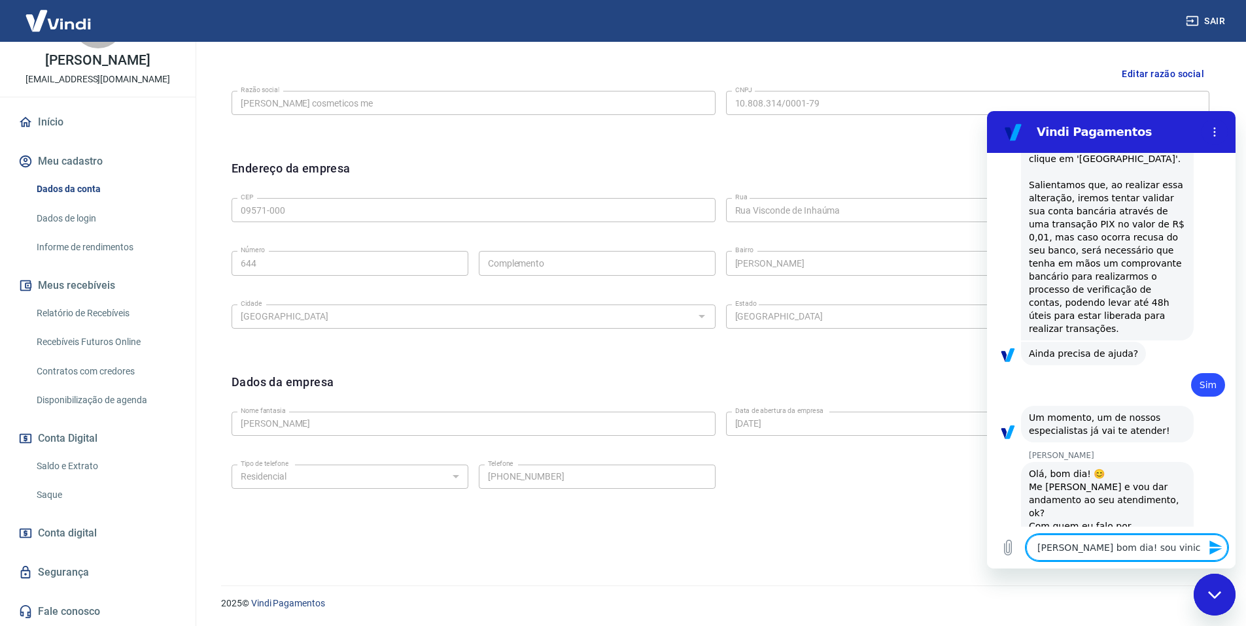
type textarea "x"
type textarea "[PERSON_NAME] bom dia! sou vinii"
type textarea "x"
type textarea "[PERSON_NAME] bom dia! sou vini"
type textarea "x"
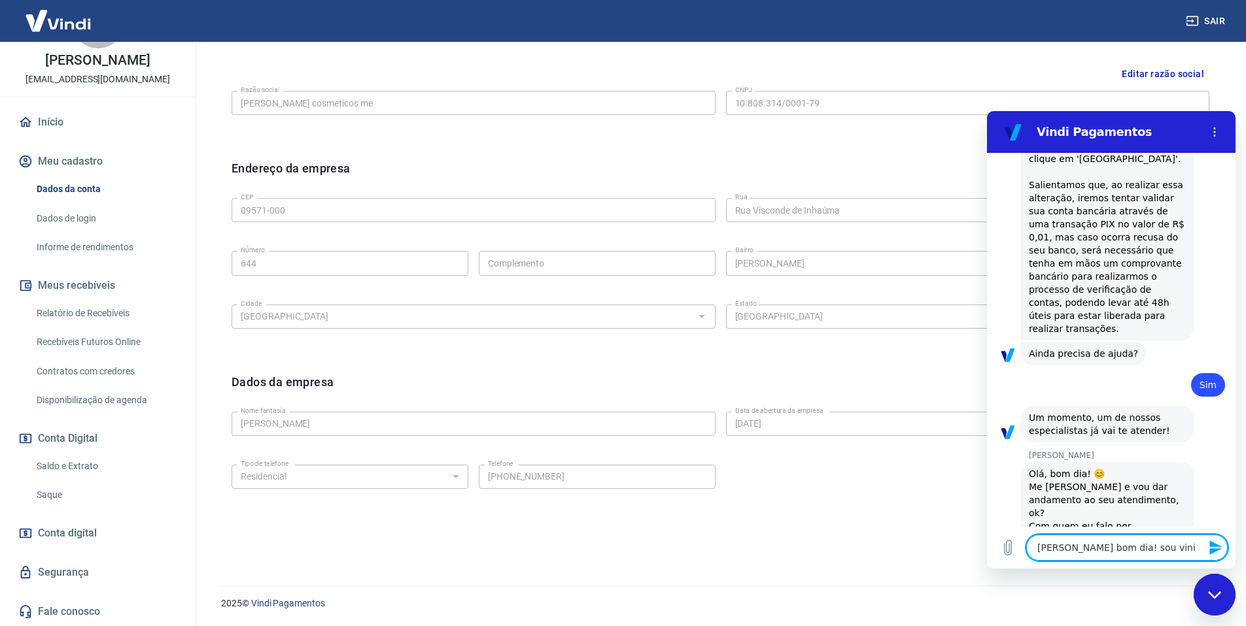
type textarea "[PERSON_NAME] bom dia! sou vinic"
type textarea "x"
type textarea "[PERSON_NAME] bom dia! sou vinici"
type textarea "x"
type textarea "[PERSON_NAME] bom dia! sou viniciu"
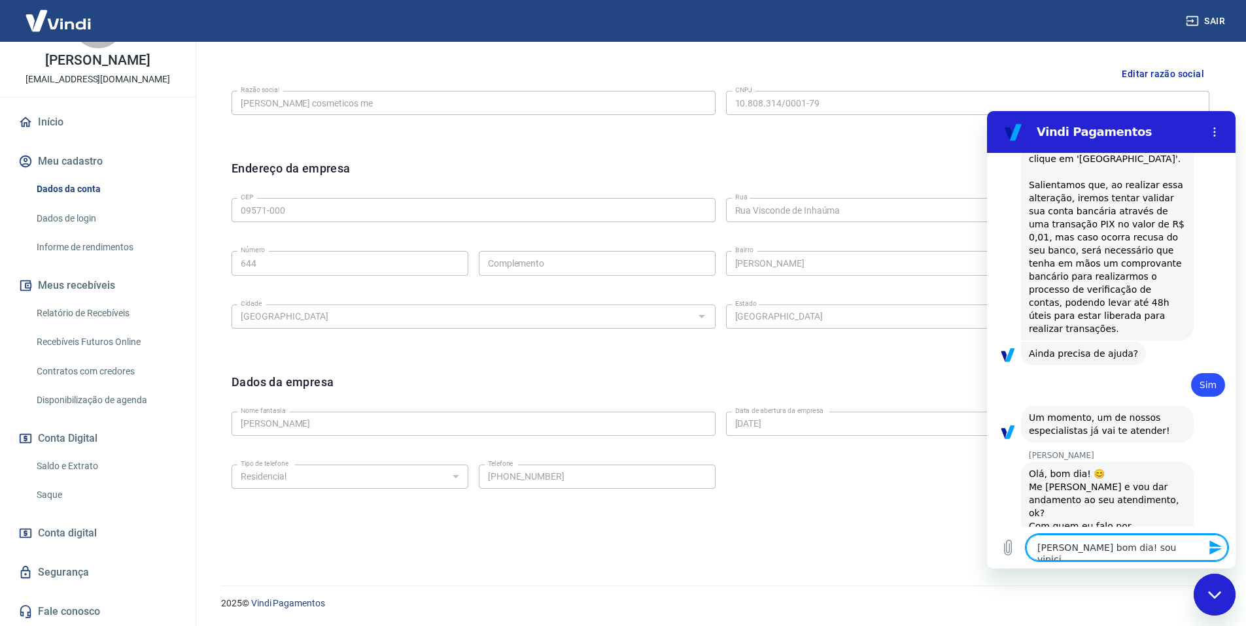
type textarea "x"
type textarea "[PERSON_NAME] bom dia! sou vinicius"
type textarea "x"
type textarea "[PERSON_NAME] bom dia! sou vinicius"
type textarea "x"
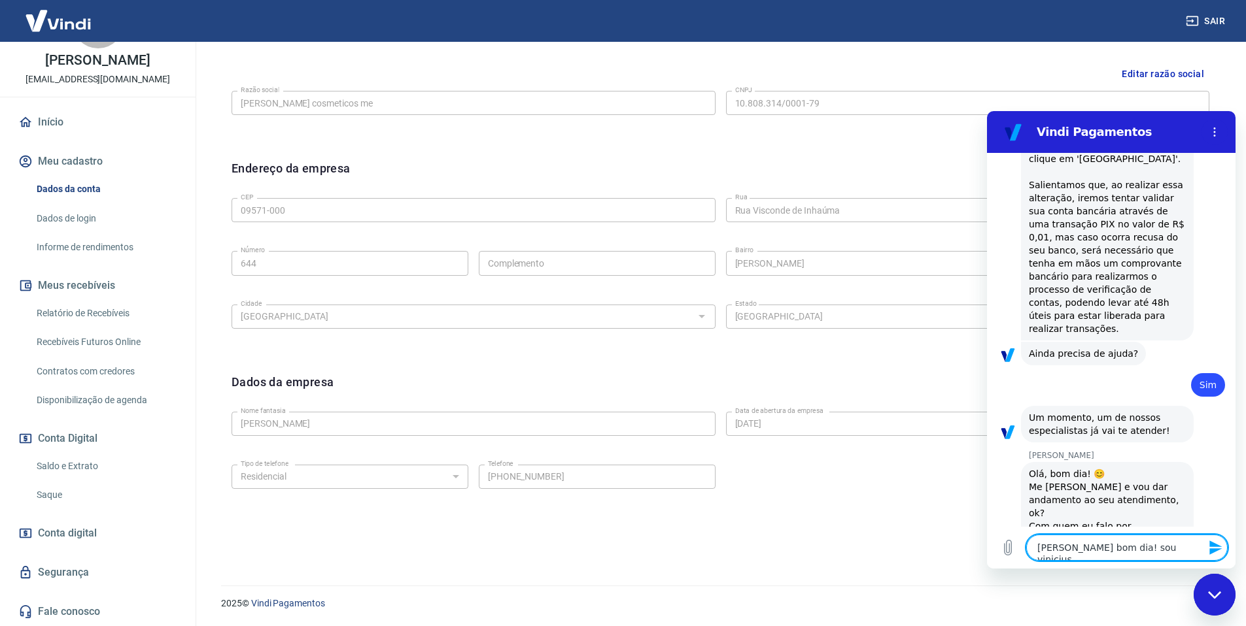
type textarea "[PERSON_NAME] bom dia! sou vinicius t"
type textarea "x"
type textarea "[PERSON_NAME] bom dia! sou vinicius tu"
type textarea "x"
type textarea "[PERSON_NAME] bom dia! sou vinicius tud"
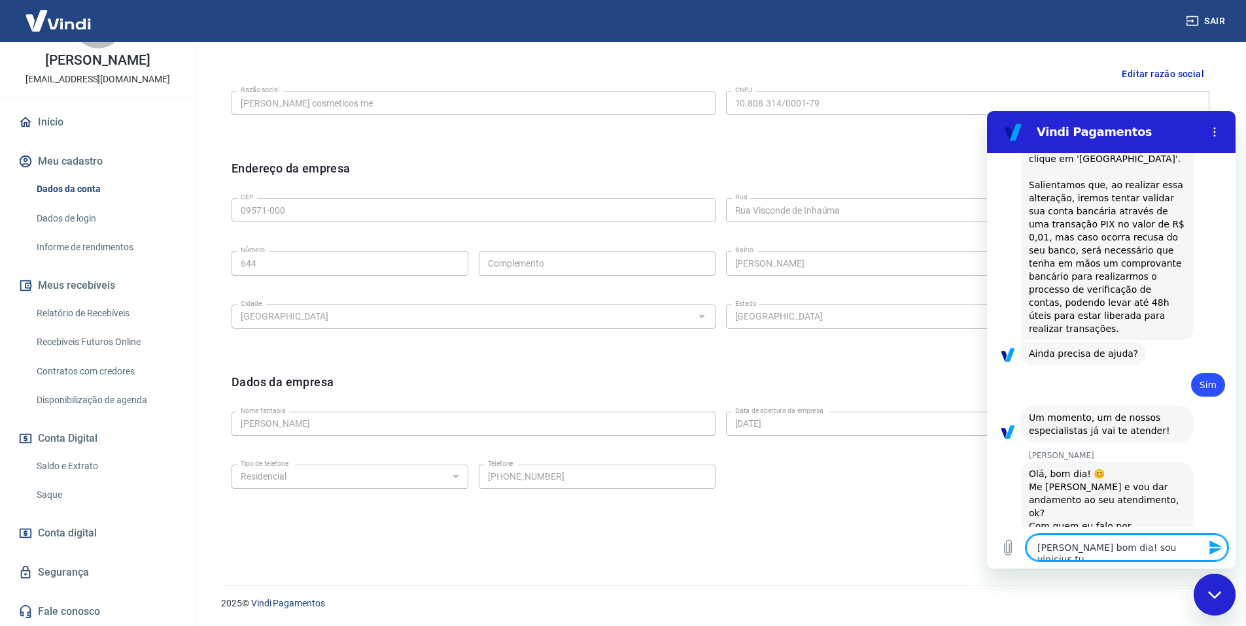
type textarea "x"
type textarea "[PERSON_NAME] bom dia! sou vinicius tudo"
type textarea "x"
type textarea "[PERSON_NAME] bom dia! sou vinicius tudo"
type textarea "x"
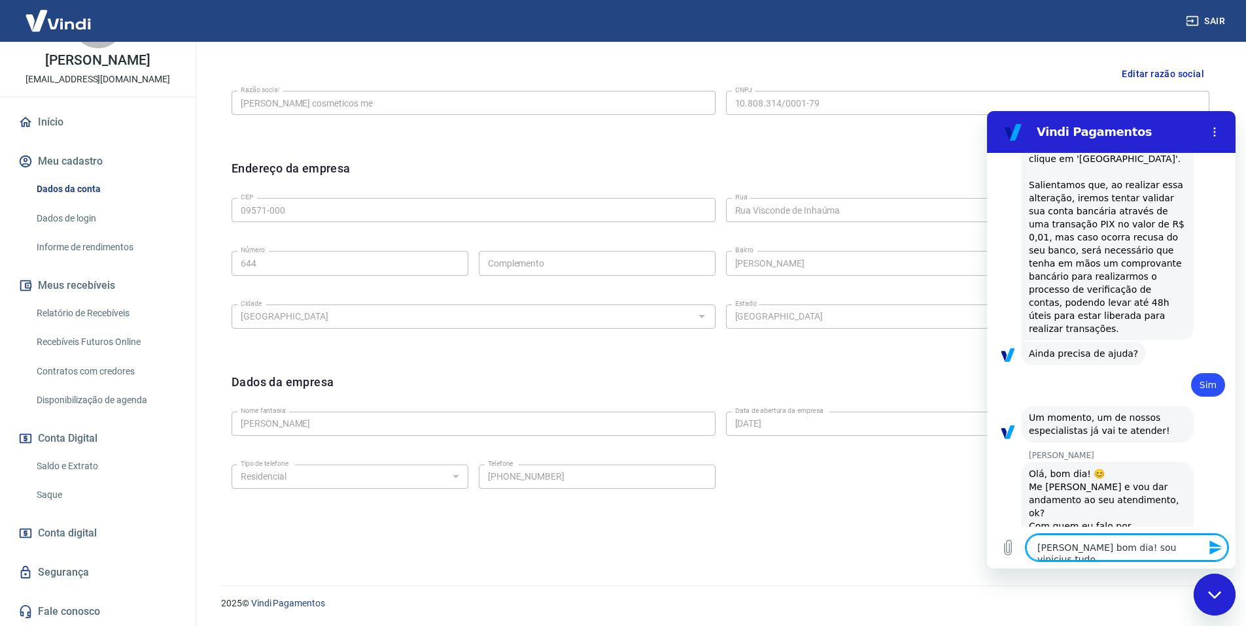
type textarea "[PERSON_NAME] bom dia! sou vinicius tudo b"
type textarea "x"
type textarea "[PERSON_NAME] bom dia! sou vinicius tudo bm"
type textarea "x"
type textarea "[PERSON_NAME] bom dia! sou vinicius tudo bme"
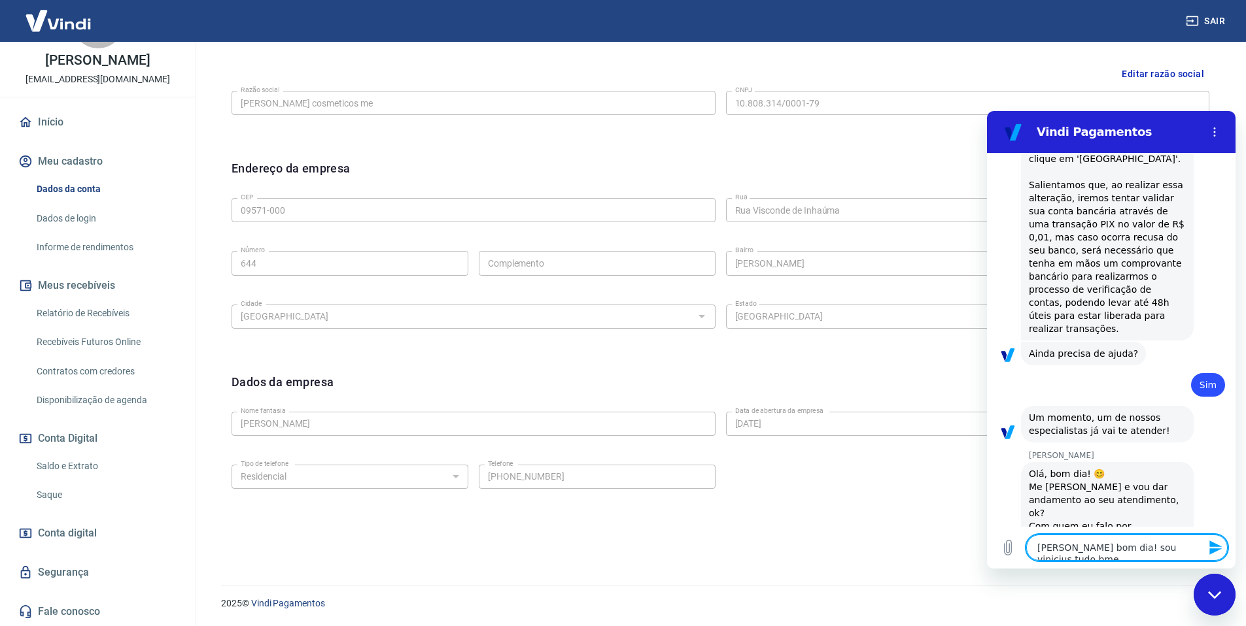
type textarea "x"
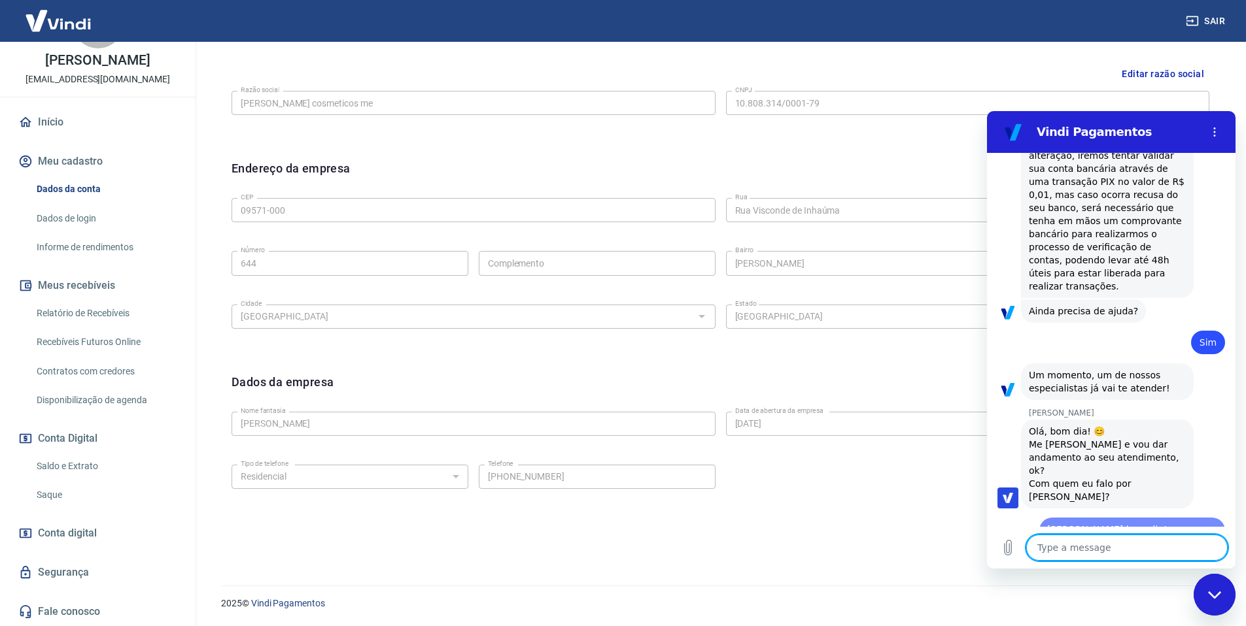
type textarea "x"
type textarea "e"
type textarea "x"
type textarea "es"
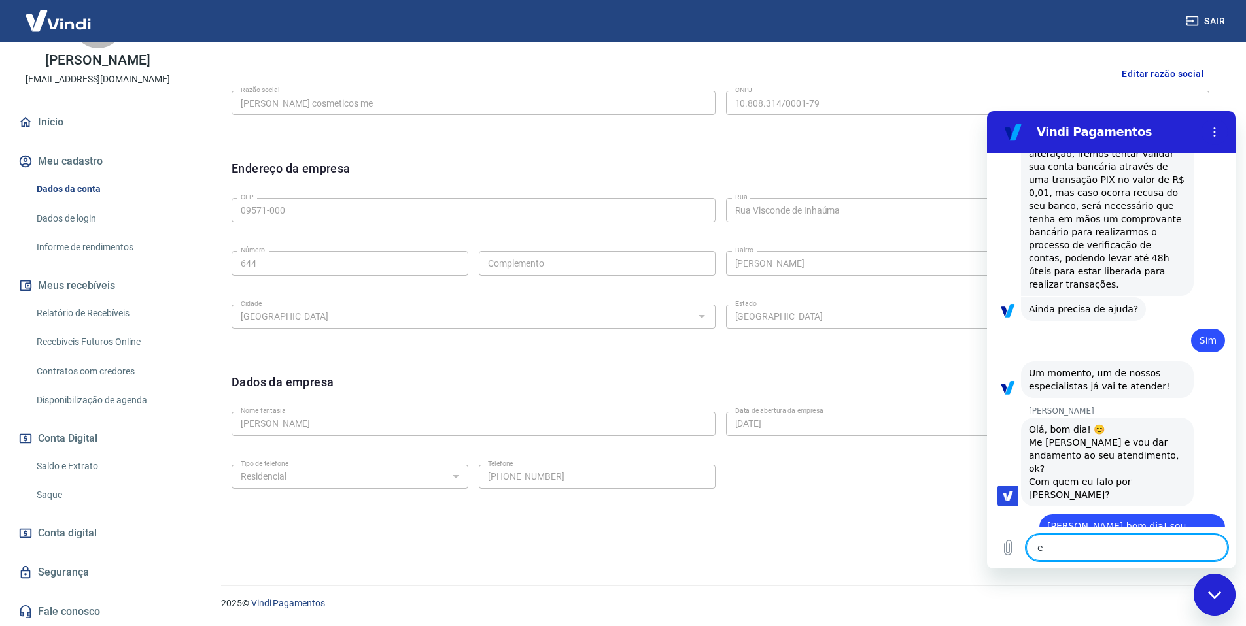
type textarea "x"
type textarea "estou"
type textarea "x"
type textarea "estou"
type textarea "x"
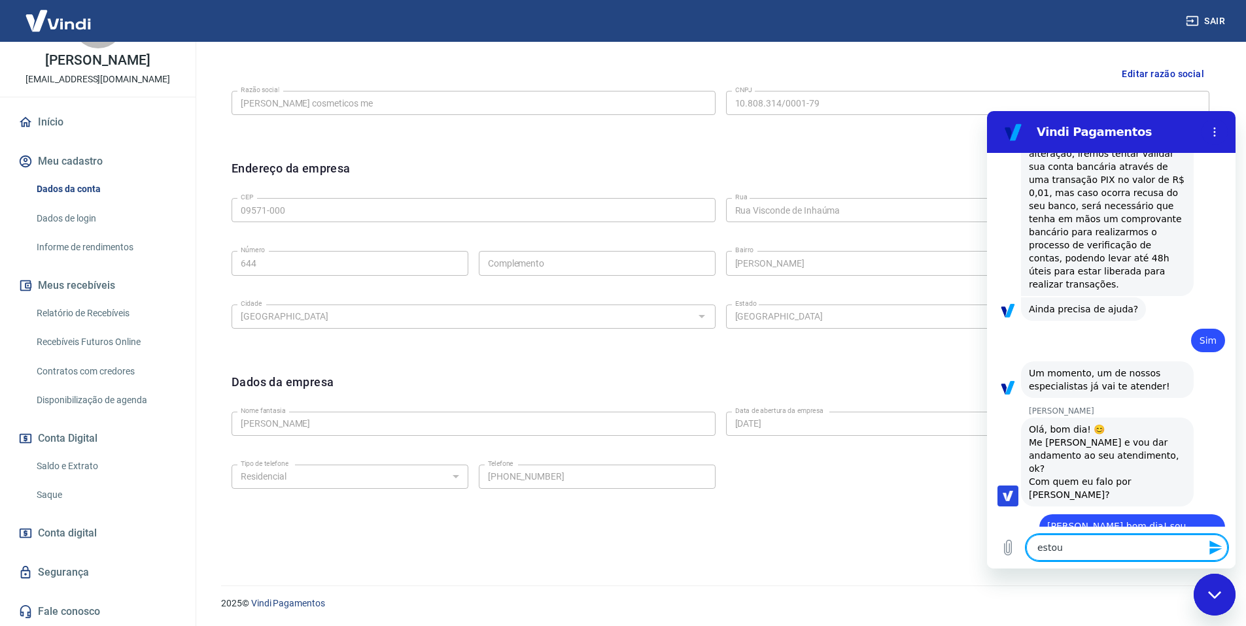
type textarea "estou t"
type textarea "x"
type textarea "estou te"
type textarea "x"
type textarea "estou ten"
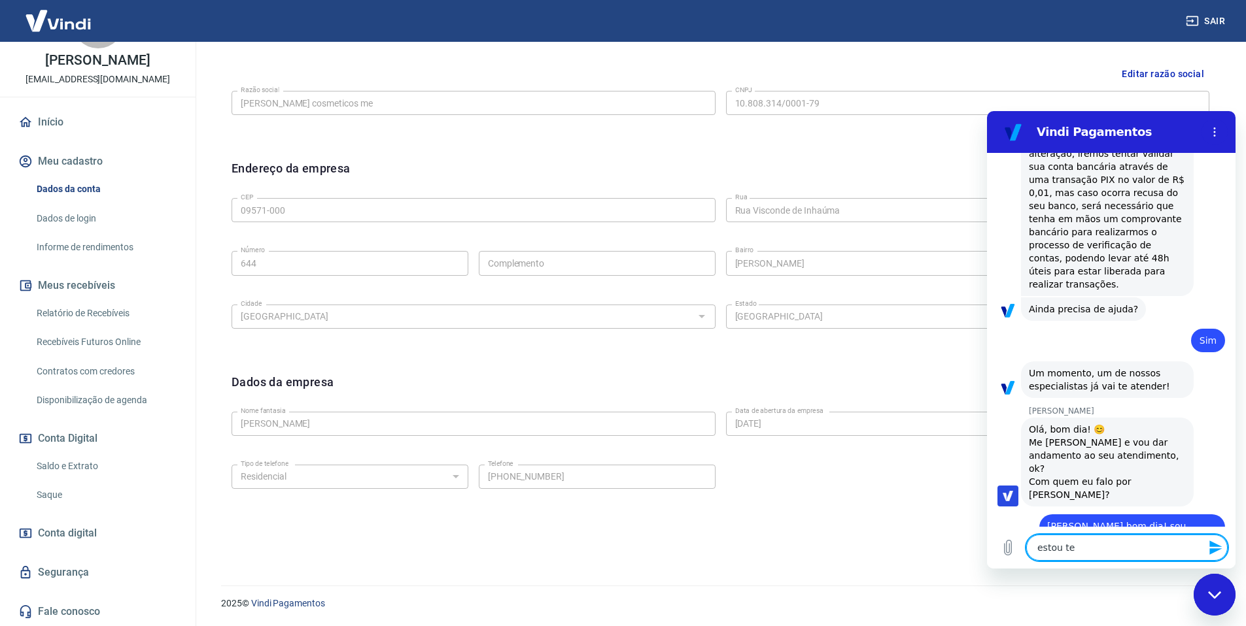
type textarea "x"
type textarea "estou tend"
type textarea "x"
type textarea "estou tendo"
type textarea "x"
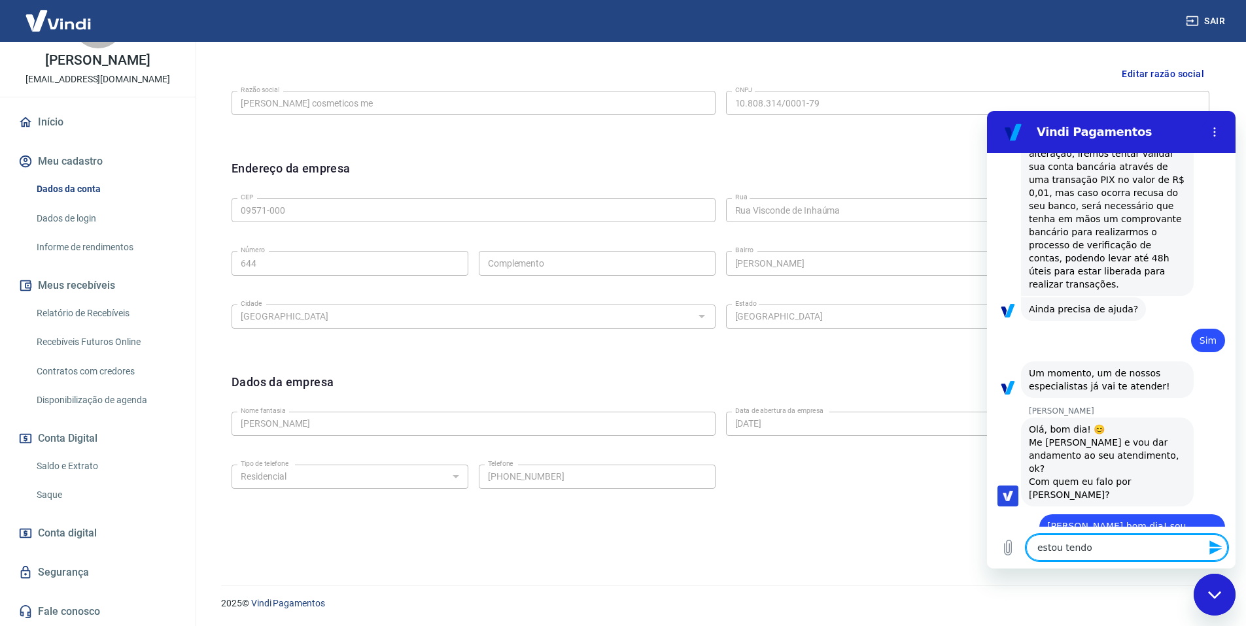
type textarea "estou tendo"
type textarea "x"
type textarea "estou tendo a"
type textarea "x"
type textarea "estou tendo al"
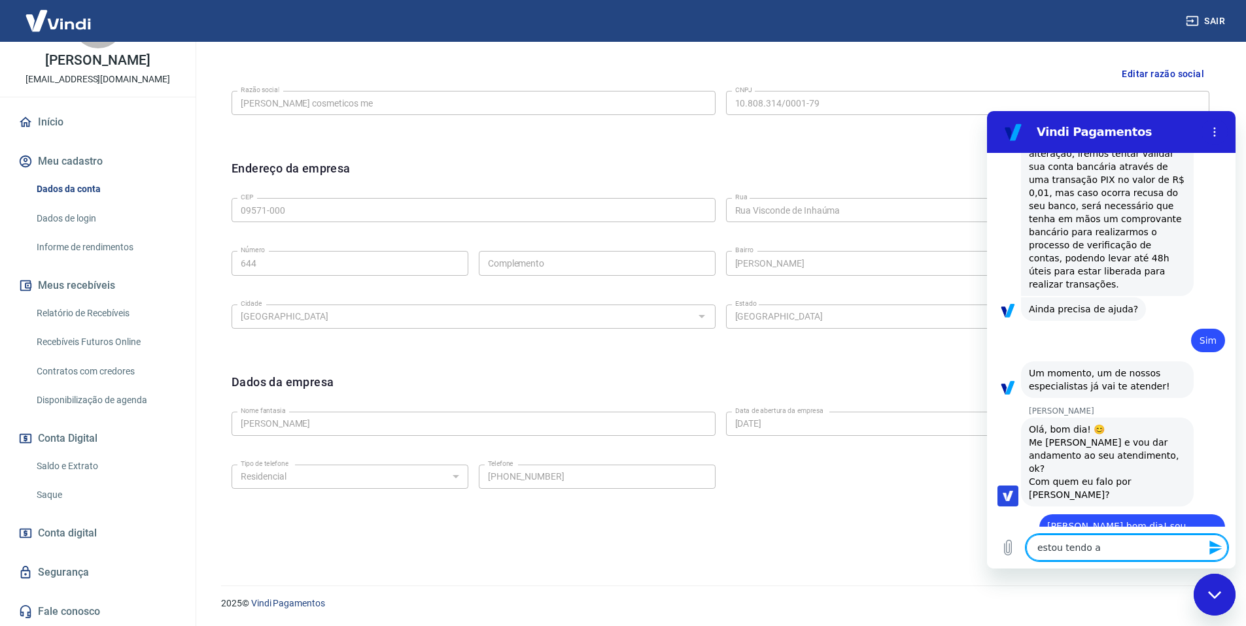
type textarea "x"
type textarea "estou tendo alg"
type textarea "x"
type textarea "estou tendo algu"
type textarea "x"
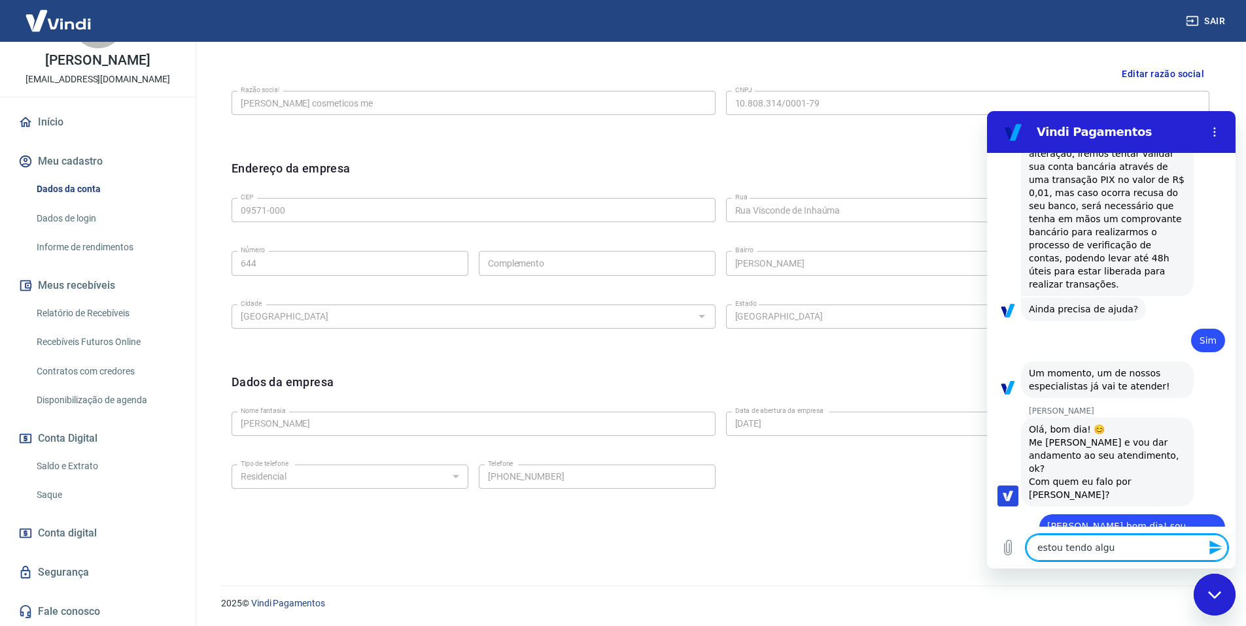
type textarea "estou tendo algun"
type textarea "x"
type textarea "estou tendo algu"
type textarea "x"
type textarea "estou tendo algum"
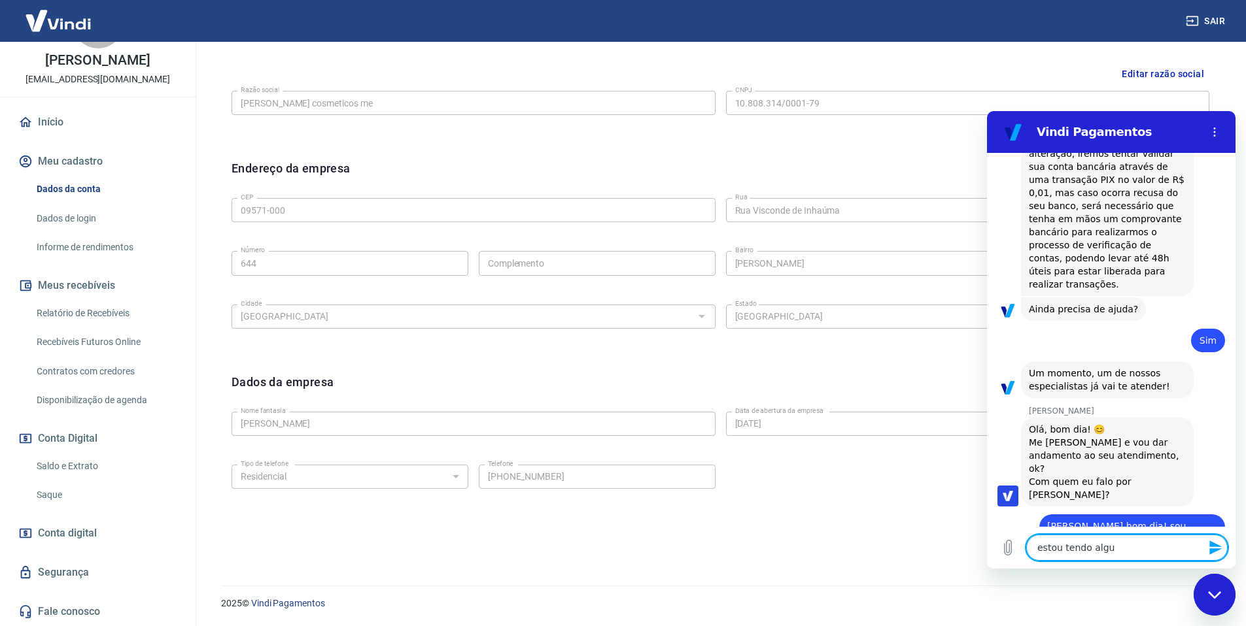
type textarea "x"
type textarea "estou tendo alguma"
type textarea "x"
type textarea "estou tendo algumas"
type textarea "x"
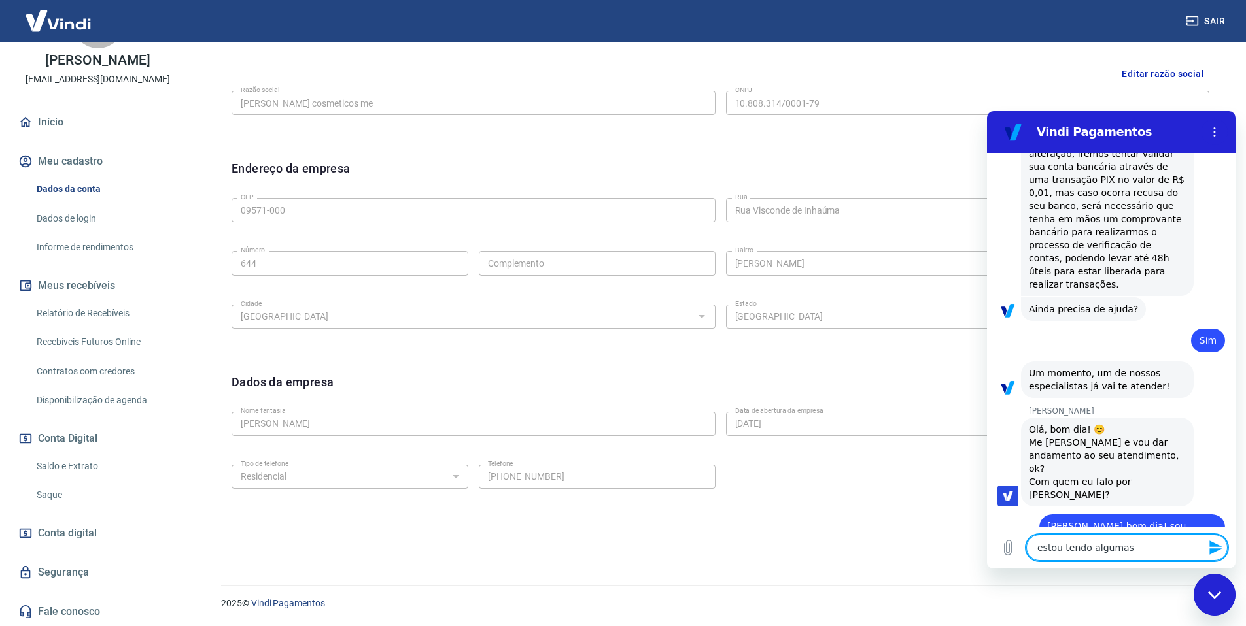
type textarea "estou tendo algumas"
type textarea "x"
type textarea "estou tendo algumas r"
type textarea "x"
type textarea "estou tendo algumas re"
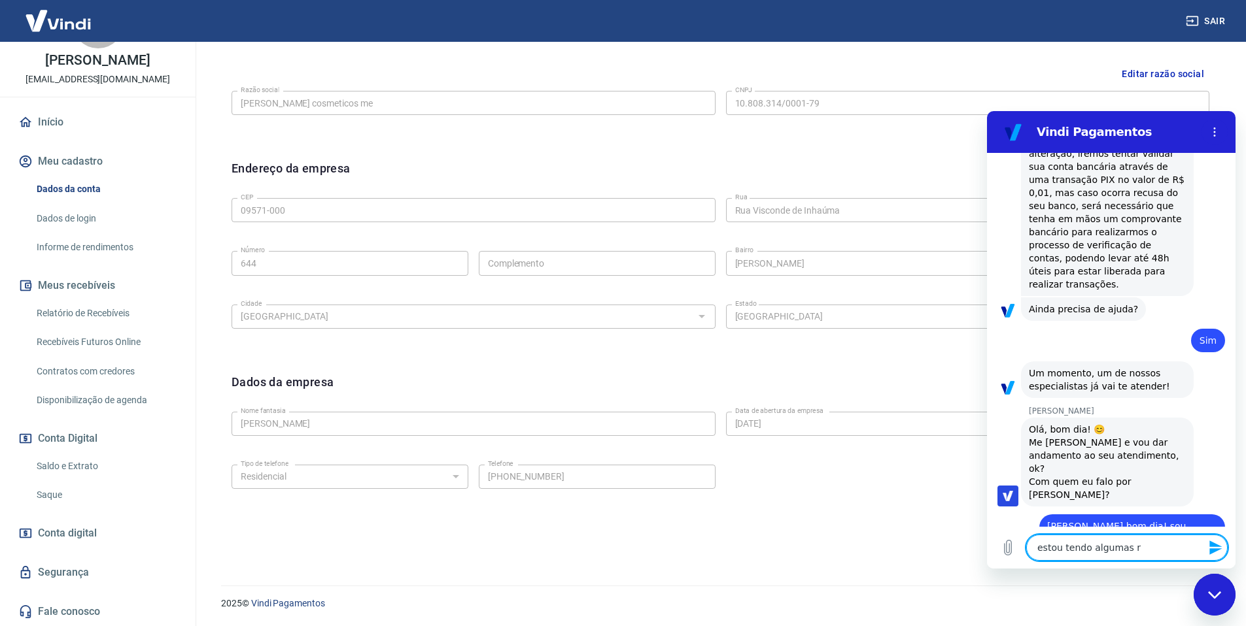
type textarea "x"
type textarea "estou tendo algumas rel"
type textarea "x"
type textarea "estou tendo algumas relc"
type textarea "x"
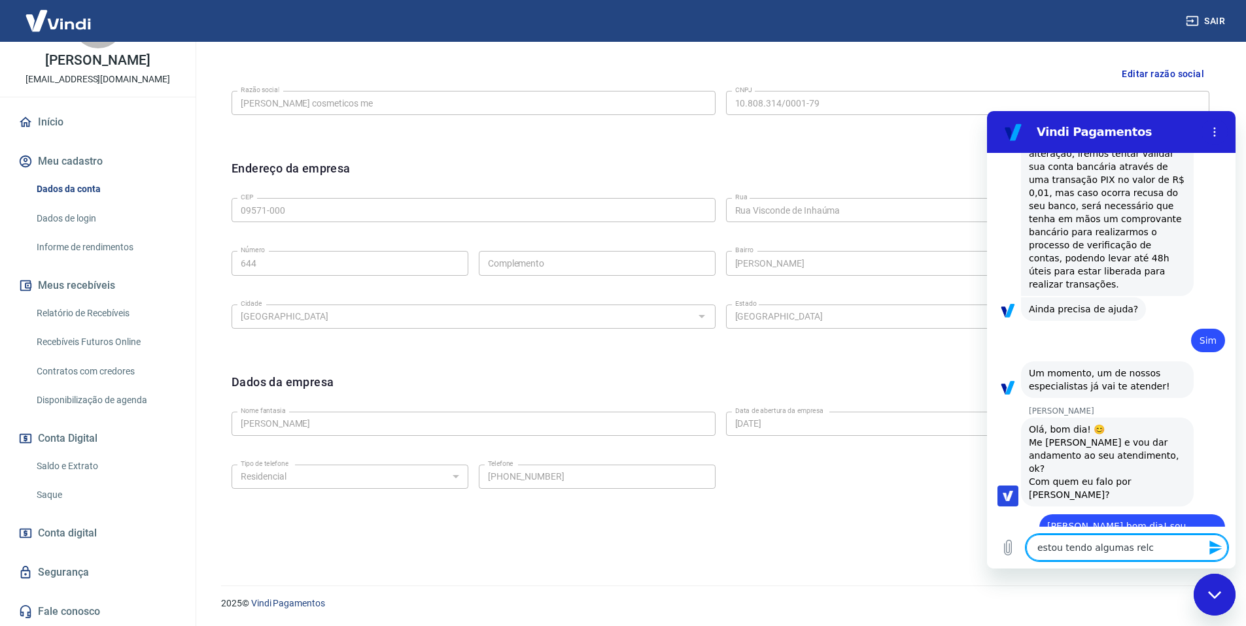
type textarea "estou tendo algumas relca"
type textarea "x"
type textarea "estou tendo algumas relc"
type textarea "x"
type textarea "estou tendo algumas rel"
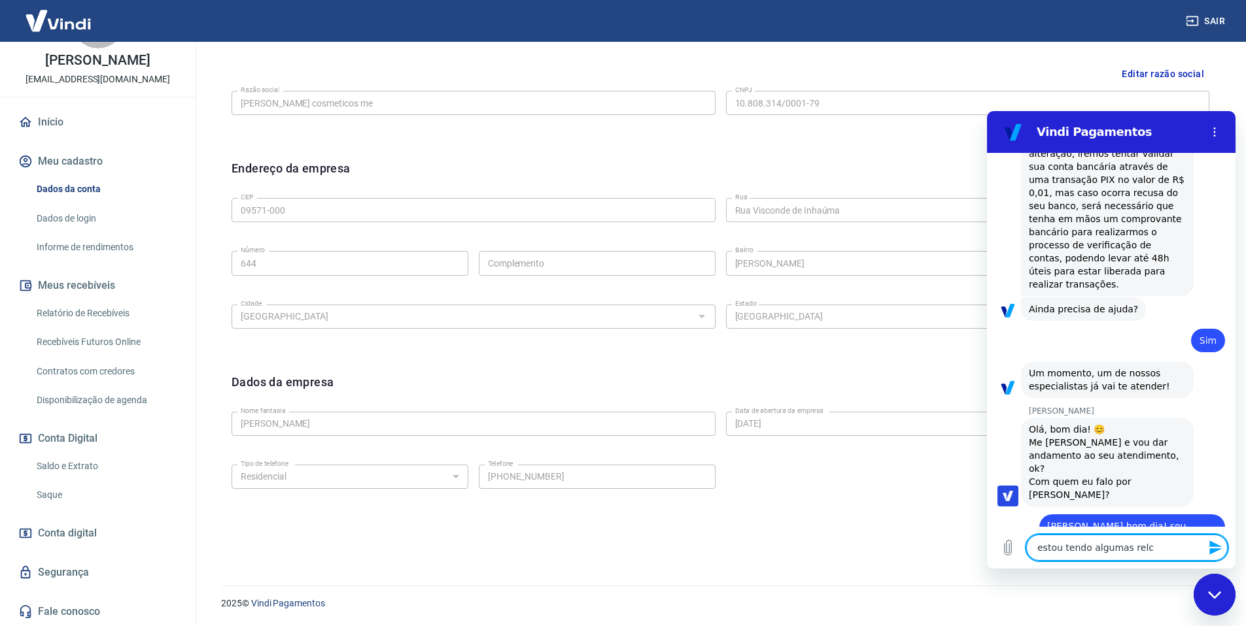
type textarea "x"
type textarea "estou tendo algumas re"
type textarea "x"
type textarea "estou tendo algumas rec"
type textarea "x"
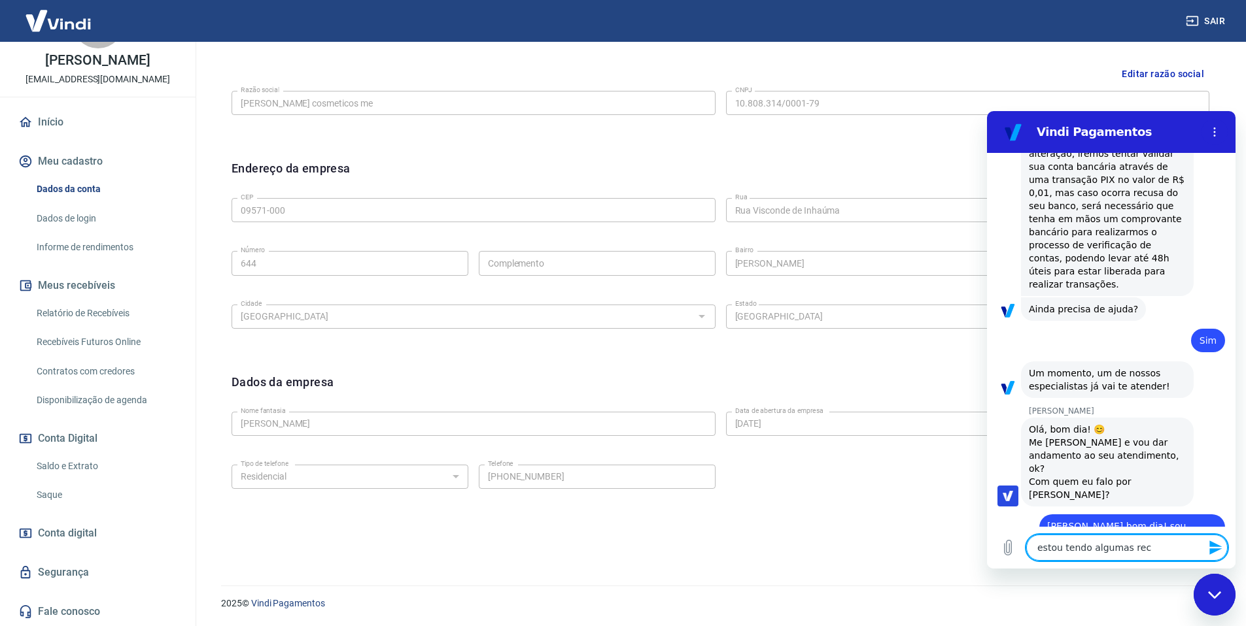
type textarea "estou tendo algumas recl"
type textarea "x"
type textarea "estou tendo algumas recla"
type textarea "x"
type textarea "estou tendo algumas reclam"
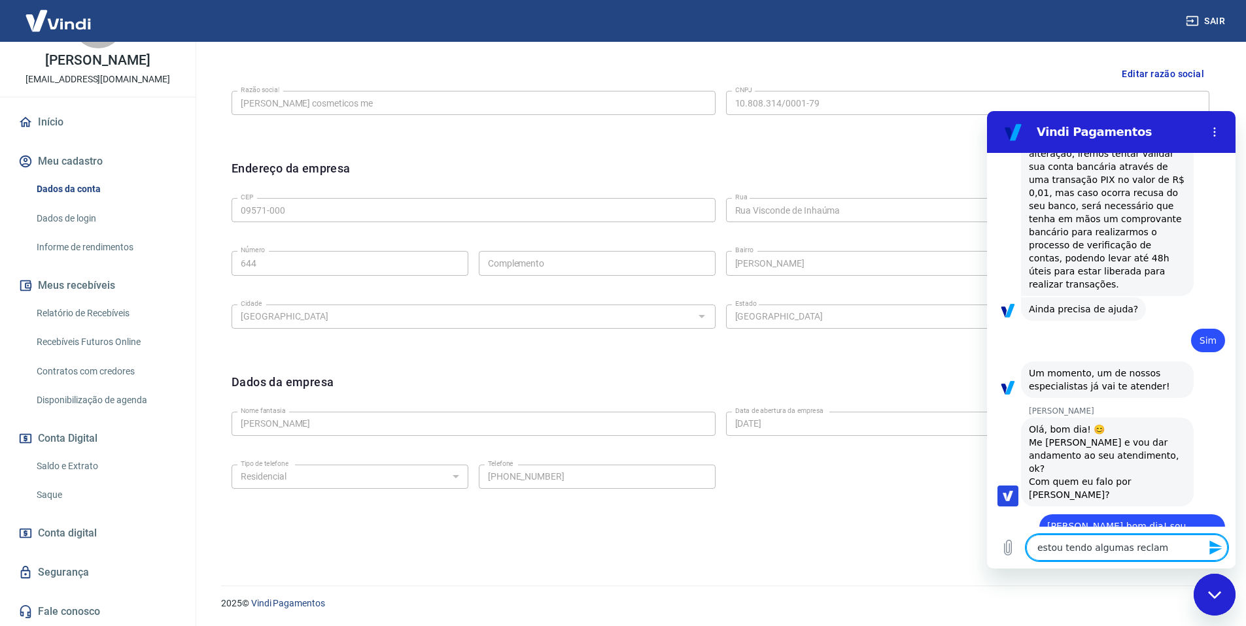
type textarea "x"
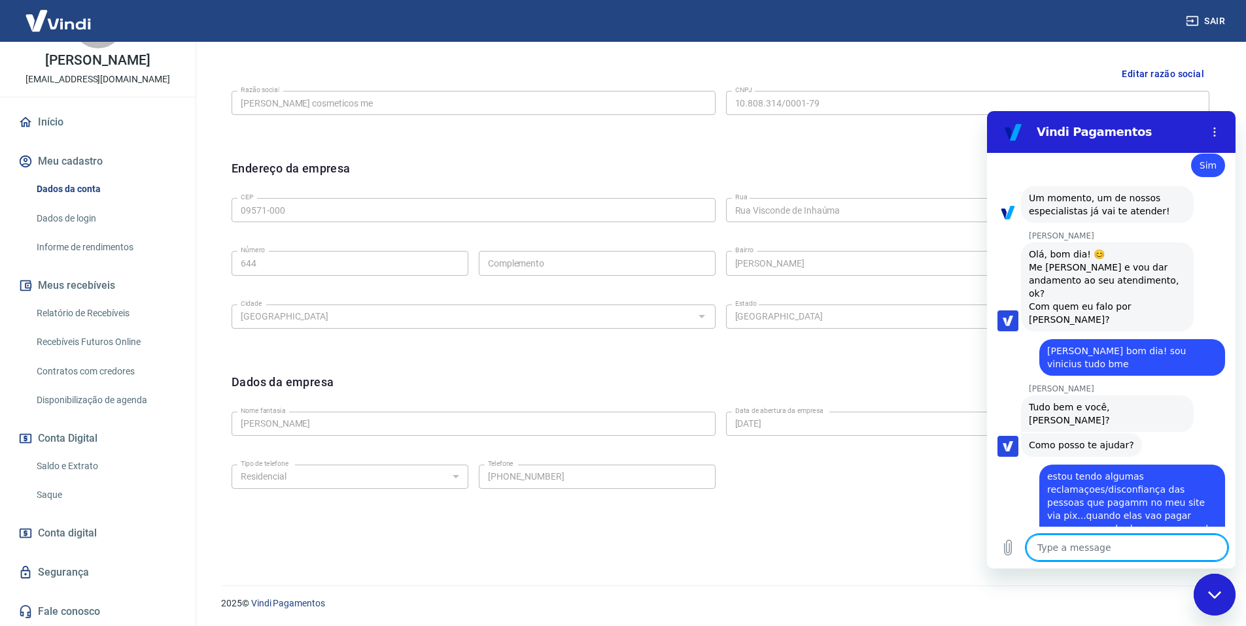
scroll to position [1868, 0]
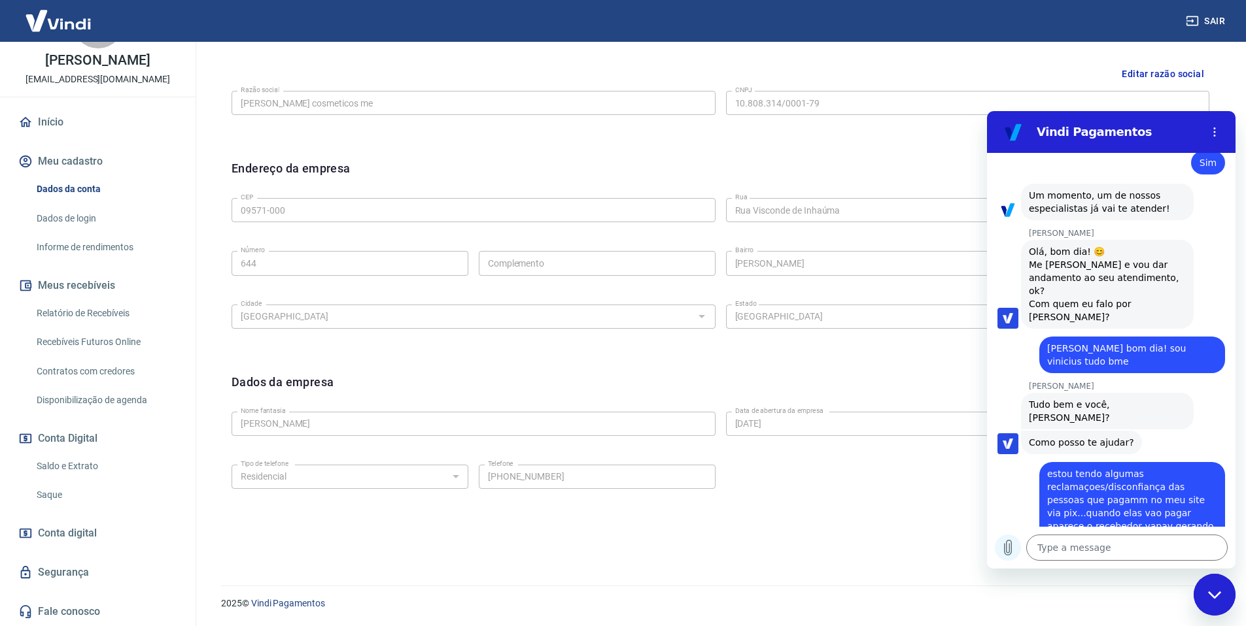
click at [1008, 547] on icon "Upload file" at bounding box center [1007, 548] width 7 height 15
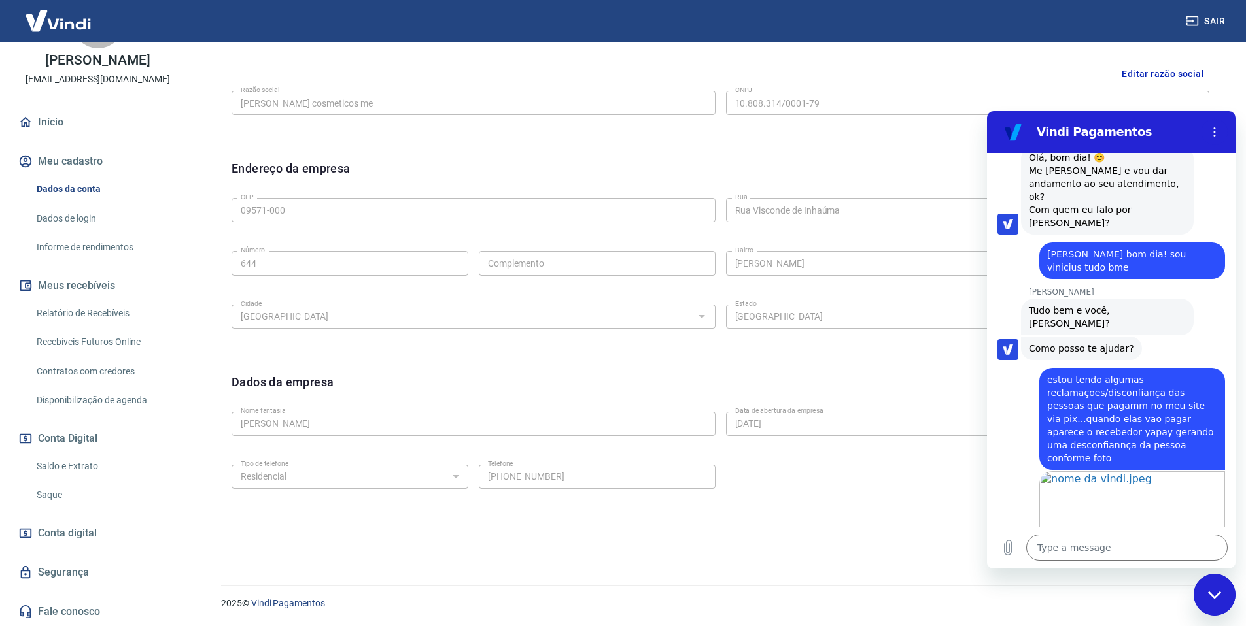
scroll to position [1965, 0]
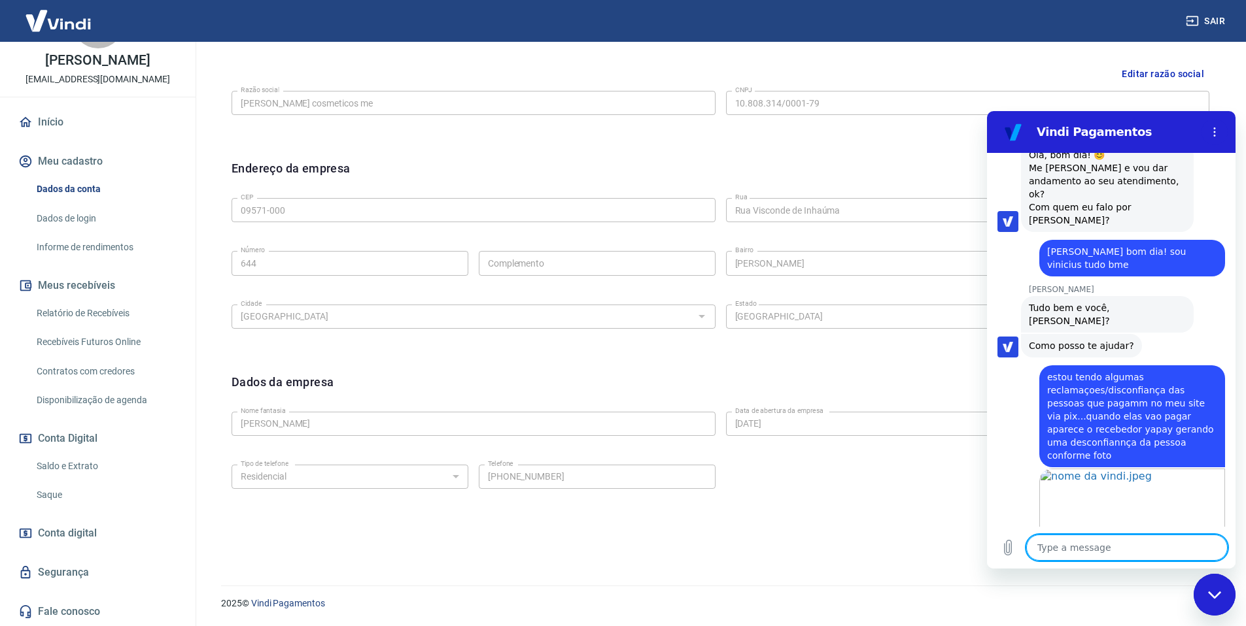
click at [1070, 549] on textarea at bounding box center [1126, 548] width 201 height 26
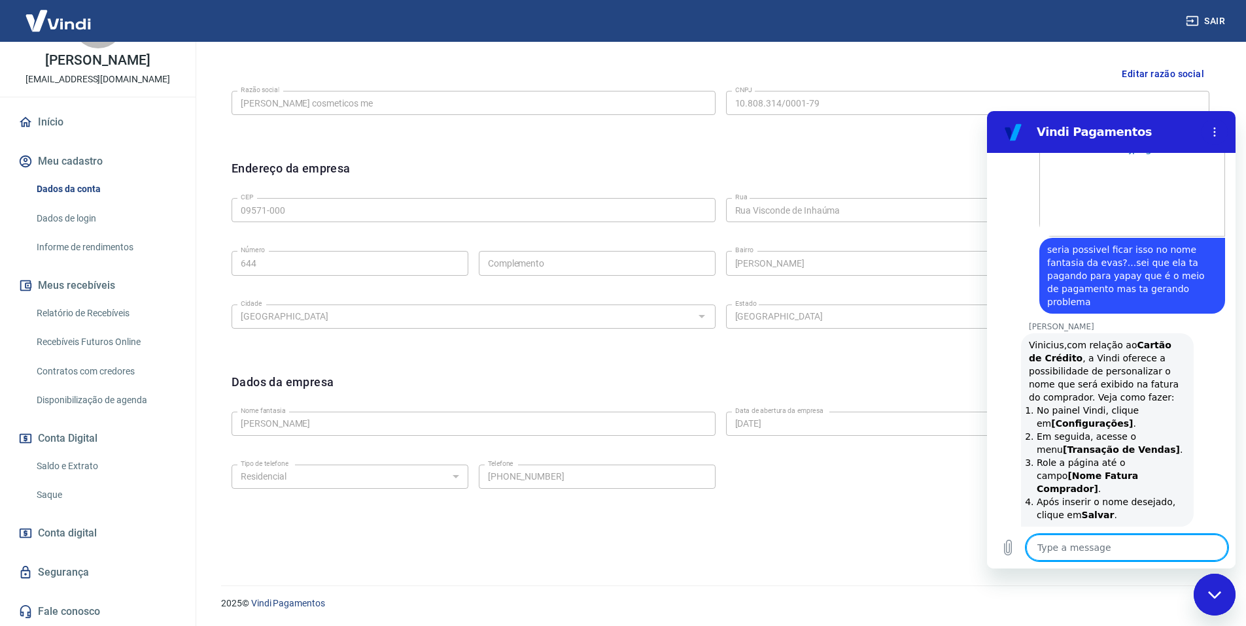
scroll to position [2285, 0]
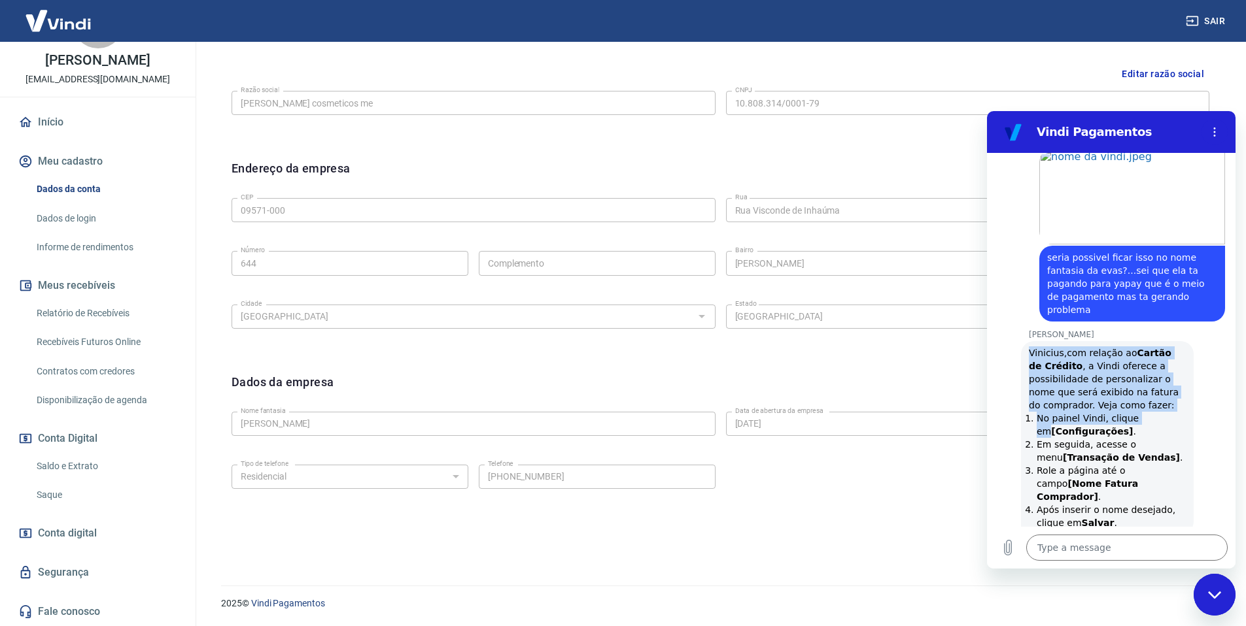
drag, startPoint x: 1029, startPoint y: 283, endPoint x: 1157, endPoint y: 350, distance: 144.5
click at [1157, 350] on div "Vinicius,com relação ao Cartão de Crédito , a [PERSON_NAME] oferece a possibili…" at bounding box center [1107, 438] width 157 height 183
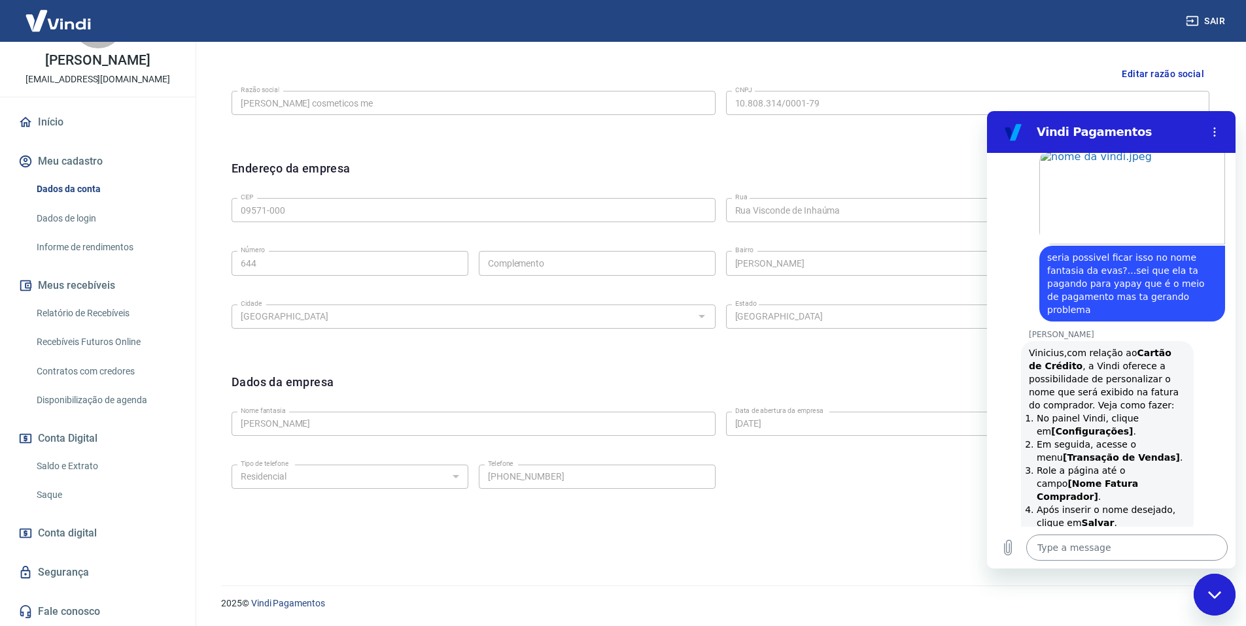
click at [1075, 547] on textarea at bounding box center [1126, 548] width 201 height 26
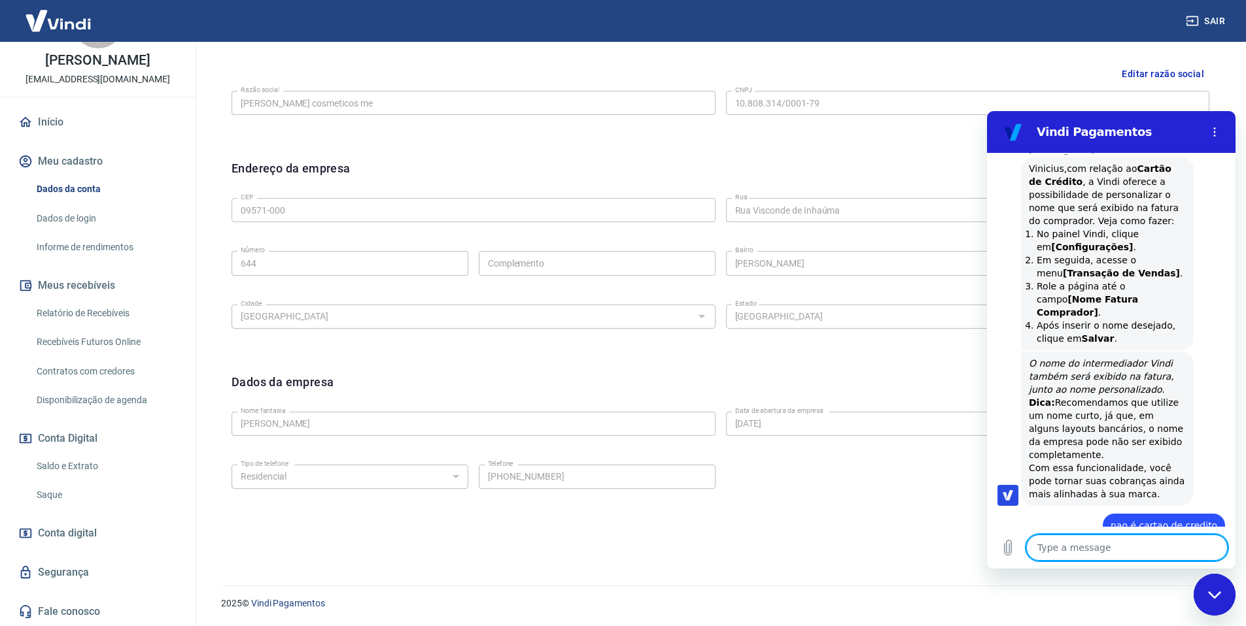
scroll to position [2589, 0]
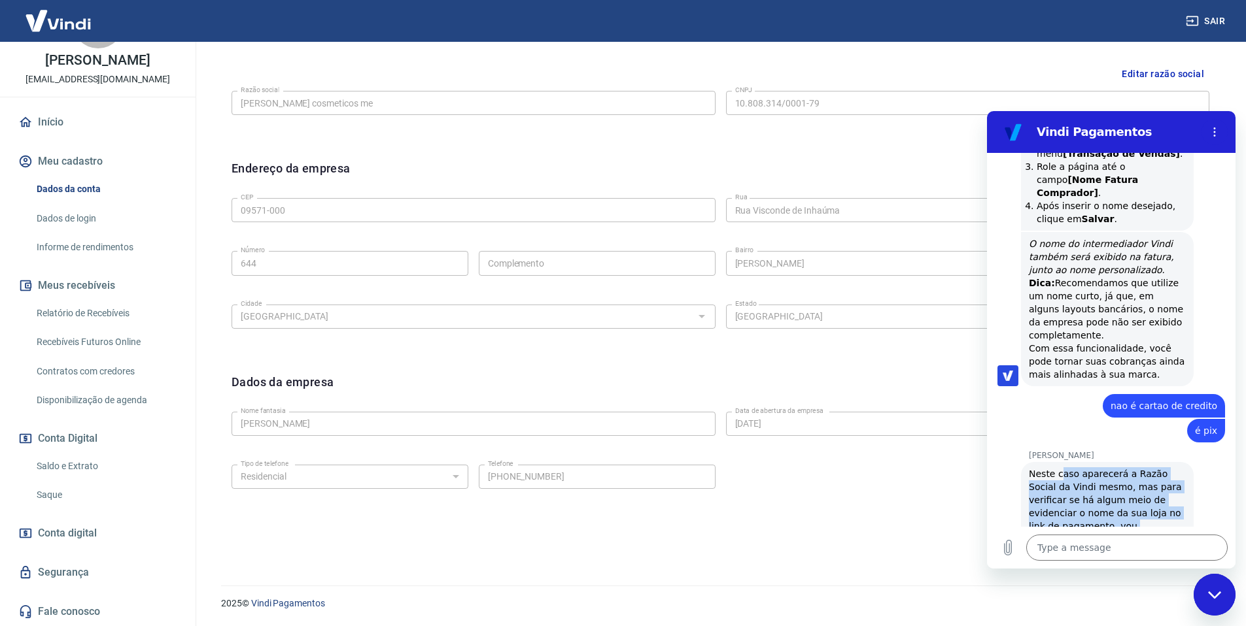
drag, startPoint x: 1059, startPoint y: 396, endPoint x: 1152, endPoint y: 471, distance: 120.0
click at [1152, 471] on div "Neste caso aparecerá a Razão Social da Vindi mesmo, mas para verificar se há al…" at bounding box center [1107, 527] width 157 height 118
click at [1081, 555] on textarea at bounding box center [1126, 548] width 201 height 26
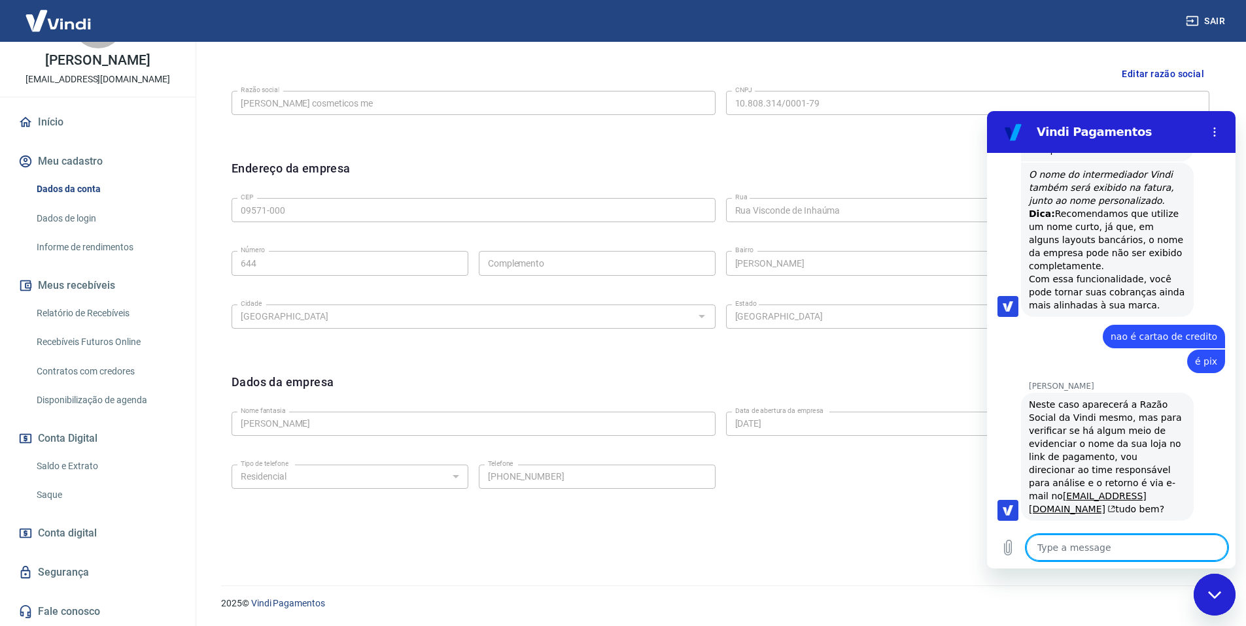
scroll to position [2714, 0]
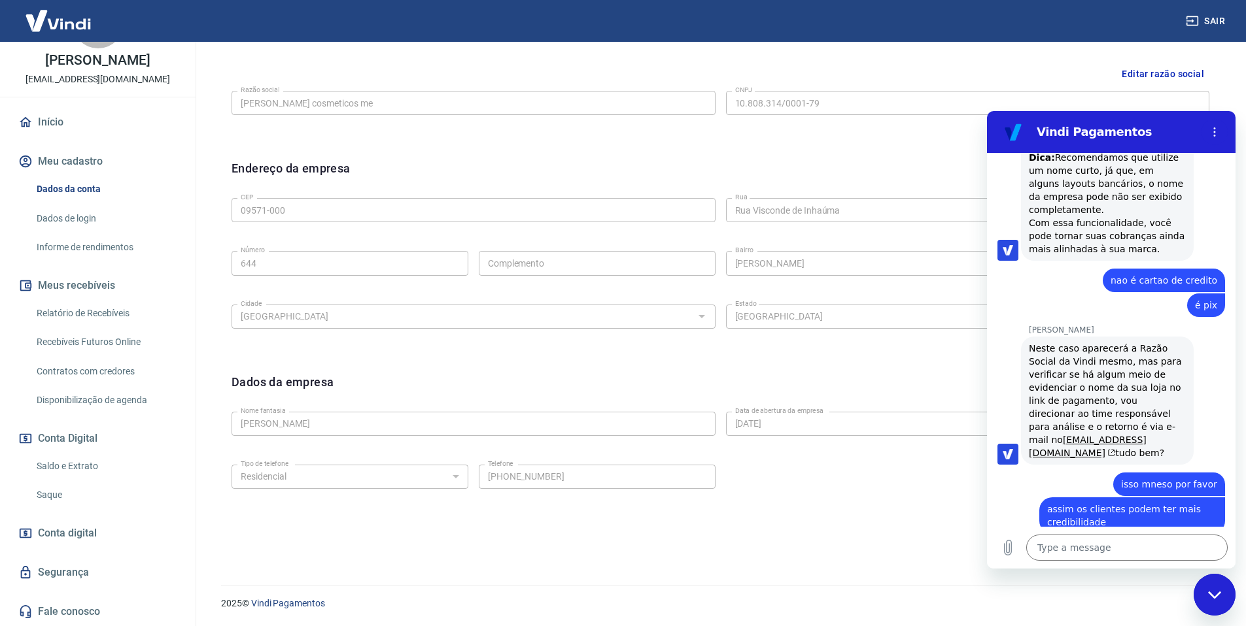
drag, startPoint x: 1057, startPoint y: 483, endPoint x: 1108, endPoint y: 503, distance: 54.6
click at [1108, 559] on span "Certo, o retorno é em até 48h úteis, basta aguardar Vinicius" at bounding box center [1107, 572] width 157 height 26
click at [1106, 547] on textarea at bounding box center [1126, 548] width 201 height 26
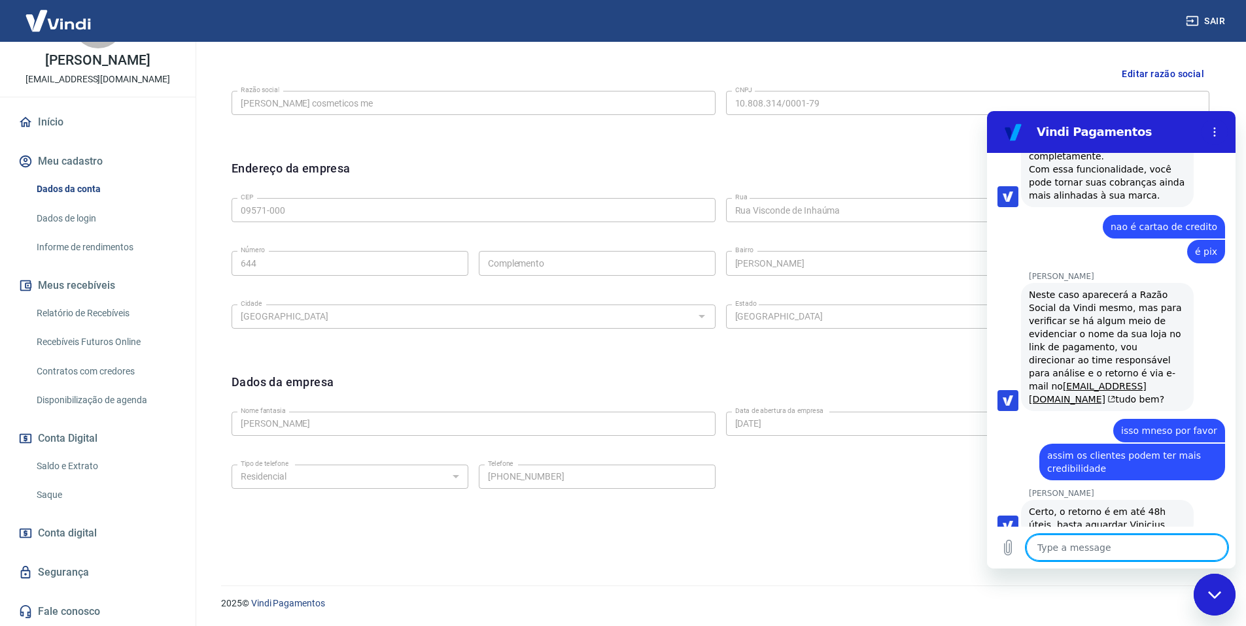
scroll to position [2770, 0]
